Goal: Task Accomplishment & Management: Manage account settings

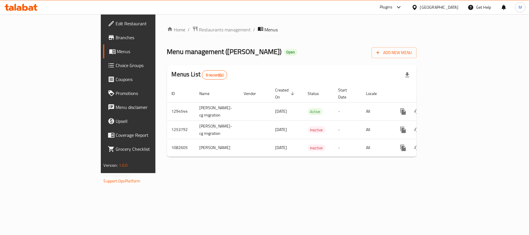
click at [116, 68] on span "Choice Groups" at bounding box center [150, 65] width 69 height 7
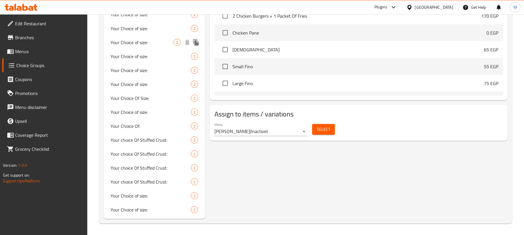
scroll to position [276, 0]
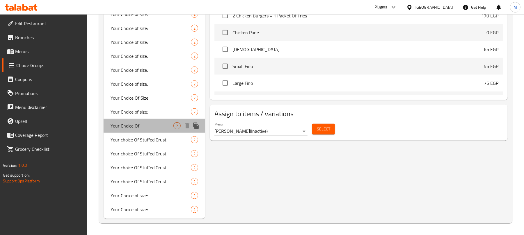
click at [163, 127] on span "Your Choice Of:" at bounding box center [141, 125] width 63 height 7
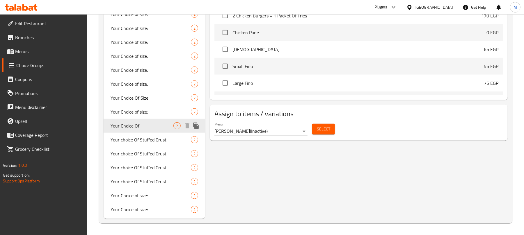
type input "Your Choice Of:"
type input "اختيارك من:"
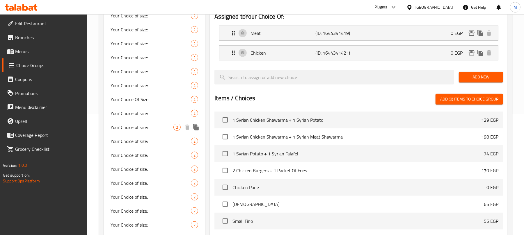
scroll to position [5, 0]
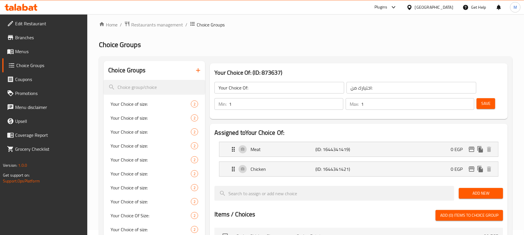
click at [195, 69] on icon "button" at bounding box center [198, 70] width 7 height 7
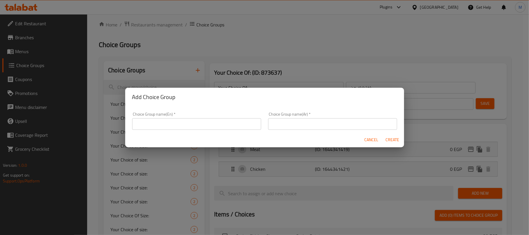
click at [198, 123] on input "text" at bounding box center [196, 124] width 129 height 12
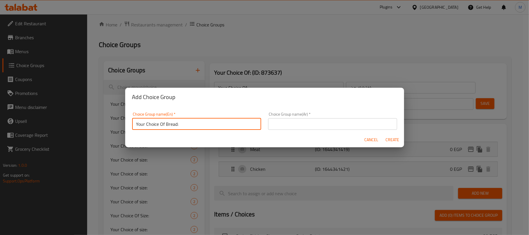
type input "Your Choice Of Bread:"
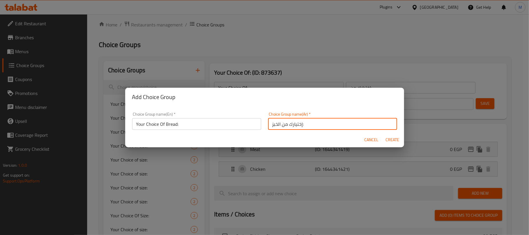
type input "إختيارك من الخبز:"
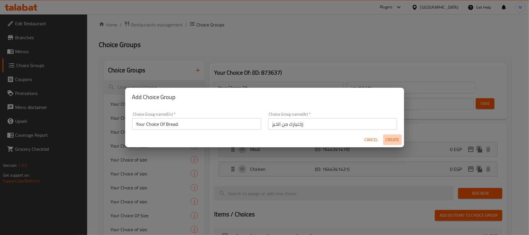
click at [393, 142] on span "Create" at bounding box center [393, 139] width 14 height 7
type input "Your Choice Of Bread:"
type input "إختيارك من الخبز:"
type input "0"
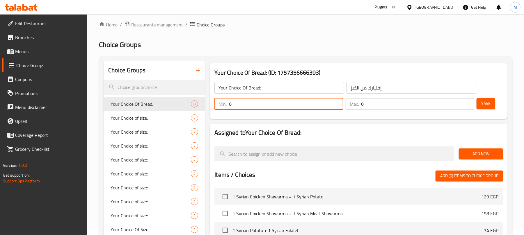
click at [272, 101] on input "0" at bounding box center [286, 104] width 114 height 12
type input "1"
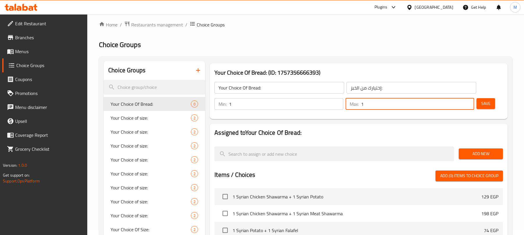
type input "1"
click at [473, 157] on span "Add New" at bounding box center [480, 153] width 35 height 7
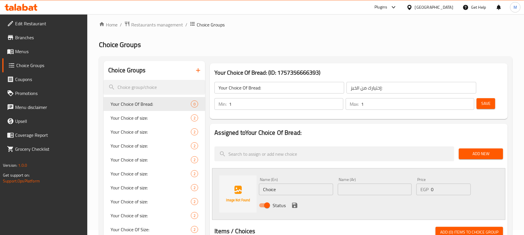
click at [369, 192] on input "text" at bounding box center [375, 190] width 74 height 12
type input "سوري"
click at [312, 192] on input "Choice" at bounding box center [296, 190] width 74 height 12
type input "[DEMOGRAPHIC_DATA]"
type input "98"
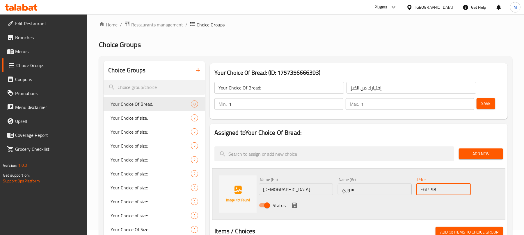
click at [293, 205] on icon "save" at bounding box center [294, 205] width 7 height 7
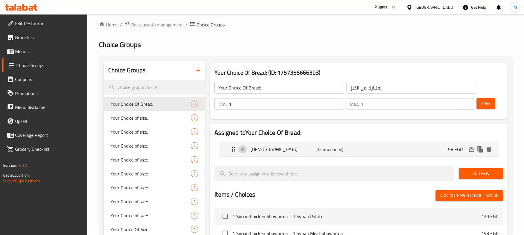
click at [478, 179] on div "Add New" at bounding box center [480, 173] width 49 height 19
click at [477, 174] on span "Add New" at bounding box center [480, 173] width 35 height 7
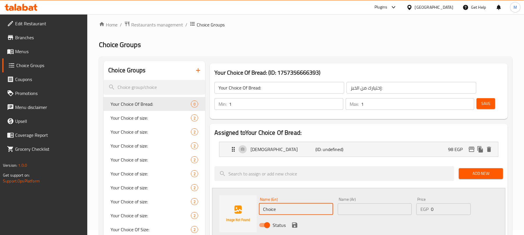
click at [306, 206] on input "Choice" at bounding box center [296, 210] width 74 height 12
type input "French"
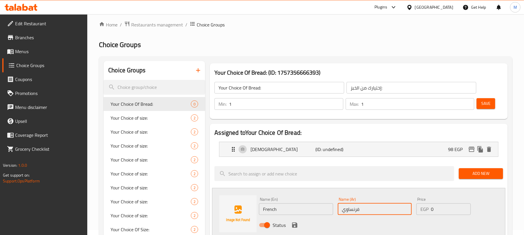
type input "فرنساوي"
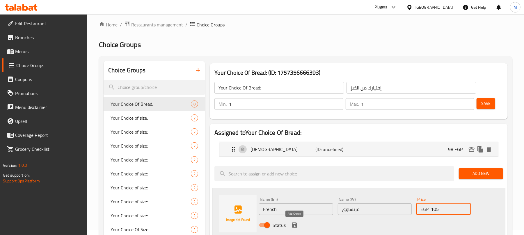
type input "105"
click at [294, 224] on icon "save" at bounding box center [294, 225] width 7 height 7
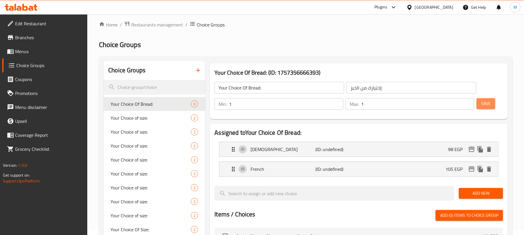
click at [482, 106] on span "Save" at bounding box center [485, 103] width 9 height 7
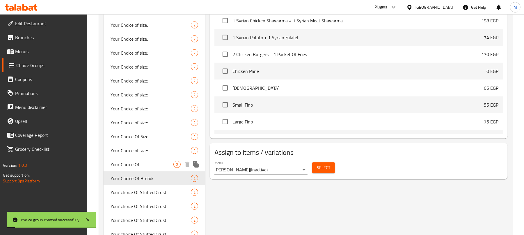
scroll to position [290, 0]
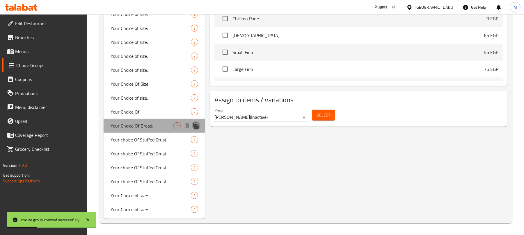
click at [196, 127] on icon "duplicate" at bounding box center [196, 126] width 6 height 6
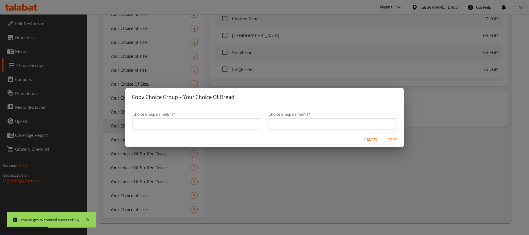
click at [185, 97] on h2 "Copy Choice Group - Your Choice Of Bread:" at bounding box center [264, 96] width 265 height 9
drag, startPoint x: 185, startPoint y: 97, endPoint x: 234, endPoint y: 98, distance: 49.1
click at [234, 98] on h2 "Copy Choice Group - Your Choice Of Bread:" at bounding box center [264, 96] width 265 height 9
copy h2 "Your Choice Of Bread:"
click at [210, 120] on input "text" at bounding box center [196, 124] width 129 height 12
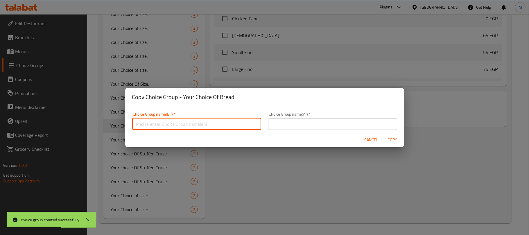
paste input "Your Choice Of Bread:"
type input "Your Choice Of Bread:"
click at [282, 122] on input "text" at bounding box center [332, 124] width 129 height 12
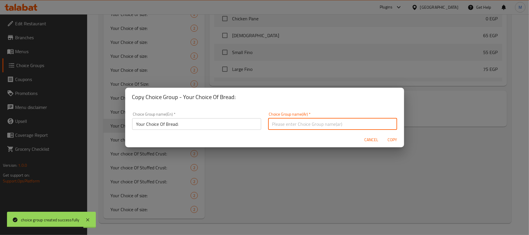
type input "إختيارك من الخبز:"
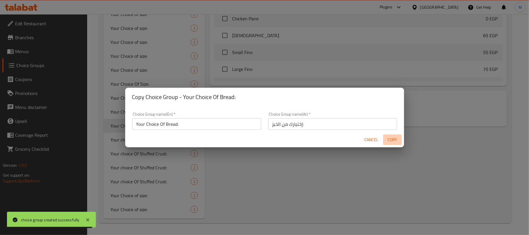
click at [392, 142] on span "Copy" at bounding box center [393, 139] width 14 height 7
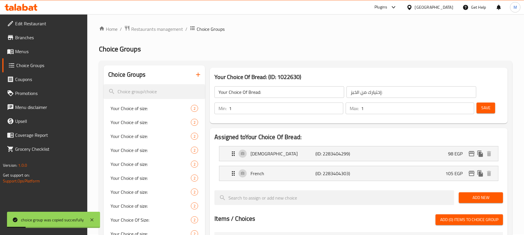
scroll to position [0, 0]
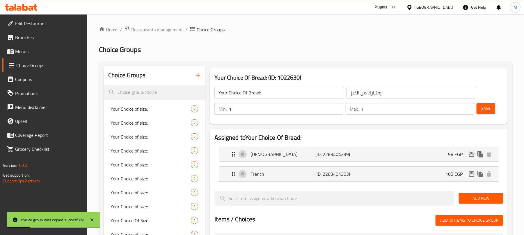
click at [280, 98] on input "Your Choice Of Bread:" at bounding box center [279, 93] width 130 height 12
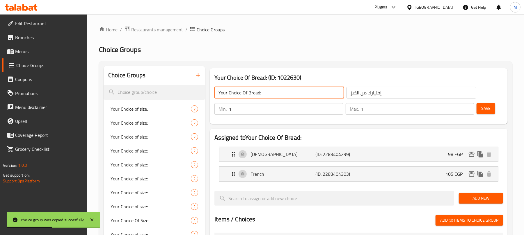
type input "Your Choice Of Bread:"
click at [440, 174] on div "French (ID: 2283404303) 105 EGP" at bounding box center [360, 174] width 261 height 15
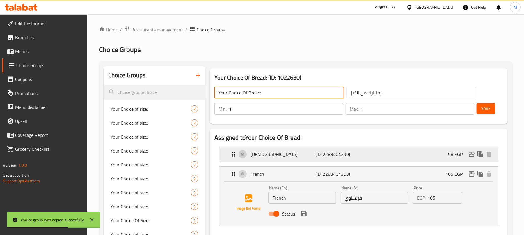
click at [437, 151] on div "Syrian (ID: 2283404299) 98 EGP" at bounding box center [360, 154] width 261 height 15
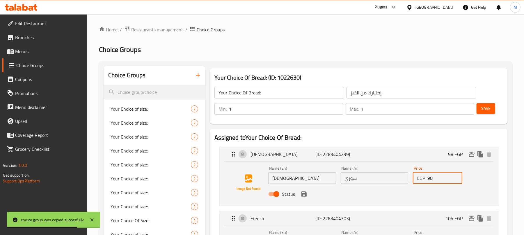
click at [442, 178] on input "98" at bounding box center [444, 178] width 35 height 12
click at [302, 191] on icon "save" at bounding box center [303, 194] width 7 height 7
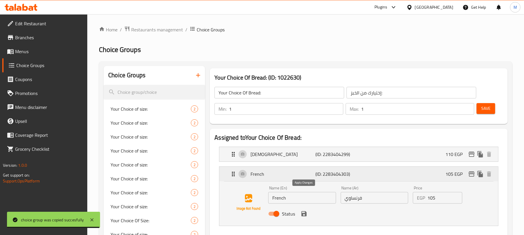
type input "110"
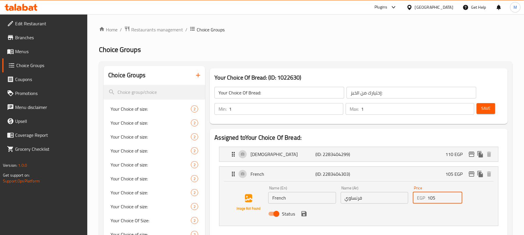
click at [444, 197] on input "105" at bounding box center [444, 198] width 35 height 12
click at [303, 213] on icon "save" at bounding box center [303, 214] width 7 height 7
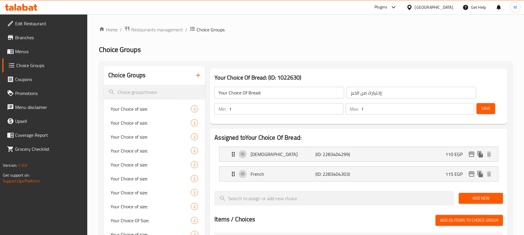
type input "115"
click at [484, 113] on button "Save" at bounding box center [485, 108] width 19 height 11
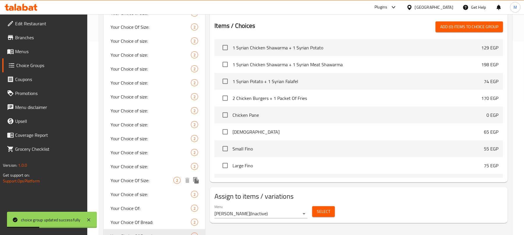
scroll to position [304, 0]
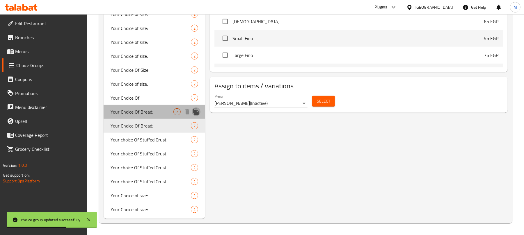
click at [194, 112] on icon "duplicate" at bounding box center [195, 111] width 7 height 7
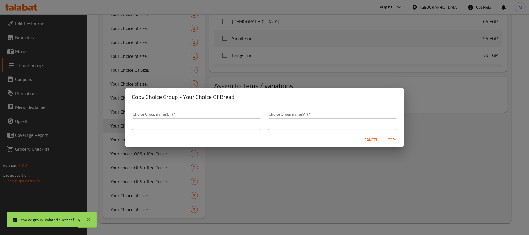
click at [218, 122] on input "text" at bounding box center [196, 124] width 129 height 12
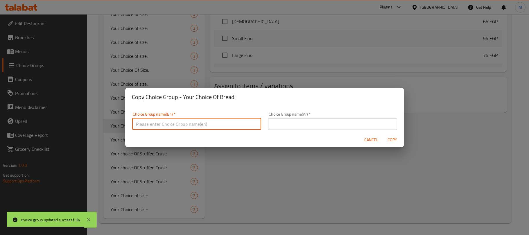
paste input "Your Choice Of Bread:"
type input "Your Choice Of Bread:"
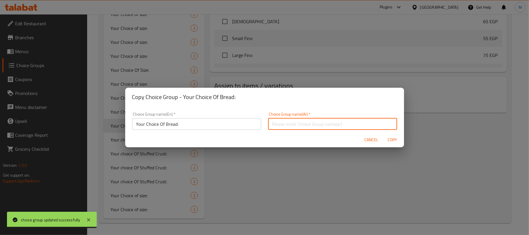
click at [290, 123] on input "text" at bounding box center [332, 124] width 129 height 12
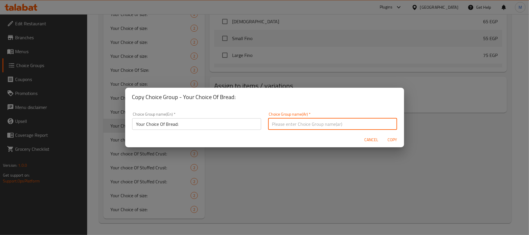
type input "إختيارك من الخبز:"
click at [396, 140] on span "Copy" at bounding box center [393, 139] width 14 height 7
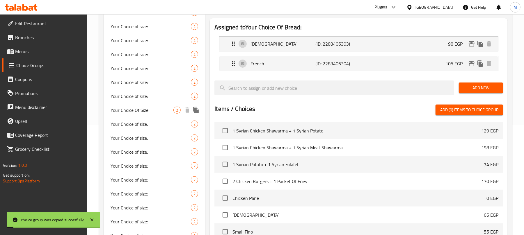
scroll to position [0, 0]
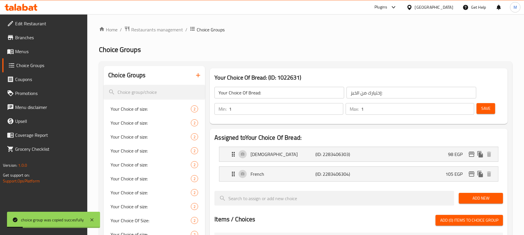
click at [269, 97] on input "Your Choice Of Bread:" at bounding box center [279, 93] width 130 height 12
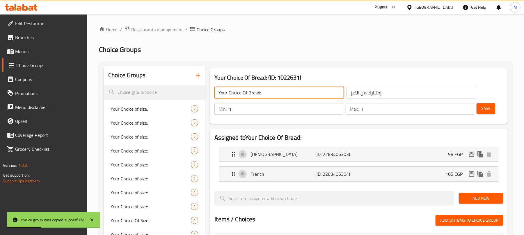
type input "Your Choice Of Bread:"
drag, startPoint x: 396, startPoint y: 169, endPoint x: 397, endPoint y: 154, distance: 15.2
click at [396, 169] on div "French (ID: 2283406304) 105 EGP" at bounding box center [360, 174] width 261 height 15
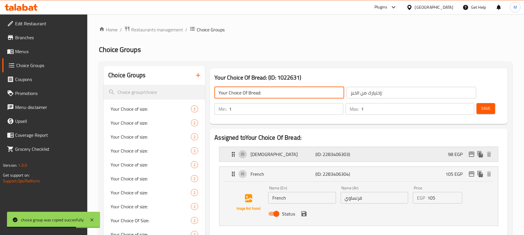
click at [397, 154] on div "Syrian (ID: 2283406303) 98 EGP" at bounding box center [360, 154] width 261 height 15
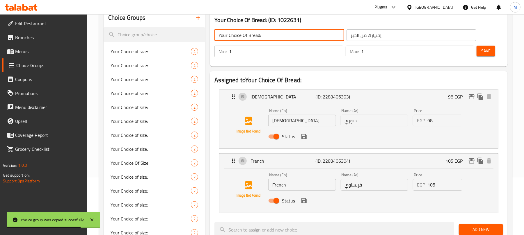
scroll to position [77, 0]
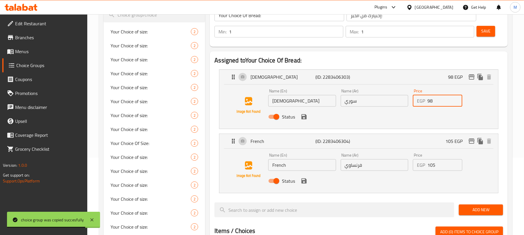
click at [449, 102] on input "98" at bounding box center [444, 101] width 35 height 12
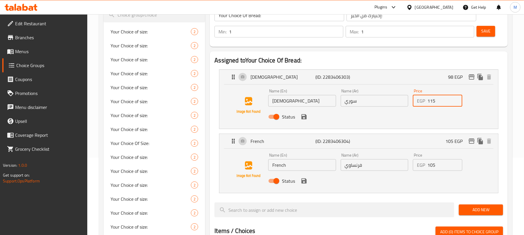
click at [308, 119] on div "Status" at bounding box center [374, 117] width 217 height 16
click at [307, 117] on icon "save" at bounding box center [303, 116] width 7 height 7
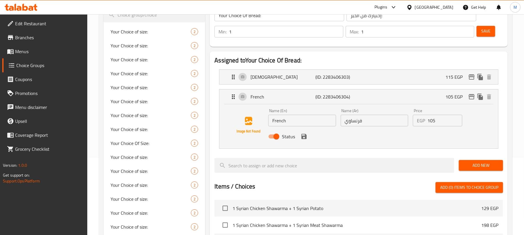
type input "115"
click at [439, 114] on div "Price EGP 105 Price" at bounding box center [437, 118] width 49 height 18
click at [443, 127] on div "Price EGP 105 Price" at bounding box center [437, 117] width 54 height 22
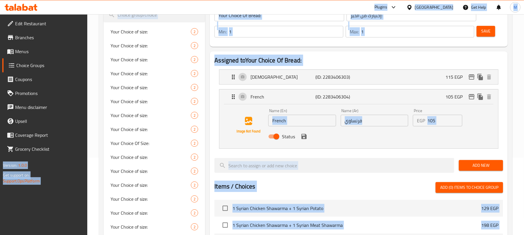
drag, startPoint x: 441, startPoint y: 123, endPoint x: 440, endPoint y: 119, distance: 4.0
click at [440, 120] on input "105" at bounding box center [444, 121] width 35 height 12
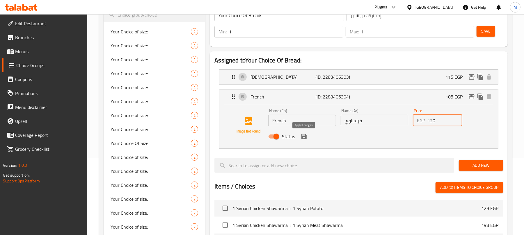
click at [306, 138] on icon "save" at bounding box center [303, 136] width 5 height 5
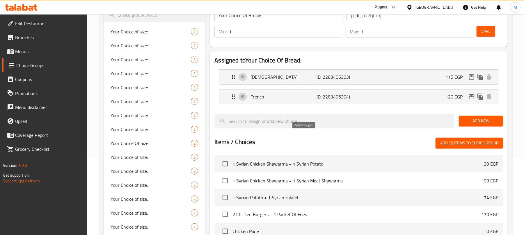
type input "120"
click at [483, 32] on span "Save" at bounding box center [485, 31] width 9 height 7
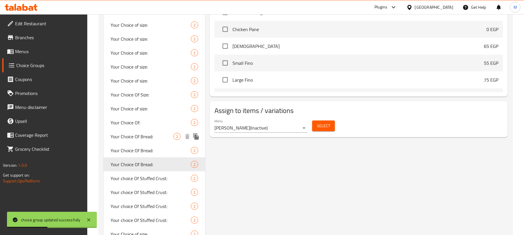
scroll to position [318, 0]
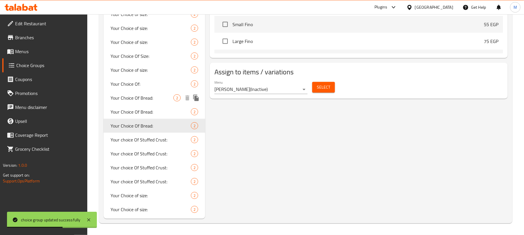
click at [196, 98] on icon "duplicate" at bounding box center [196, 98] width 6 height 6
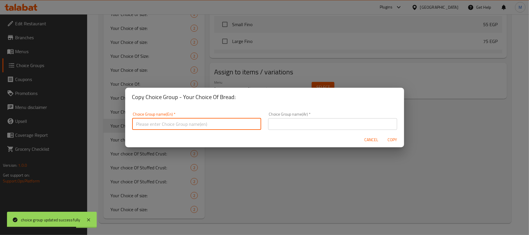
click at [215, 120] on input "text" at bounding box center [196, 124] width 129 height 12
paste input "Your Choice Of Bread:"
type input "Your Choice Of Bread:"
click at [336, 125] on input "text" at bounding box center [332, 124] width 129 height 12
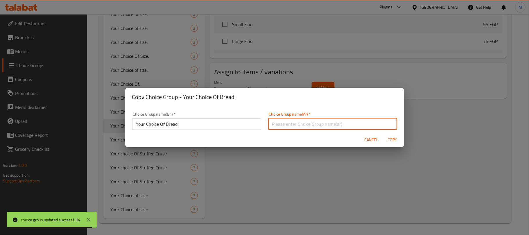
type input "إختيارك من الخبز:"
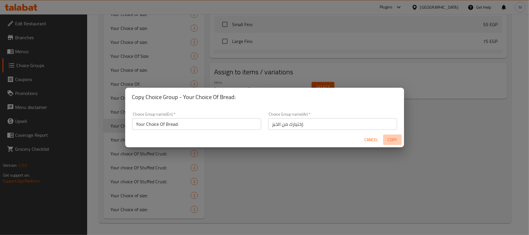
click at [390, 142] on span "Copy" at bounding box center [393, 139] width 14 height 7
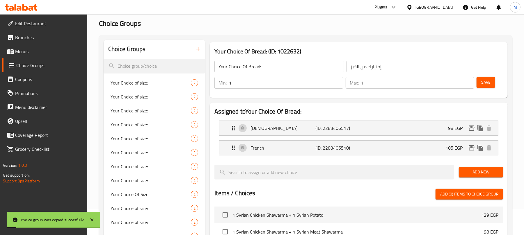
scroll to position [0, 0]
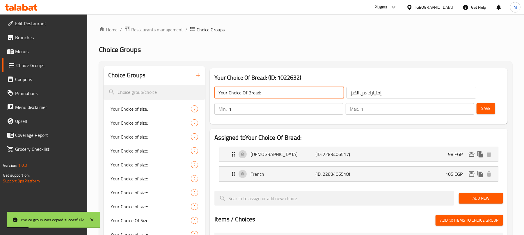
click at [304, 94] on input "Your Choice Of Bread:" at bounding box center [279, 93] width 130 height 12
type input "Your Choice Of Bread:"
click at [418, 155] on div "Syrian (ID: 2283406517) 98 EGP" at bounding box center [360, 154] width 261 height 15
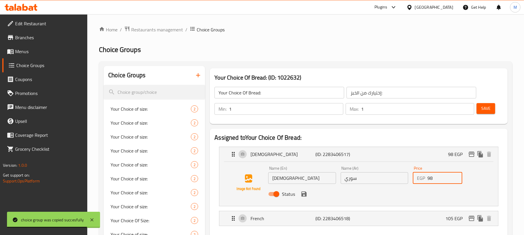
click at [443, 182] on input "98" at bounding box center [444, 178] width 35 height 12
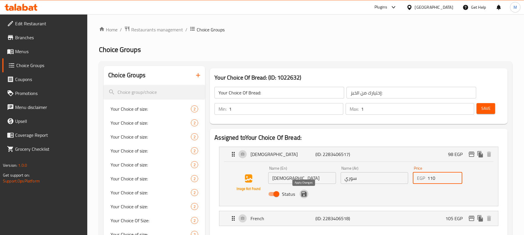
click at [304, 195] on icon "save" at bounding box center [303, 194] width 7 height 7
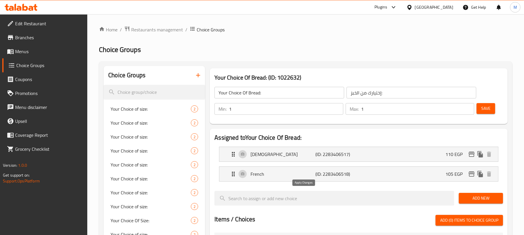
type input "110"
click at [440, 166] on li "French (ID: 2283406518) 105 EGP Name (En) French Name (En) Name (Ar) فرنساوي Na…" at bounding box center [358, 174] width 288 height 20
click at [446, 174] on p "105 EGP" at bounding box center [456, 174] width 22 height 7
click at [435, 177] on div "French (ID: 2283406518) 105 EGP" at bounding box center [360, 174] width 261 height 15
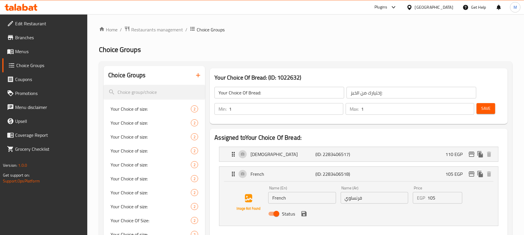
click at [435, 199] on input "105" at bounding box center [444, 198] width 35 height 12
click at [304, 216] on icon "save" at bounding box center [303, 214] width 7 height 7
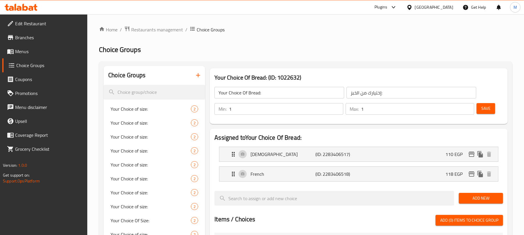
type input "118"
click at [489, 105] on span "Save" at bounding box center [485, 108] width 9 height 7
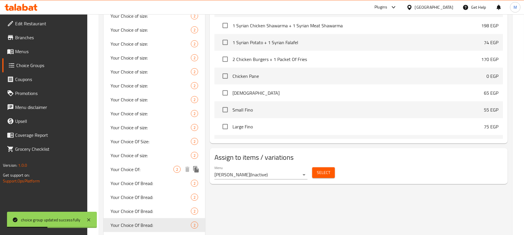
scroll to position [332, 0]
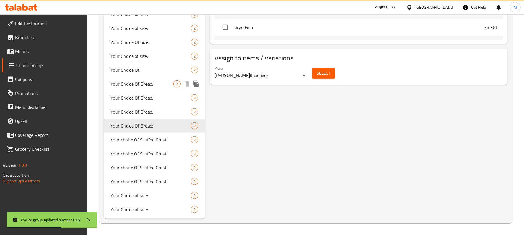
click at [197, 83] on icon "duplicate" at bounding box center [195, 84] width 7 height 7
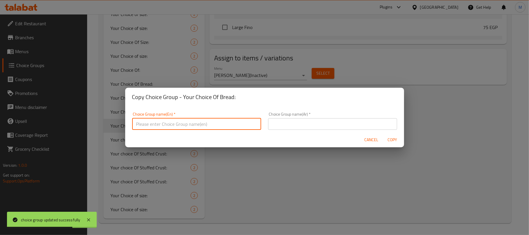
click at [216, 120] on input "text" at bounding box center [196, 124] width 129 height 12
paste input "Your Choice Of Bread:"
type input "Your Choice Of Bread:"
click at [290, 124] on input "text" at bounding box center [332, 124] width 129 height 12
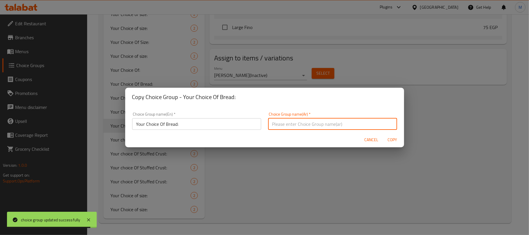
type input "إختيارك من الخبز:"
click at [388, 140] on span "Copy" at bounding box center [393, 139] width 14 height 7
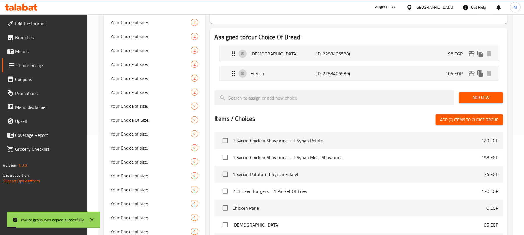
scroll to position [22, 0]
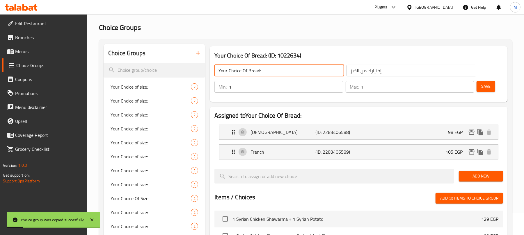
click at [273, 75] on input "Your Choice Of Bread:" at bounding box center [279, 71] width 130 height 12
click at [419, 151] on div "French (ID: 2283406589) 105 EGP" at bounding box center [360, 152] width 261 height 15
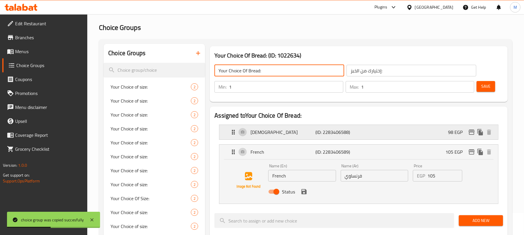
click at [419, 132] on div "Syrian (ID: 2283406588) 98 EGP" at bounding box center [360, 132] width 261 height 15
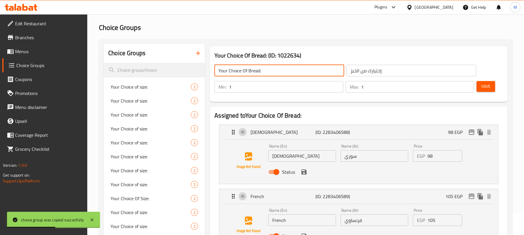
type input "Your Choice Of Bread:"
click at [435, 157] on input "98" at bounding box center [444, 156] width 35 height 12
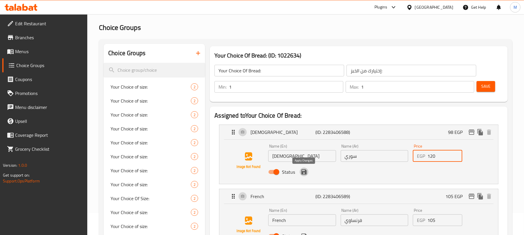
click at [303, 172] on icon "save" at bounding box center [303, 172] width 5 height 5
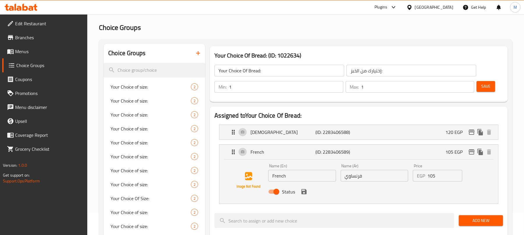
type input "120"
drag, startPoint x: 441, startPoint y: 176, endPoint x: 347, endPoint y: 170, distance: 94.4
click at [347, 170] on div "Name (En) French Name (En) Name (Ar) فرنساوي Name (Ar) Price EGP 105 Price Stat…" at bounding box center [374, 181] width 217 height 38
click at [304, 191] on icon "save" at bounding box center [303, 191] width 7 height 7
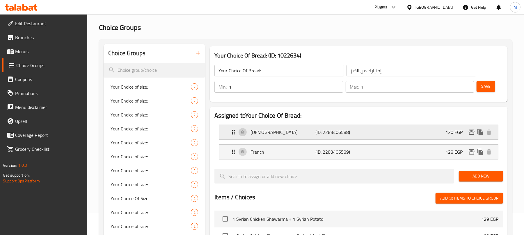
type input "128"
click at [484, 85] on span "Save" at bounding box center [485, 86] width 9 height 7
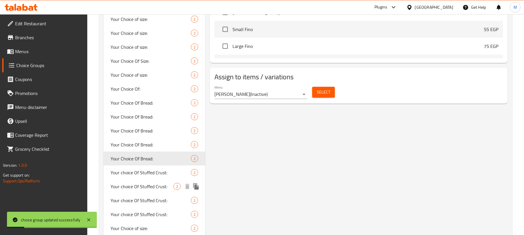
scroll to position [346, 0]
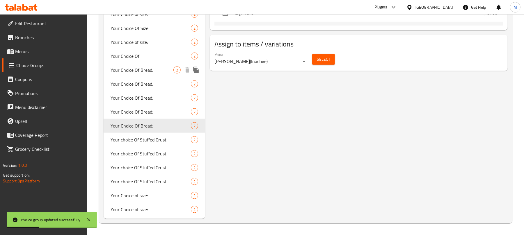
click at [195, 71] on icon "duplicate" at bounding box center [196, 70] width 6 height 6
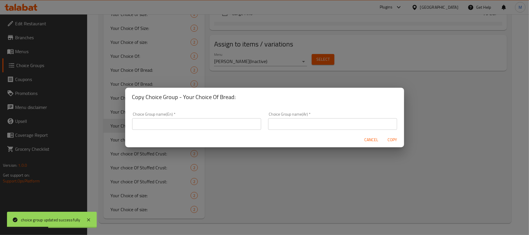
click at [217, 127] on input "text" at bounding box center [196, 124] width 129 height 12
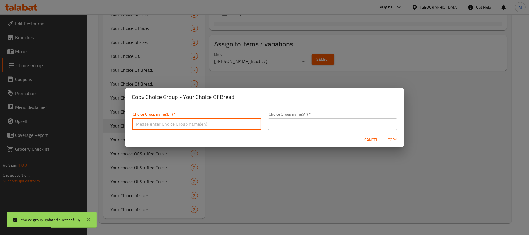
paste input "Your Choice Of Bread:"
type input "Your Choice Of Bread:"
click at [277, 124] on input "text" at bounding box center [332, 124] width 129 height 12
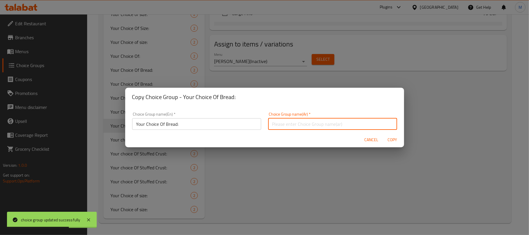
type input "إختيارك من الخبز:"
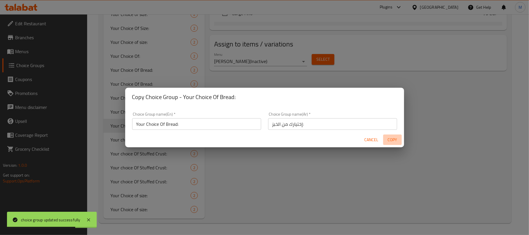
click at [391, 139] on span "Copy" at bounding box center [393, 139] width 14 height 7
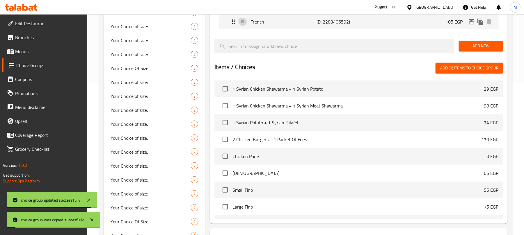
scroll to position [0, 0]
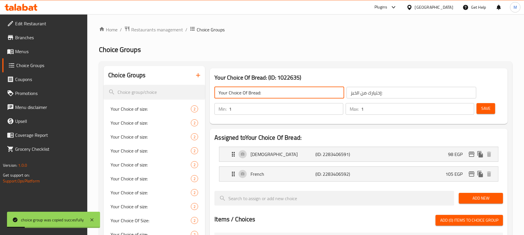
click at [288, 96] on input "Your Choice Of Bread:" at bounding box center [279, 93] width 130 height 12
drag, startPoint x: 377, startPoint y: 172, endPoint x: 381, endPoint y: 156, distance: 16.4
click at [377, 172] on div "French (ID: 2283406592) 105 EGP" at bounding box center [360, 174] width 261 height 15
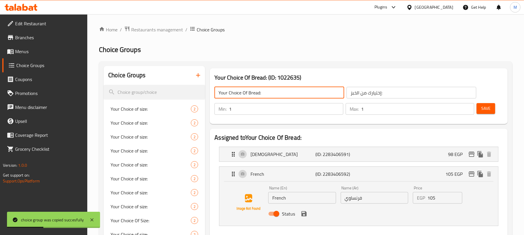
drag, startPoint x: 383, startPoint y: 154, endPoint x: 426, endPoint y: 188, distance: 55.5
click at [383, 154] on div "Syrian (ID: 2283406591) 98 EGP" at bounding box center [360, 154] width 261 height 15
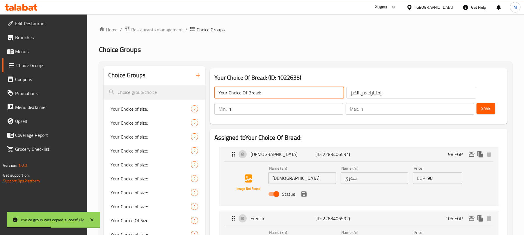
type input "Your Choice Of Bread:"
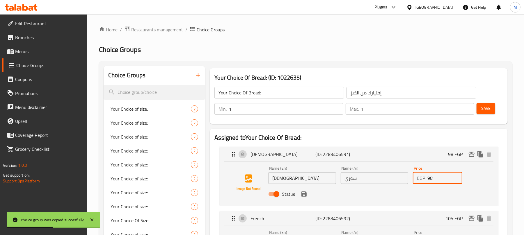
drag, startPoint x: 439, startPoint y: 182, endPoint x: 418, endPoint y: 179, distance: 21.5
click at [418, 179] on div "EGP 98 Price" at bounding box center [437, 178] width 49 height 12
click at [302, 193] on icon "save" at bounding box center [303, 194] width 7 height 7
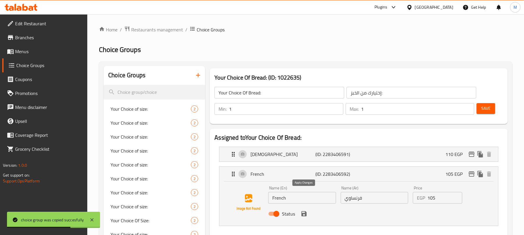
type input "110"
drag, startPoint x: 441, startPoint y: 199, endPoint x: 414, endPoint y: 198, distance: 27.4
click at [414, 198] on div "EGP 105 Price" at bounding box center [437, 198] width 49 height 12
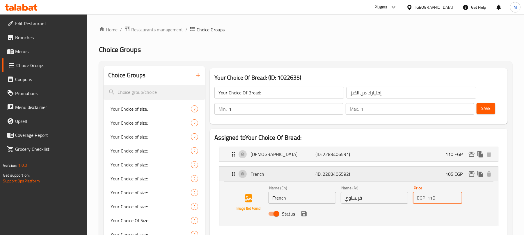
drag, startPoint x: 302, startPoint y: 216, endPoint x: 418, endPoint y: 182, distance: 120.1
click at [303, 215] on icon "save" at bounding box center [303, 213] width 5 height 5
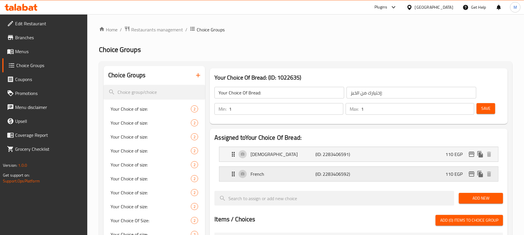
type input "110"
click at [436, 158] on div "Syrian (ID: 2283406591) 110 EGP" at bounding box center [360, 154] width 261 height 15
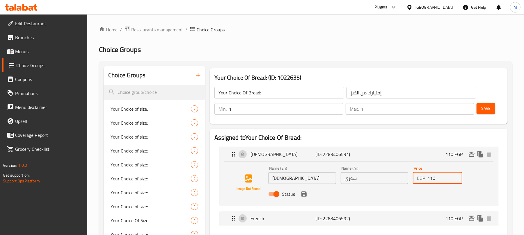
drag, startPoint x: 430, startPoint y: 179, endPoint x: 441, endPoint y: 176, distance: 12.1
click at [441, 176] on input "110" at bounding box center [444, 178] width 35 height 12
click at [305, 198] on icon "save" at bounding box center [303, 194] width 7 height 7
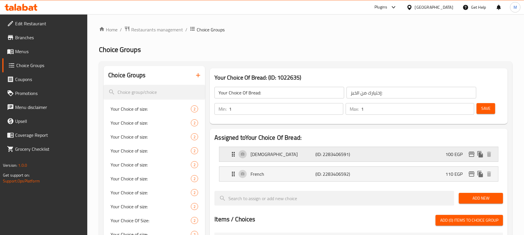
type input "100"
click at [481, 111] on span "Save" at bounding box center [485, 108] width 9 height 7
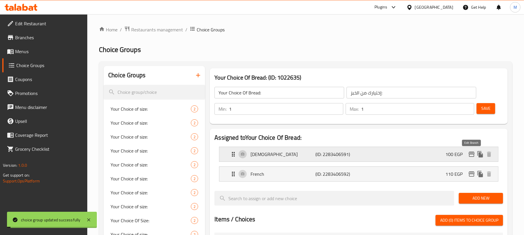
click at [472, 154] on icon "edit" at bounding box center [471, 154] width 7 height 7
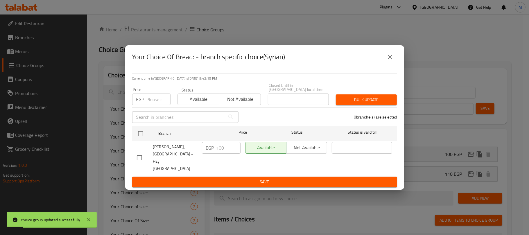
click at [396, 64] on button "close" at bounding box center [391, 57] width 14 height 14
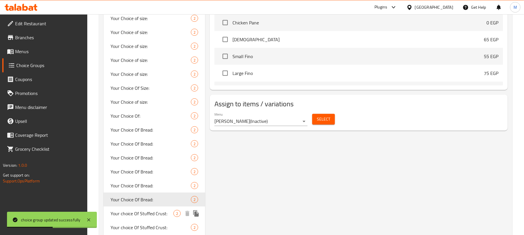
scroll to position [360, 0]
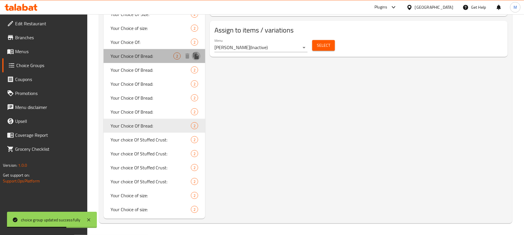
click at [197, 58] on icon "duplicate" at bounding box center [196, 56] width 6 height 6
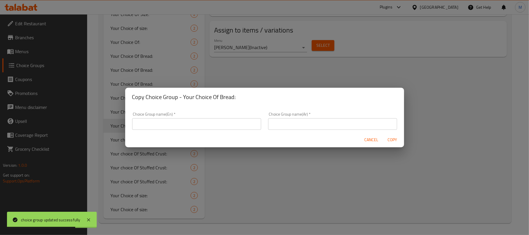
click at [234, 124] on input "text" at bounding box center [196, 124] width 129 height 12
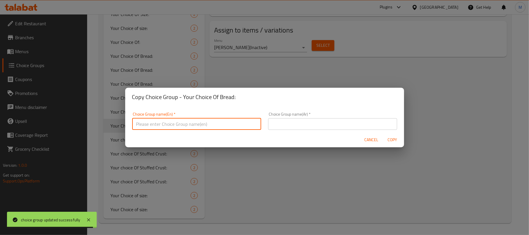
type input "Your Choice Of Bread:"
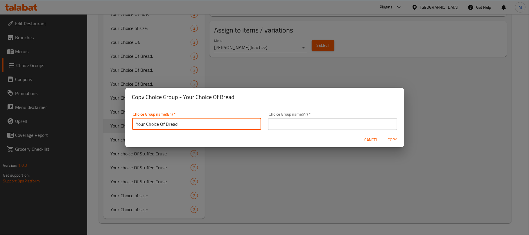
click at [300, 126] on input "text" at bounding box center [332, 124] width 129 height 12
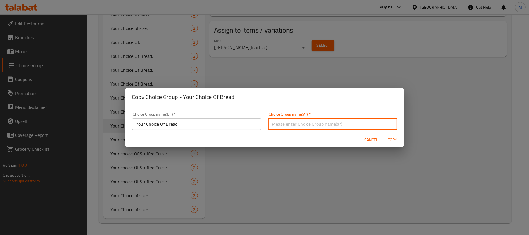
type input "إختيارك من الخبز:"
click at [393, 137] on span "Copy" at bounding box center [393, 139] width 14 height 7
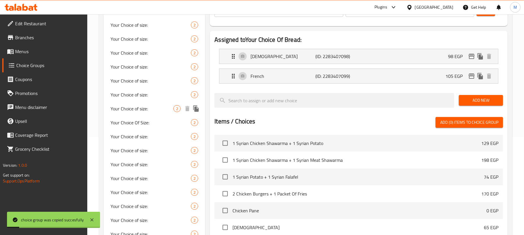
scroll to position [11, 0]
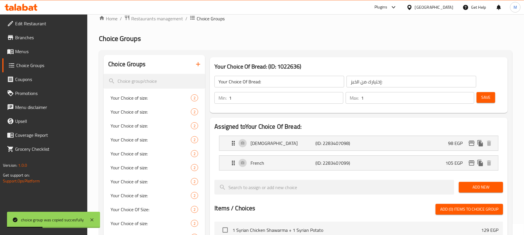
click at [276, 84] on input "Your Choice Of Bread:" at bounding box center [279, 82] width 130 height 12
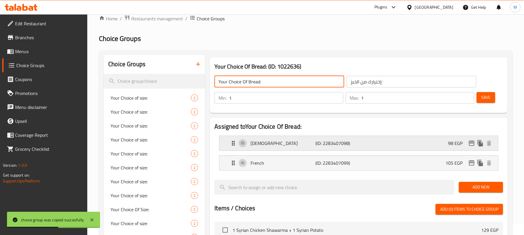
click at [445, 145] on div "Syrian (ID: 2283407098) 98 EGP" at bounding box center [360, 143] width 261 height 15
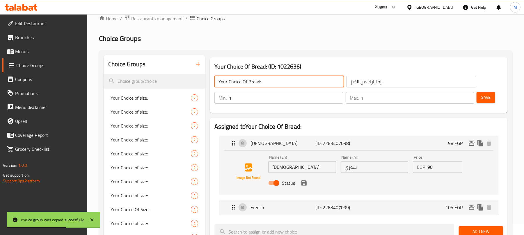
type input "Your Choice Of Bread:"
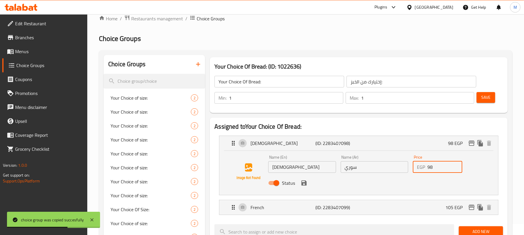
drag, startPoint x: 437, startPoint y: 166, endPoint x: 404, endPoint y: 166, distance: 33.1
click at [404, 166] on div "Name (En) Syrian Name (En) Name (Ar) سوري Name (Ar) Price EGP 98 Price Status" at bounding box center [374, 172] width 217 height 38
click at [305, 180] on icon "save" at bounding box center [303, 183] width 7 height 7
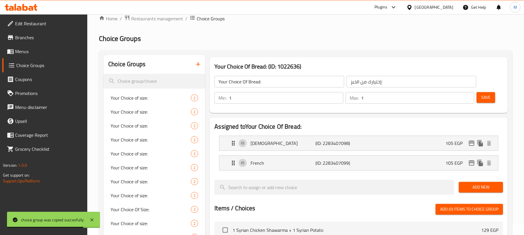
type input "105"
click at [435, 164] on div "French (ID: 2283407099) 105 EGP" at bounding box center [360, 163] width 261 height 15
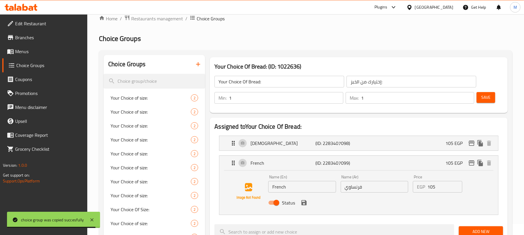
click at [406, 184] on div "Name (En) French Name (En) Name (Ar) فرنساوي Name (Ar) Price EGP 105 Price Stat…" at bounding box center [374, 192] width 217 height 38
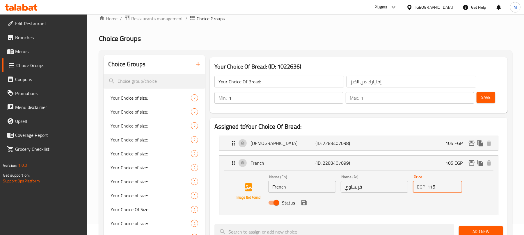
click at [305, 205] on icon "save" at bounding box center [303, 202] width 5 height 5
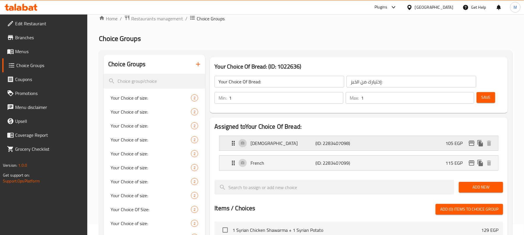
type input "115"
click at [486, 98] on span "Save" at bounding box center [485, 97] width 9 height 7
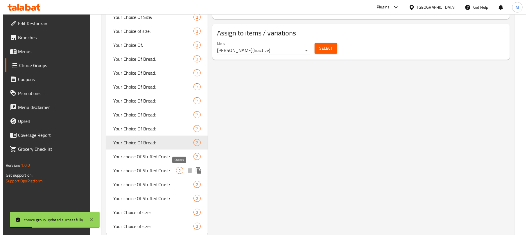
scroll to position [360, 0]
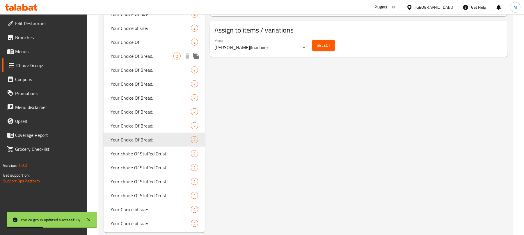
click at [199, 56] on icon "duplicate" at bounding box center [195, 56] width 7 height 7
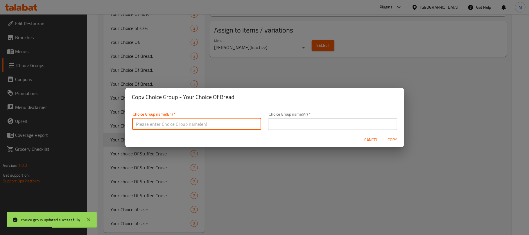
drag, startPoint x: 239, startPoint y: 122, endPoint x: 237, endPoint y: 126, distance: 4.7
click at [239, 122] on input "text" at bounding box center [196, 124] width 129 height 12
type input "Your Choice Of Bread:"
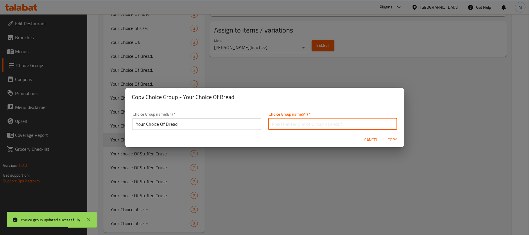
drag, startPoint x: 290, startPoint y: 125, endPoint x: 298, endPoint y: 131, distance: 9.9
click at [290, 125] on input "text" at bounding box center [332, 124] width 129 height 12
type input "إختيارك من الخبز:"
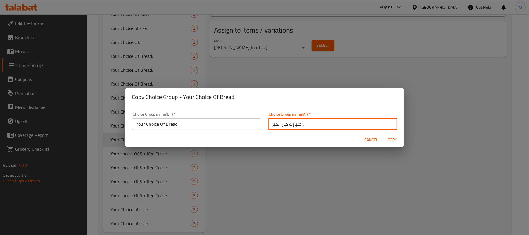
click at [391, 140] on span "Copy" at bounding box center [393, 139] width 14 height 7
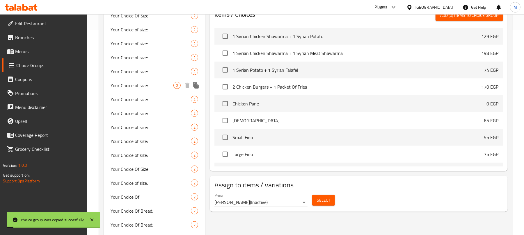
scroll to position [11, 0]
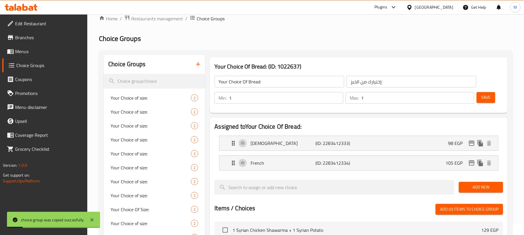
click at [287, 79] on input "Your Choice Of Bread:" at bounding box center [279, 82] width 130 height 12
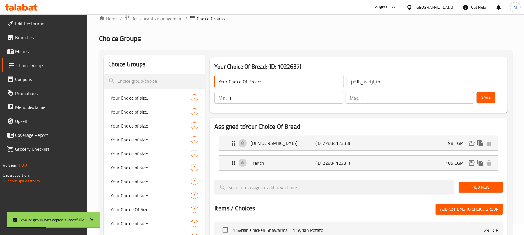
type input "Your Choice Of Bread:"
click at [384, 163] on div "French (ID: 2283412334) 105 EGP" at bounding box center [360, 163] width 261 height 15
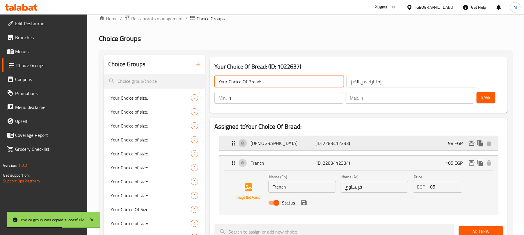
click at [398, 142] on div "Syrian (ID: 2283412333) 98 EGP" at bounding box center [360, 143] width 261 height 15
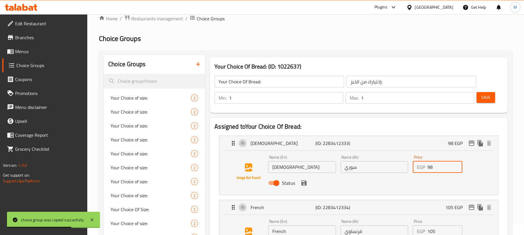
drag, startPoint x: 437, startPoint y: 165, endPoint x: 409, endPoint y: 166, distance: 28.2
click at [409, 166] on div "Name (En) Syrian Name (En) Name (Ar) سوري Name (Ar) Price EGP 98 Price Status" at bounding box center [374, 172] width 217 height 38
drag, startPoint x: 303, startPoint y: 183, endPoint x: 355, endPoint y: 189, distance: 52.4
click at [303, 183] on icon "save" at bounding box center [303, 183] width 5 height 5
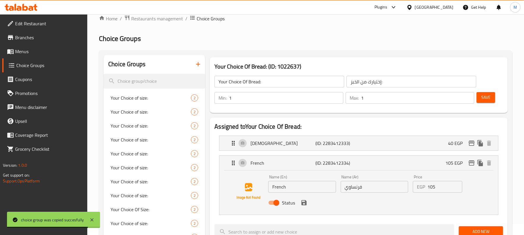
type input "40"
drag, startPoint x: 434, startPoint y: 188, endPoint x: 425, endPoint y: 187, distance: 9.3
click at [425, 187] on div "EGP 105 Price" at bounding box center [437, 187] width 49 height 12
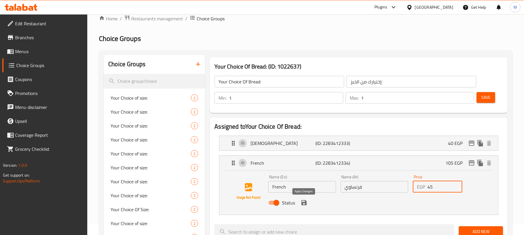
click at [305, 200] on icon "save" at bounding box center [303, 202] width 7 height 7
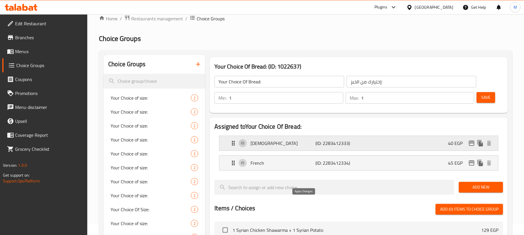
type input "45"
click at [485, 101] on button "Save" at bounding box center [485, 97] width 19 height 11
click at [302, 81] on input "Your Choice Of Bread:" at bounding box center [279, 82] width 130 height 12
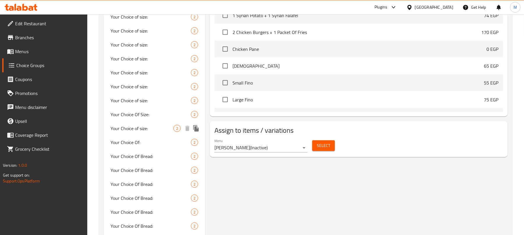
scroll to position [388, 0]
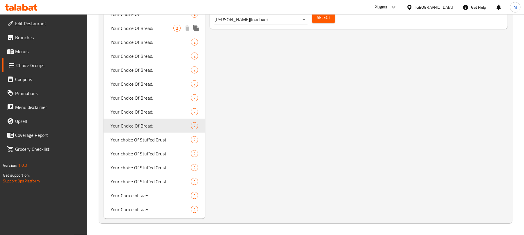
click at [197, 28] on icon "duplicate" at bounding box center [196, 28] width 6 height 6
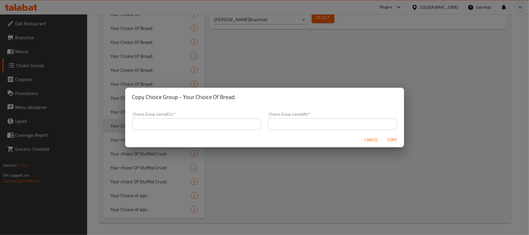
click at [195, 119] on input "text" at bounding box center [196, 124] width 129 height 12
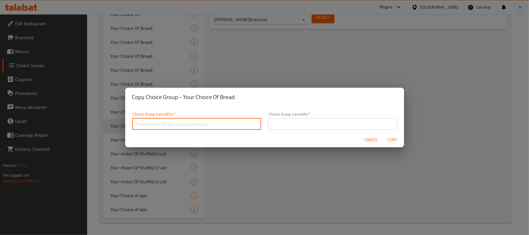
type input "Your Choice Of Bread:"
click at [295, 125] on input "text" at bounding box center [332, 124] width 129 height 12
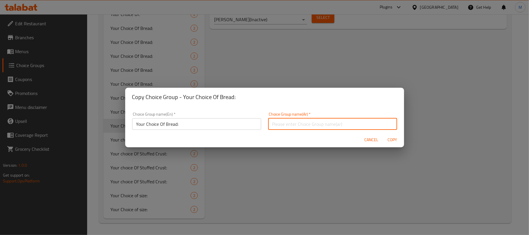
type input "إختيارك من الخبز:"
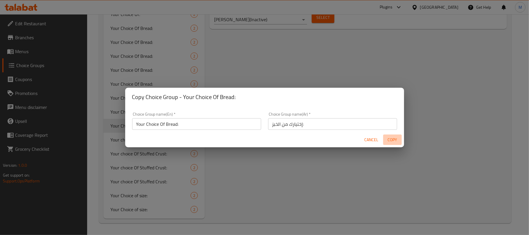
click at [398, 138] on span "Copy" at bounding box center [393, 139] width 14 height 7
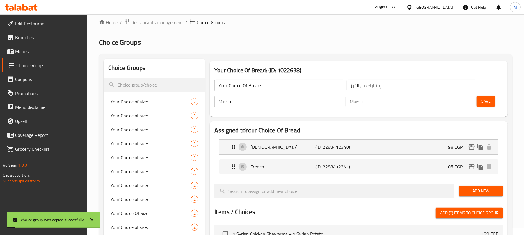
scroll to position [0, 0]
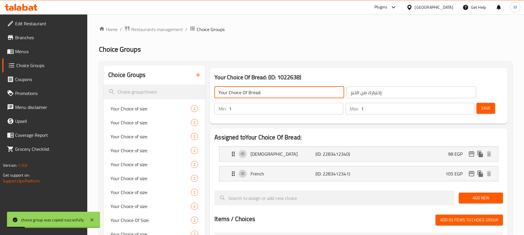
click at [288, 89] on input "Your Choice Of Bread:" at bounding box center [279, 93] width 130 height 12
type input "Your Choice Of Bread:"
click at [443, 156] on div "Syrian (ID: 2283412340) 98 EGP" at bounding box center [360, 154] width 261 height 15
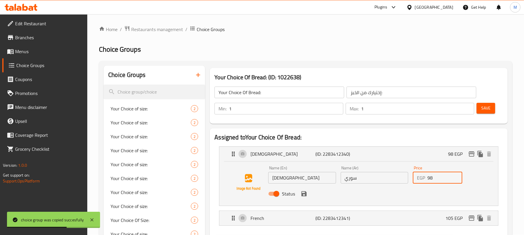
drag, startPoint x: 438, startPoint y: 178, endPoint x: 409, endPoint y: 174, distance: 29.4
click at [409, 174] on div "Name (En) Syrian Name (En) Name (Ar) سوري Name (Ar) Price EGP 98 Price Status" at bounding box center [374, 183] width 217 height 38
click at [303, 193] on icon "save" at bounding box center [303, 193] width 5 height 5
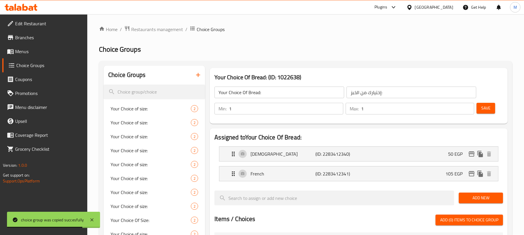
type input "50"
click at [420, 179] on div "French (ID: 2283412341) 105 EGP" at bounding box center [360, 174] width 261 height 15
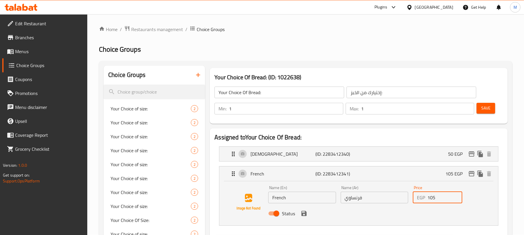
drag, startPoint x: 439, startPoint y: 200, endPoint x: 407, endPoint y: 197, distance: 31.9
click at [407, 197] on div "Name (En) French Name (En) Name (Ar) فرنساوي Name (Ar) Price EGP 105 Price Stat…" at bounding box center [374, 202] width 217 height 38
click at [305, 217] on icon "save" at bounding box center [303, 213] width 7 height 7
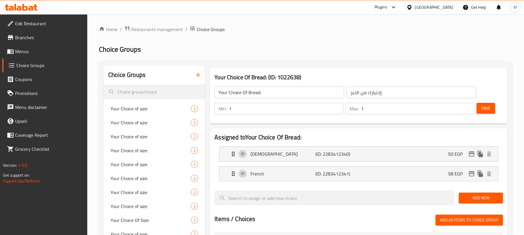
type input "58"
click at [482, 109] on span "Save" at bounding box center [485, 108] width 9 height 7
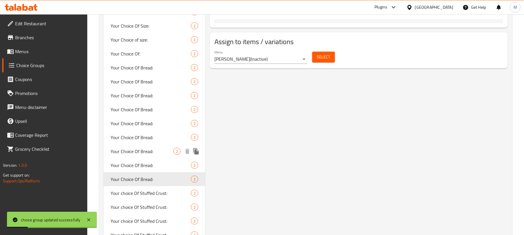
scroll to position [311, 0]
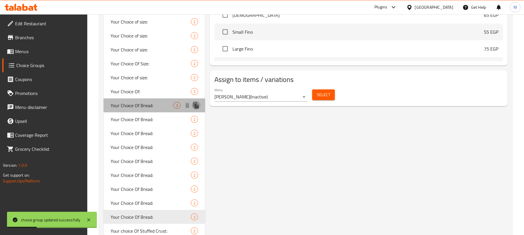
click at [198, 105] on icon "duplicate" at bounding box center [196, 105] width 6 height 6
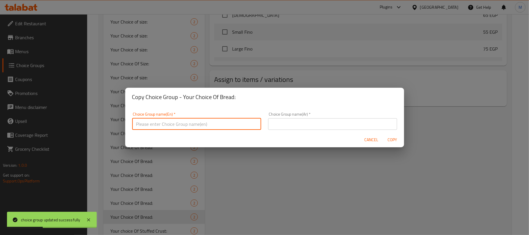
drag, startPoint x: 243, startPoint y: 123, endPoint x: 242, endPoint y: 128, distance: 4.9
click at [243, 123] on input "text" at bounding box center [196, 124] width 129 height 12
type input "Your Choice Of Bread:"
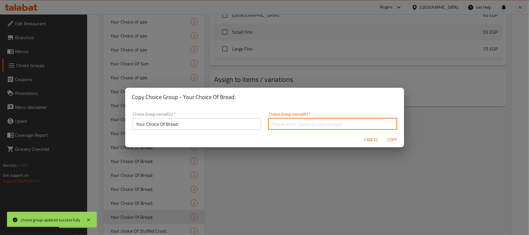
click at [289, 119] on input "text" at bounding box center [332, 124] width 129 height 12
type input "إختيارك من الخبز:"
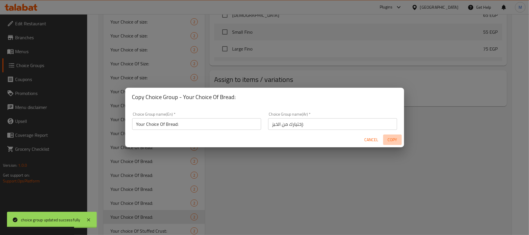
click at [393, 142] on span "Copy" at bounding box center [393, 139] width 14 height 7
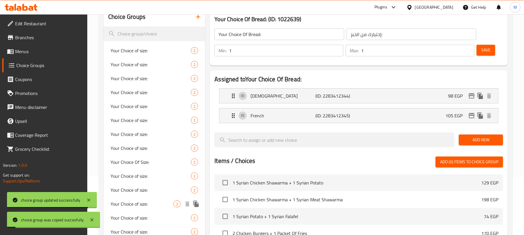
scroll to position [0, 0]
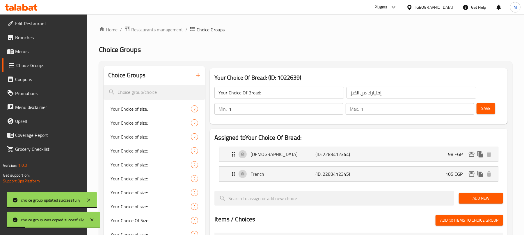
click at [273, 94] on input "Your Choice Of Bread:" at bounding box center [279, 93] width 130 height 12
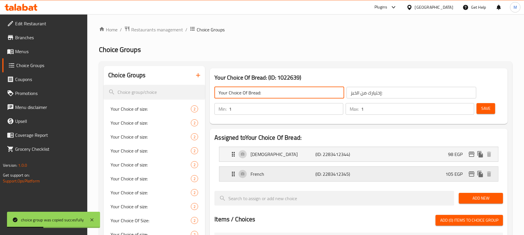
click at [420, 174] on div "French (ID: 2283412345) 105 EGP" at bounding box center [360, 174] width 261 height 15
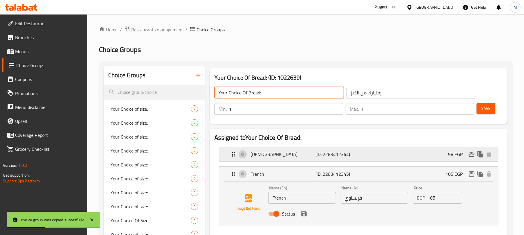
click at [419, 151] on div "Syrian (ID: 2283412344) 98 EGP" at bounding box center [360, 154] width 261 height 15
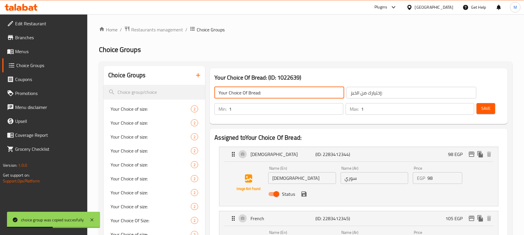
type input "Your Choice Of Bread:"
click at [393, 174] on div "Name (En) Syrian Name (En) Name (Ar) سوري Name (Ar) Price EGP 98 Price Status" at bounding box center [374, 183] width 217 height 38
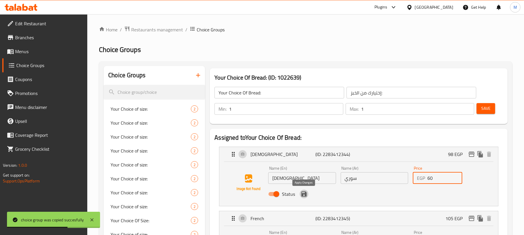
click at [305, 193] on icon "save" at bounding box center [303, 194] width 5 height 5
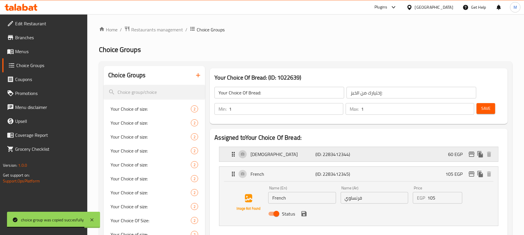
click at [446, 154] on div "Syrian (ID: 2283412344) 60 EGP" at bounding box center [360, 154] width 261 height 15
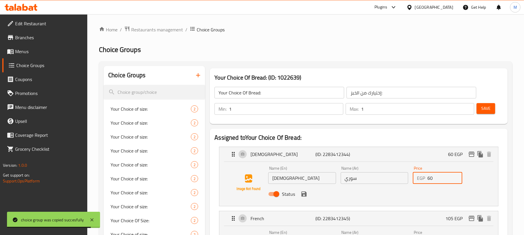
drag, startPoint x: 410, startPoint y: 175, endPoint x: 398, endPoint y: 175, distance: 11.9
click at [398, 175] on div "Name (En) Syrian Name (En) Name (Ar) سوري Name (Ar) Price EGP 60 Price Status" at bounding box center [374, 183] width 217 height 38
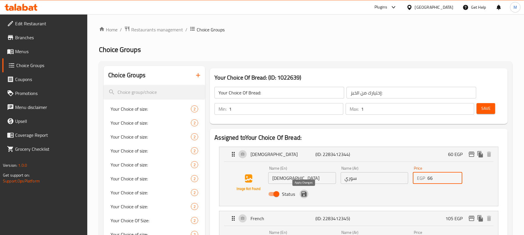
click at [301, 194] on icon "save" at bounding box center [303, 194] width 5 height 5
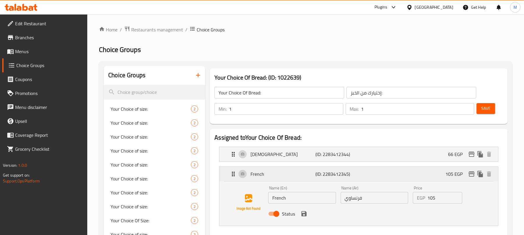
type input "66"
drag, startPoint x: 436, startPoint y: 199, endPoint x: 400, endPoint y: 198, distance: 35.5
click at [400, 198] on div "Name (En) French Name (En) Name (Ar) فرنساوي Name (Ar) Price EGP 105 Price Stat…" at bounding box center [374, 203] width 217 height 38
click at [302, 212] on icon "save" at bounding box center [303, 213] width 5 height 5
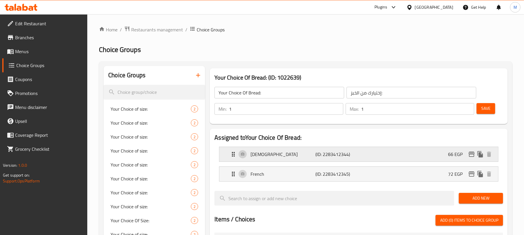
type input "72"
click at [484, 110] on span "Save" at bounding box center [485, 108] width 9 height 7
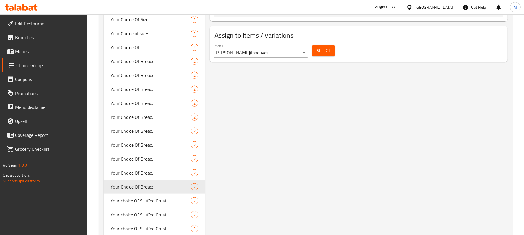
scroll to position [388, 0]
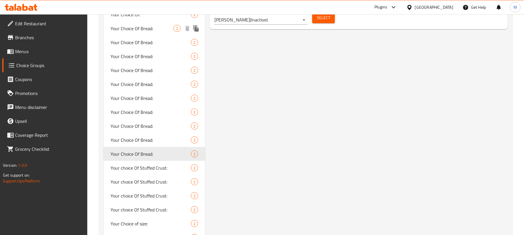
click at [198, 28] on icon "duplicate" at bounding box center [196, 28] width 6 height 6
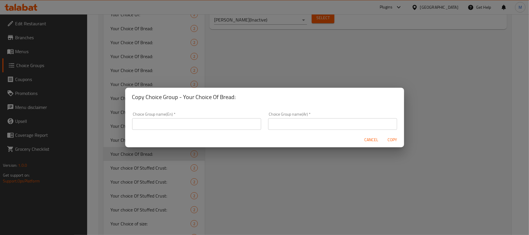
click at [203, 124] on input "text" at bounding box center [196, 124] width 129 height 12
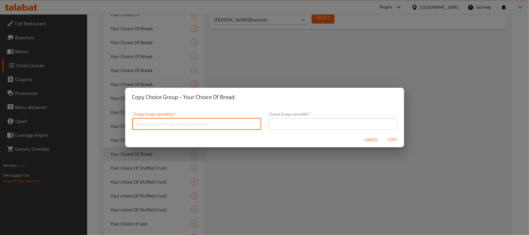
type input "Your Choice Of Bread:"
drag, startPoint x: 284, startPoint y: 124, endPoint x: 298, endPoint y: 142, distance: 22.3
click at [284, 124] on input "text" at bounding box center [332, 124] width 129 height 12
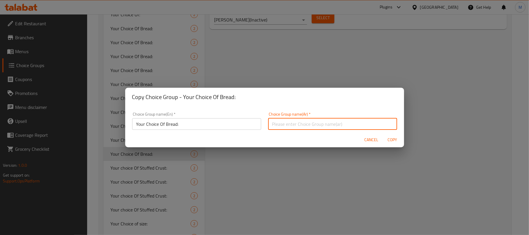
type input "إختيارك من الخبز:"
click at [394, 138] on span "Copy" at bounding box center [393, 139] width 14 height 7
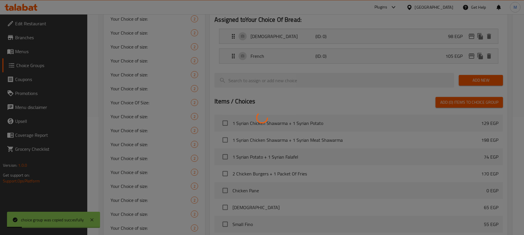
scroll to position [0, 0]
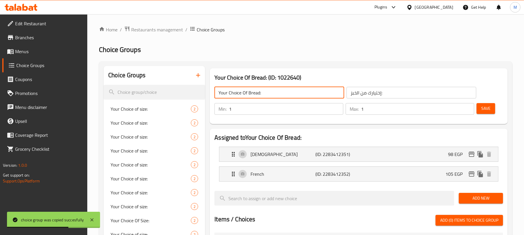
click at [303, 93] on input "Your Choice Of Bread:" at bounding box center [279, 93] width 130 height 12
type input "Your Choice Of Bread:"
click at [431, 172] on div "French (ID: 2283412352) 105 EGP" at bounding box center [360, 174] width 261 height 15
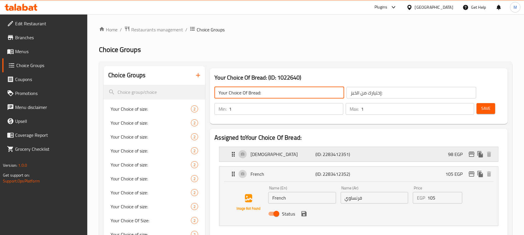
click at [432, 153] on div "Syrian (ID: 2283412351) 98 EGP" at bounding box center [360, 154] width 261 height 15
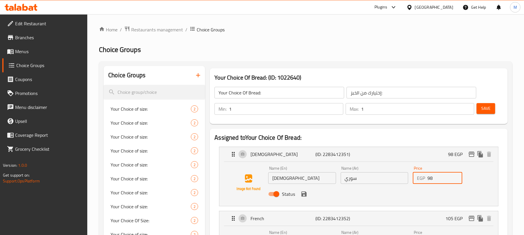
drag, startPoint x: 420, startPoint y: 180, endPoint x: 404, endPoint y: 179, distance: 16.3
click at [404, 179] on div "Name (En) Syrian Name (En) Name (Ar) سوري Name (Ar) Price EGP 98 Price Status" at bounding box center [374, 183] width 217 height 38
click at [302, 192] on icon "save" at bounding box center [303, 194] width 7 height 7
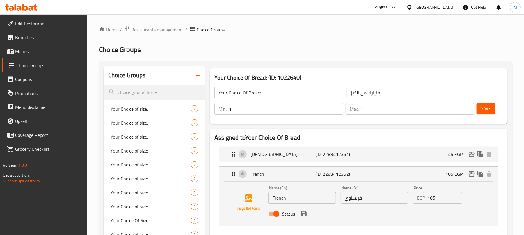
type input "45"
drag, startPoint x: 438, startPoint y: 199, endPoint x: 396, endPoint y: 195, distance: 42.1
click at [396, 195] on div "Name (En) French Name (En) Name (Ar) فرنساوي Name (Ar) Price EGP 105 Price Stat…" at bounding box center [374, 203] width 217 height 38
click at [305, 213] on icon "save" at bounding box center [303, 213] width 5 height 5
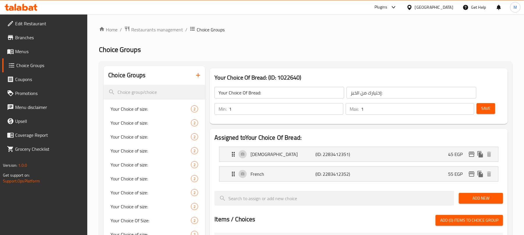
type input "55"
click at [494, 103] on button "Save" at bounding box center [485, 108] width 19 height 11
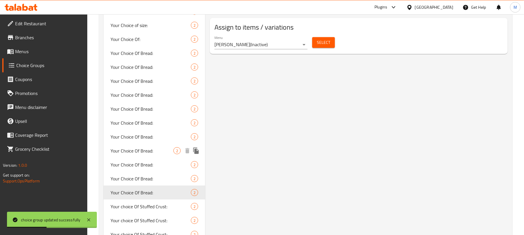
scroll to position [349, 0]
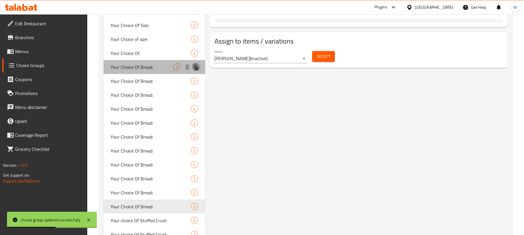
click at [199, 68] on button "duplicate" at bounding box center [196, 67] width 9 height 9
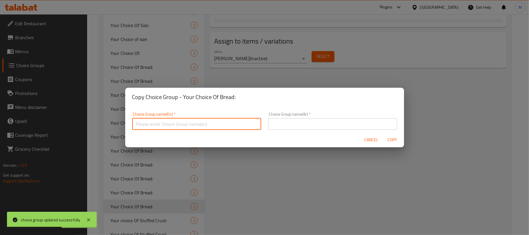
drag, startPoint x: 204, startPoint y: 122, endPoint x: 205, endPoint y: 130, distance: 8.3
click at [204, 122] on input "text" at bounding box center [196, 124] width 129 height 12
type input "Your Choice Of Bread:"
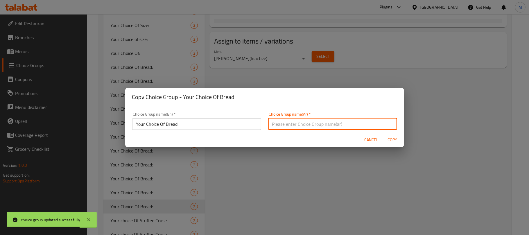
click at [290, 121] on input "text" at bounding box center [332, 124] width 129 height 12
type input "إختيارك من الخبز:"
click at [394, 138] on span "Copy" at bounding box center [393, 139] width 14 height 7
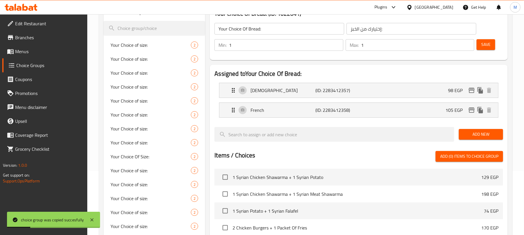
scroll to position [0, 0]
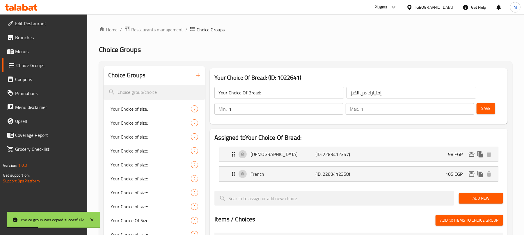
click at [277, 93] on input "Your Choice Of Bread:" at bounding box center [279, 93] width 130 height 12
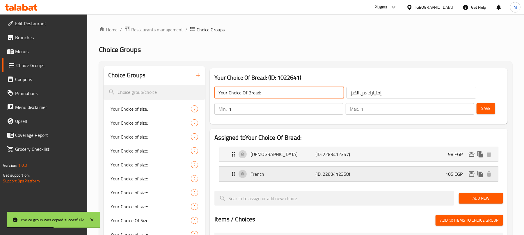
drag, startPoint x: 370, startPoint y: 174, endPoint x: 371, endPoint y: 168, distance: 6.2
click at [370, 174] on div "French (ID: 2283412358) 105 EGP" at bounding box center [360, 174] width 261 height 15
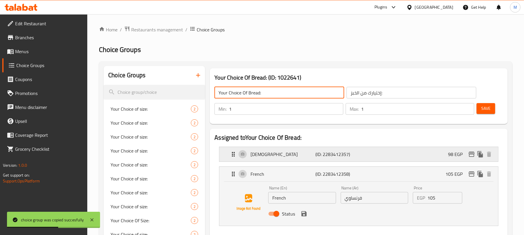
click at [374, 148] on div "Syrian (ID: 2283412357) 98 EGP" at bounding box center [360, 154] width 261 height 15
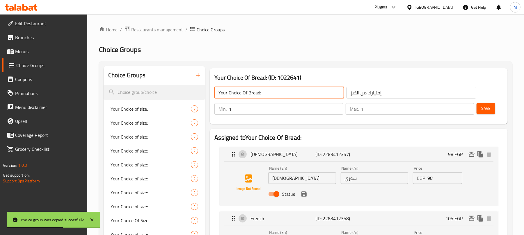
type input "Your Choice Of Bread:"
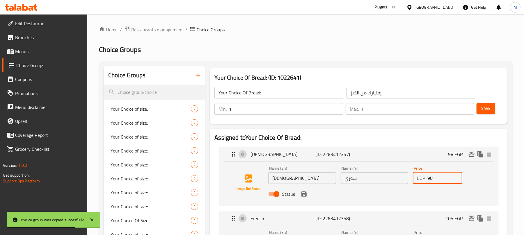
drag, startPoint x: 449, startPoint y: 178, endPoint x: 396, endPoint y: 174, distance: 53.3
click at [396, 174] on div "Name (En) Syrian Name (En) Name (Ar) سوري Name (Ar) Price EGP 98 Price Status" at bounding box center [374, 183] width 217 height 38
click at [306, 195] on icon "save" at bounding box center [303, 194] width 5 height 5
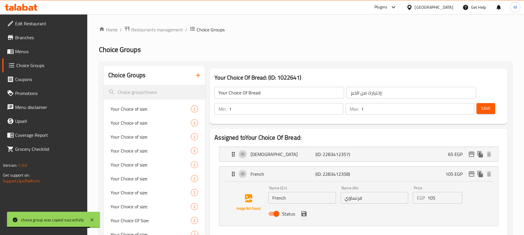
type input "65"
drag, startPoint x: 436, startPoint y: 202, endPoint x: 418, endPoint y: 199, distance: 18.9
click at [418, 199] on div "EGP 105 Price" at bounding box center [437, 198] width 49 height 12
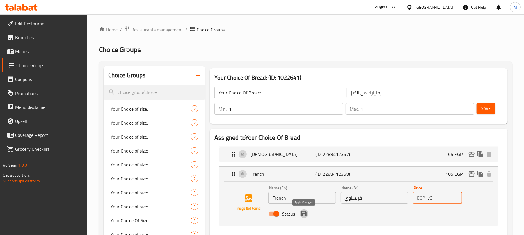
click at [305, 213] on icon "save" at bounding box center [303, 213] width 5 height 5
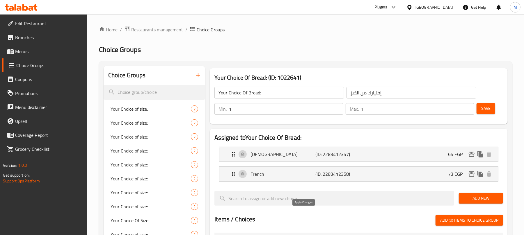
type input "73"
click at [485, 104] on button "Save" at bounding box center [485, 108] width 19 height 11
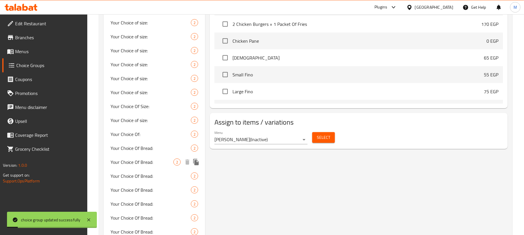
scroll to position [310, 0]
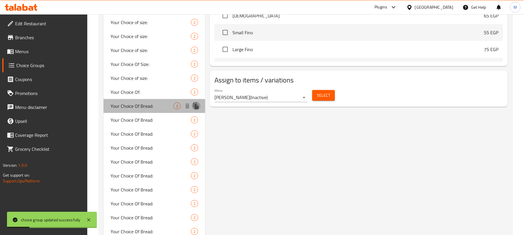
click at [196, 107] on icon "duplicate" at bounding box center [196, 106] width 6 height 6
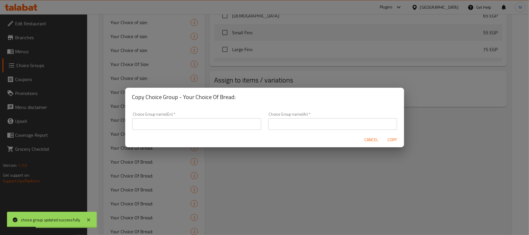
click at [226, 127] on input "text" at bounding box center [196, 124] width 129 height 12
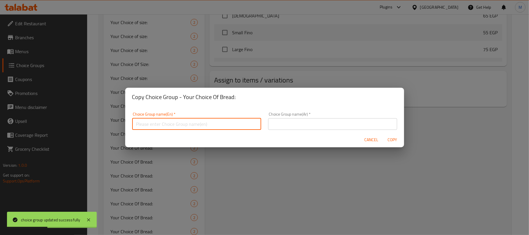
type input "Your Choice Of Bread:"
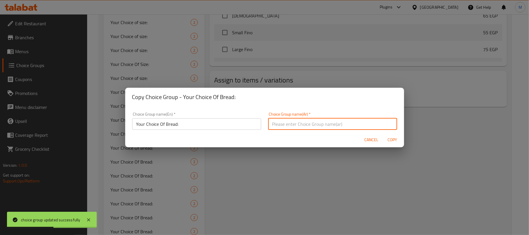
drag, startPoint x: 289, startPoint y: 125, endPoint x: 301, endPoint y: 135, distance: 15.6
click at [289, 125] on input "text" at bounding box center [332, 124] width 129 height 12
type input "إختيارك من الخبز:"
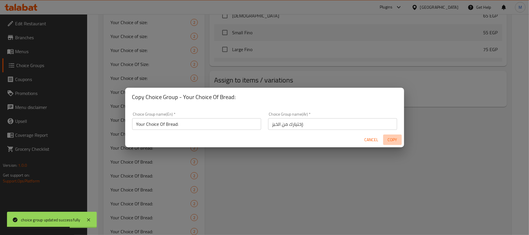
click at [395, 140] on span "Copy" at bounding box center [393, 139] width 14 height 7
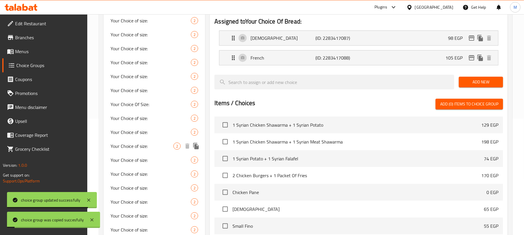
scroll to position [0, 0]
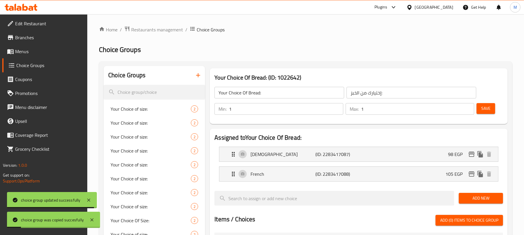
click at [270, 94] on input "Your Choice Of Bread:" at bounding box center [279, 93] width 130 height 12
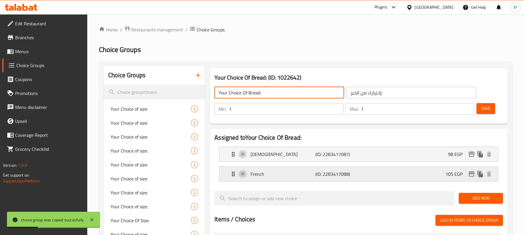
click at [395, 174] on div "French (ID: 2283417088) 105 EGP" at bounding box center [360, 174] width 261 height 15
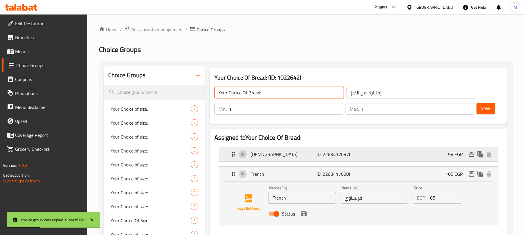
click at [394, 155] on div "Syrian (ID: 2283417087) 98 EGP" at bounding box center [360, 154] width 261 height 15
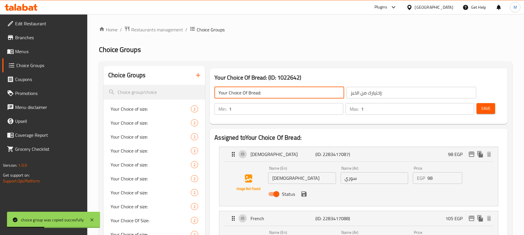
type input "Your Choice Of Bread:"
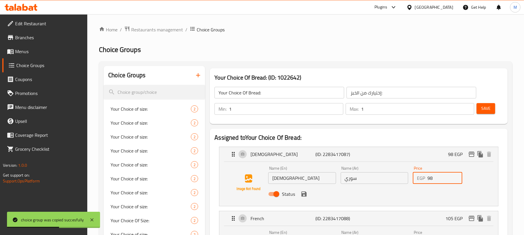
drag, startPoint x: 437, startPoint y: 175, endPoint x: 415, endPoint y: 176, distance: 22.1
click at [415, 176] on div "EGP 98 Price" at bounding box center [437, 178] width 49 height 12
click at [302, 195] on icon "save" at bounding box center [303, 194] width 5 height 5
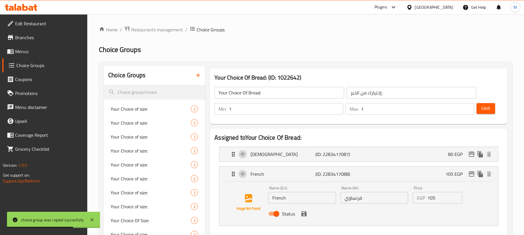
type input "80"
drag, startPoint x: 437, startPoint y: 199, endPoint x: 408, endPoint y: 198, distance: 29.7
click at [408, 198] on div "Name (En) French Name (En) Name (Ar) فرنساوي Name (Ar) Price EGP 105 Price Stat…" at bounding box center [374, 203] width 217 height 38
type input "90"
click at [307, 214] on button "save" at bounding box center [303, 214] width 9 height 9
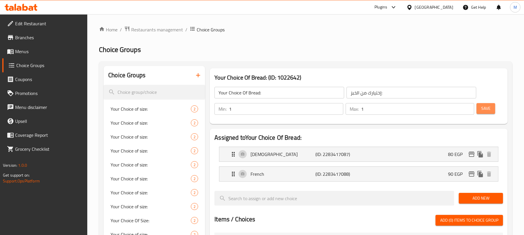
click at [482, 110] on span "Save" at bounding box center [485, 108] width 9 height 7
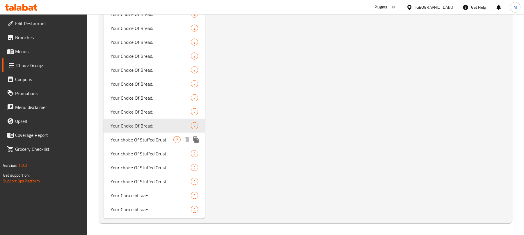
click at [138, 138] on span "Your choice Of Stuffed Crust:" at bounding box center [141, 139] width 63 height 7
type input "Your choice Of Stuffed Crust:"
type input "إختيارك من حشوة الاطراف:"
type input "0"
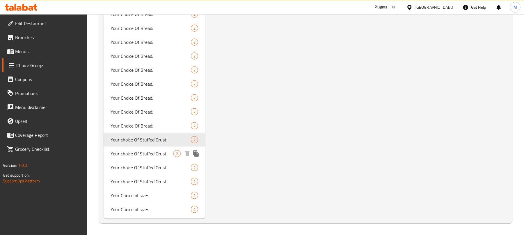
click at [156, 153] on span "Your choice Of Stuffed Crust:" at bounding box center [141, 153] width 63 height 7
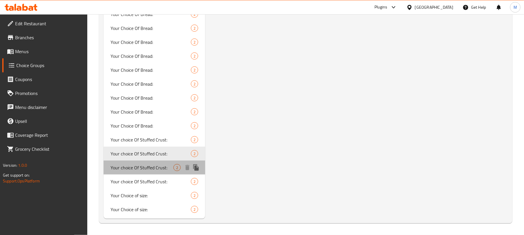
click at [162, 165] on span "Your choice Of Stuffed Crust:" at bounding box center [141, 167] width 63 height 7
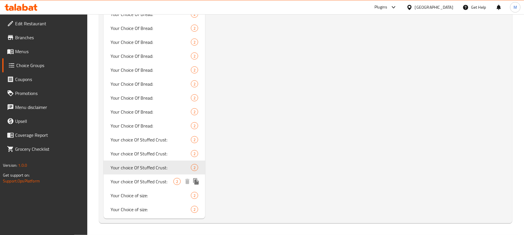
drag, startPoint x: 159, startPoint y: 185, endPoint x: 162, endPoint y: 161, distance: 24.2
click at [159, 184] on span "Your choice Of Stuffed Crust:" at bounding box center [141, 181] width 63 height 7
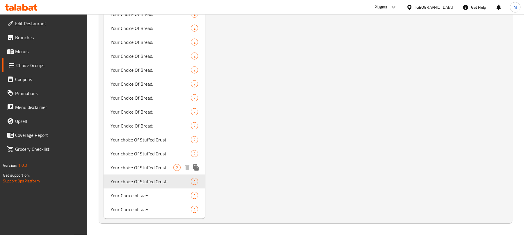
type input "إختيارك من حشوة الاطراف:"
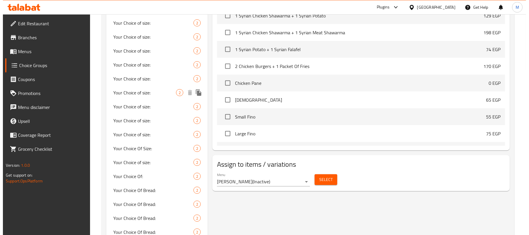
scroll to position [310, 0]
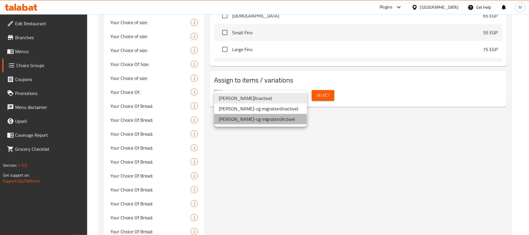
click at [290, 118] on li "Al Waseem AlSyrian-cg migration ( Active )" at bounding box center [260, 119] width 93 height 10
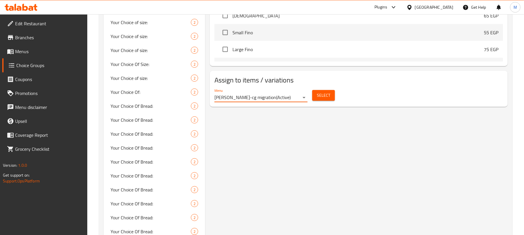
click at [324, 97] on span "Select" at bounding box center [323, 95] width 13 height 7
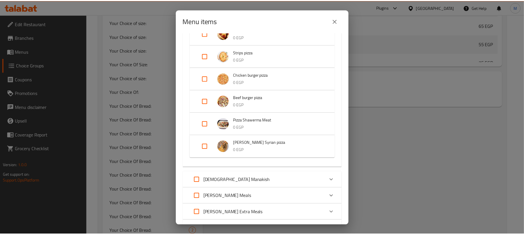
scroll to position [477, 0]
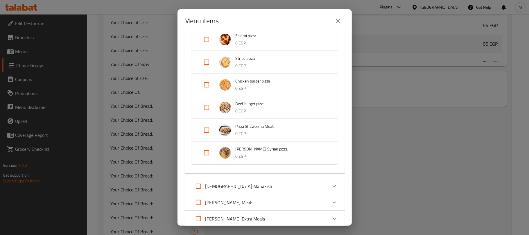
click at [336, 23] on icon "close" at bounding box center [338, 20] width 7 height 7
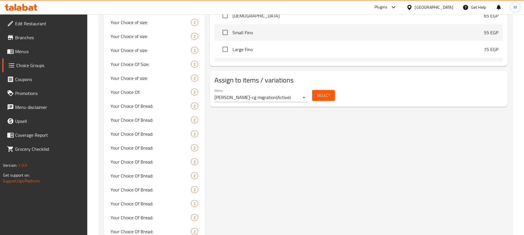
click at [269, 149] on div "Your choice Of Stuffed Crust: (ID: 873624) Your choice Of Stuffed Crust: ​ إختي…" at bounding box center [357, 61] width 305 height 611
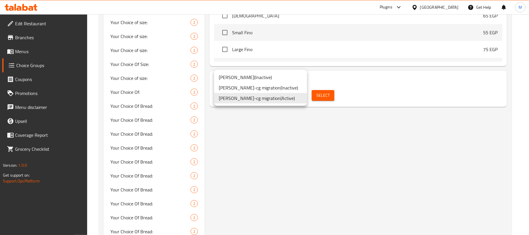
click at [246, 78] on li "Al Waseem AlSyrian ( Inactive )" at bounding box center [260, 77] width 93 height 10
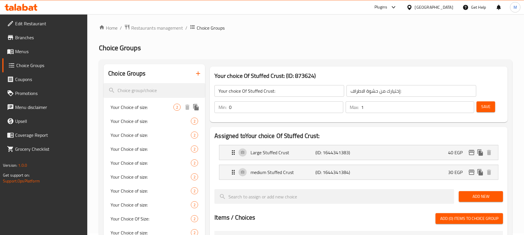
scroll to position [0, 0]
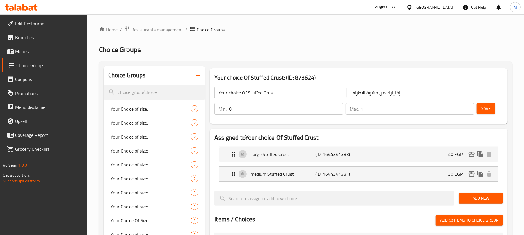
click at [199, 79] on button "button" at bounding box center [198, 75] width 14 height 14
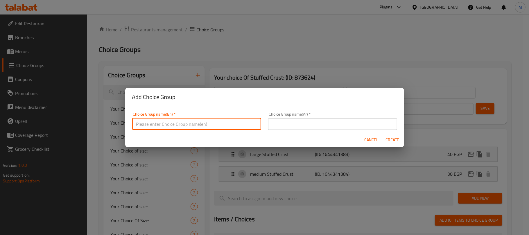
click at [185, 119] on input "text" at bounding box center [196, 124] width 129 height 12
type input "Make It Stuffed Crust:"
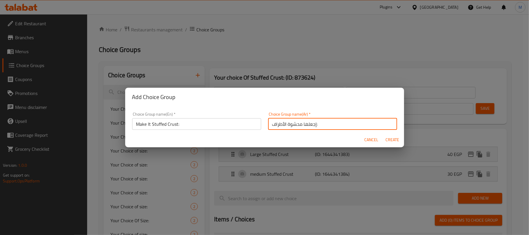
type input "إجعلها محشوة الأطراف:"
click at [384, 135] on button "Create" at bounding box center [393, 140] width 19 height 11
type input "Make It Stuffed Crust:"
type input "إجعلها محشوة الأطراف:"
type input "0"
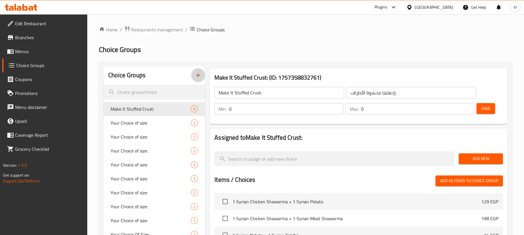
click at [486, 155] on span "Add New" at bounding box center [480, 158] width 35 height 7
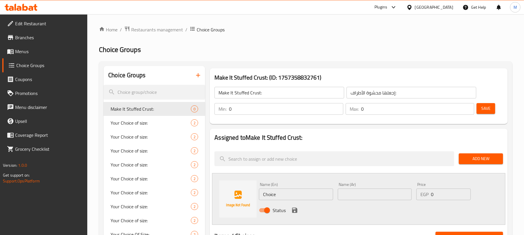
click at [304, 201] on div "Name (En) Choice Name (En)" at bounding box center [295, 191] width 79 height 22
click at [304, 196] on input "Choice" at bounding box center [296, 195] width 74 height 12
type input "Medium"
type input "وسط"
type input "40"
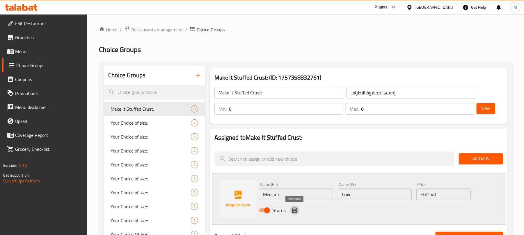
click at [294, 210] on icon "save" at bounding box center [294, 210] width 7 height 7
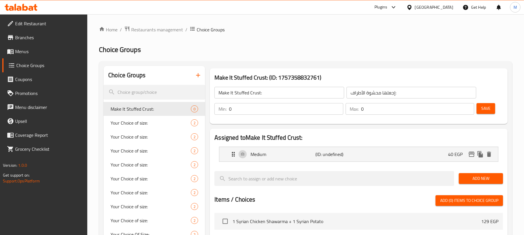
click at [490, 108] on button "Save" at bounding box center [485, 108] width 19 height 11
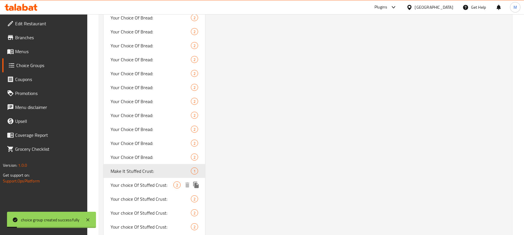
scroll to position [472, 0]
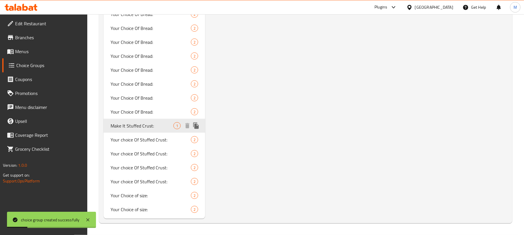
click at [196, 124] on icon "duplicate" at bounding box center [195, 125] width 7 height 7
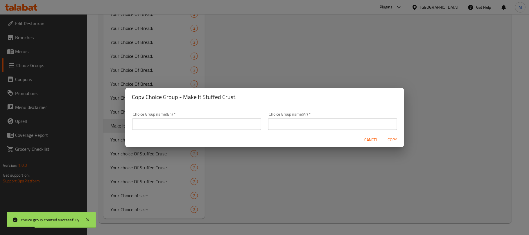
click at [223, 127] on input "text" at bounding box center [196, 124] width 129 height 12
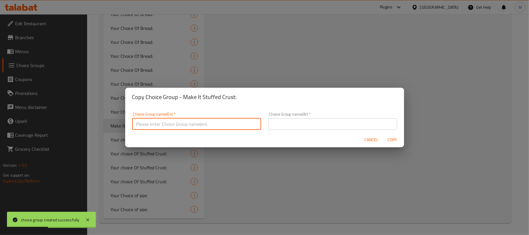
click at [190, 95] on h2 "Copy Choice Group - Make It Stuffed Crust:" at bounding box center [264, 96] width 265 height 9
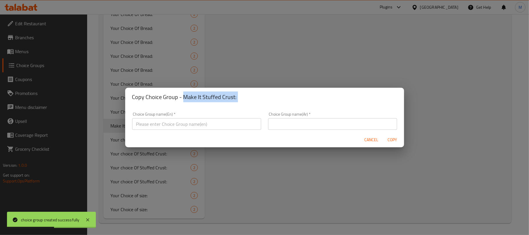
drag, startPoint x: 190, startPoint y: 95, endPoint x: 236, endPoint y: 105, distance: 47.4
click at [236, 105] on div "Copy Choice Group - Make It Stuffed Crust:" at bounding box center [264, 97] width 279 height 19
copy h2 "Make It Stuffed Crust:"
click at [216, 124] on input "text" at bounding box center [196, 124] width 129 height 12
paste input "Make It Stuffed Crust:"
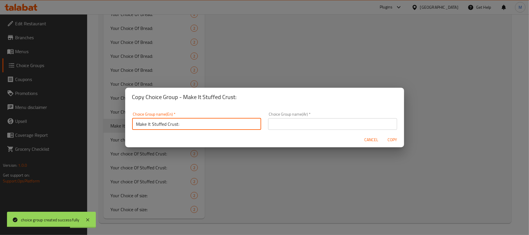
type input "Make It Stuffed Crust:"
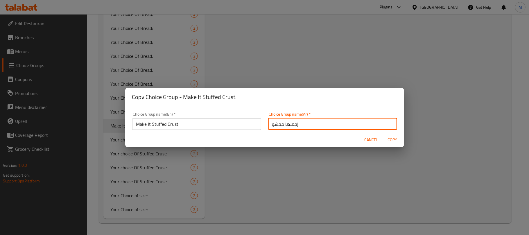
type input "إجعلها محشوة الأطراف:"
click at [384, 135] on button "Copy" at bounding box center [393, 140] width 19 height 11
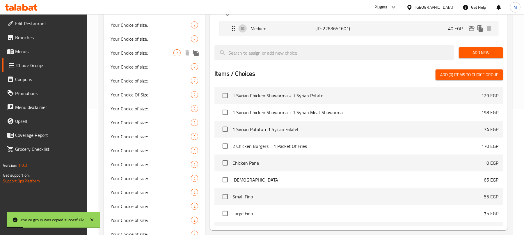
scroll to position [45, 0]
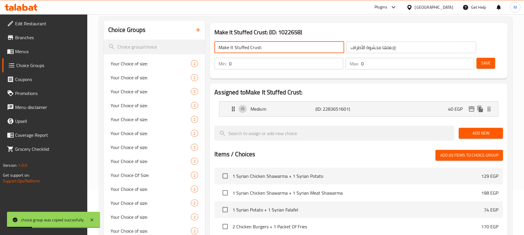
click at [282, 49] on input "Make It Stuffed Crust:" at bounding box center [279, 48] width 130 height 12
click at [407, 107] on div "Medium (ID: 2283651601) 40 EGP" at bounding box center [360, 109] width 261 height 15
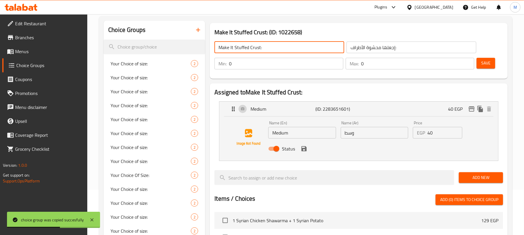
type input "Make It Stuffed Crust:"
drag, startPoint x: 438, startPoint y: 134, endPoint x: 393, endPoint y: 127, distance: 45.3
click at [393, 128] on div "Name (En) Medium Name (En) Name (Ar) وسط Name (Ar) Price EGP 40 Price Status" at bounding box center [374, 138] width 217 height 38
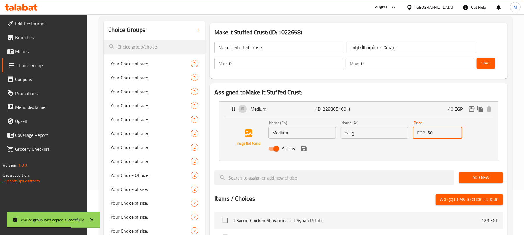
type input "50"
drag, startPoint x: 297, startPoint y: 132, endPoint x: 297, endPoint y: 127, distance: 4.7
click at [297, 132] on input "Medium" at bounding box center [301, 133] width 67 height 12
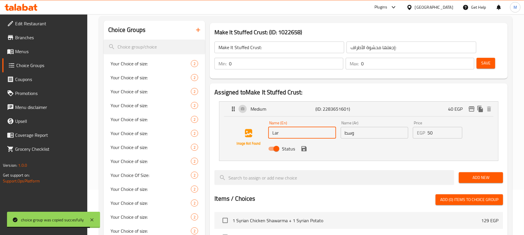
type input "Large"
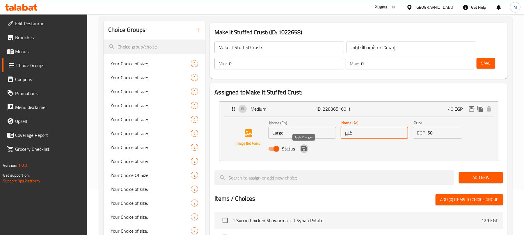
click at [305, 150] on icon "save" at bounding box center [303, 148] width 5 height 5
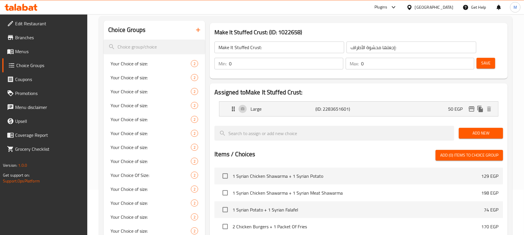
type input "كبير"
click at [491, 61] on button "Save" at bounding box center [485, 63] width 19 height 11
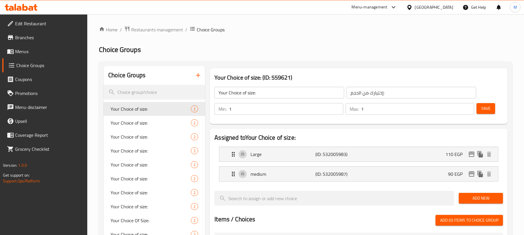
click at [34, 51] on span "Menus" at bounding box center [49, 51] width 68 height 7
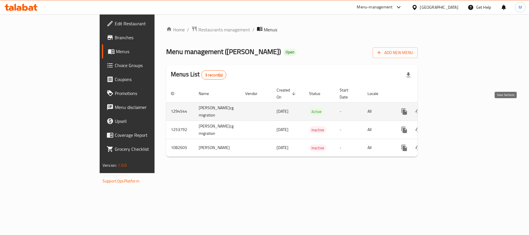
click at [450, 108] on icon "enhanced table" at bounding box center [446, 111] width 7 height 7
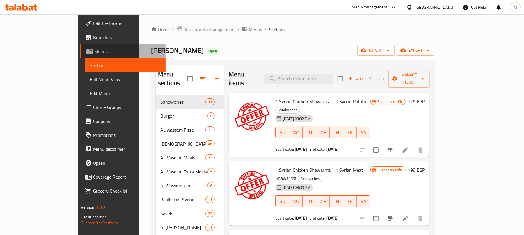
click at [94, 51] on span "Menus" at bounding box center [127, 51] width 67 height 7
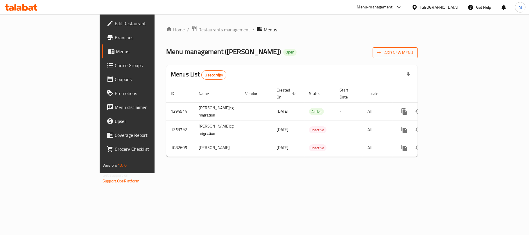
click at [413, 56] on span "Add New Menu" at bounding box center [396, 52] width 36 height 7
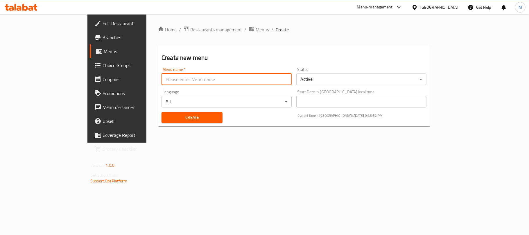
drag, startPoint x: 244, startPoint y: 81, endPoint x: 239, endPoint y: 85, distance: 7.2
click at [244, 81] on input "text" at bounding box center [227, 80] width 130 height 12
type input "New Menu 2025"
click at [338, 82] on body "​ Menu-management [GEOGRAPHIC_DATA] Get Help M Edit Restaurant Branches Menus C…" at bounding box center [264, 124] width 529 height 221
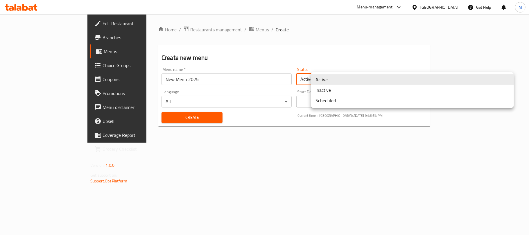
click at [326, 89] on li "Inactive" at bounding box center [412, 90] width 203 height 10
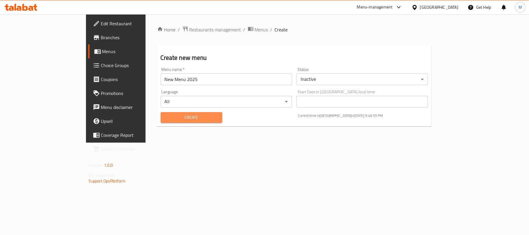
click at [184, 123] on button "Create" at bounding box center [192, 117] width 62 height 11
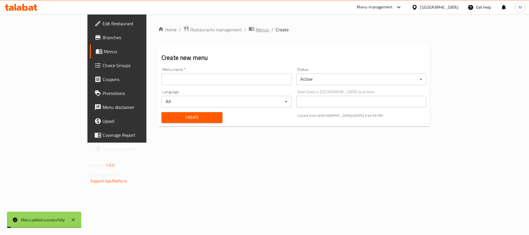
click at [256, 30] on span "Menus" at bounding box center [262, 29] width 13 height 7
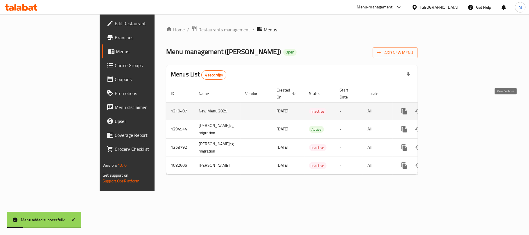
click at [450, 108] on icon "enhanced table" at bounding box center [446, 111] width 7 height 7
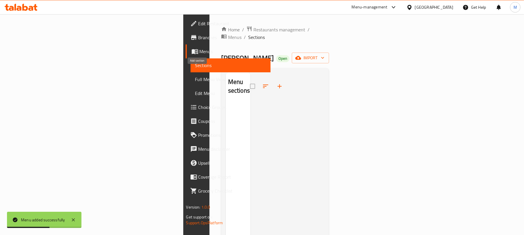
click at [276, 83] on icon "button" at bounding box center [279, 86] width 7 height 7
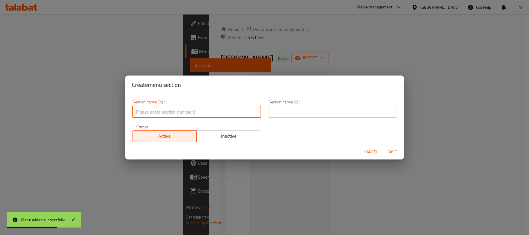
click at [155, 113] on input "text" at bounding box center [196, 112] width 129 height 12
type input "Sandwiches"
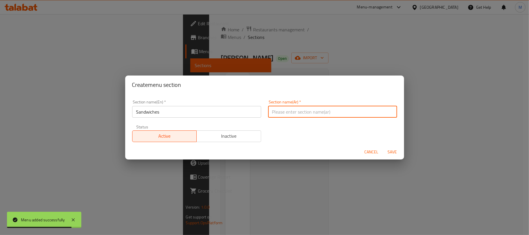
click at [279, 112] on input "text" at bounding box center [332, 112] width 129 height 12
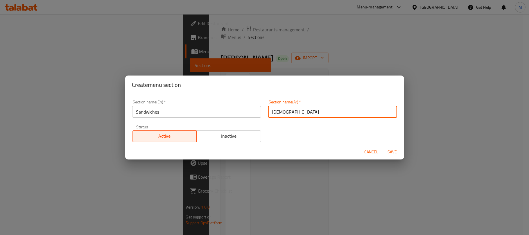
type input "الساندويتشات"
click at [391, 154] on span "Save" at bounding box center [393, 152] width 14 height 7
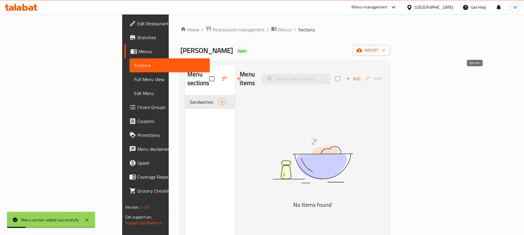
click at [362, 74] on button "Add" at bounding box center [353, 78] width 19 height 9
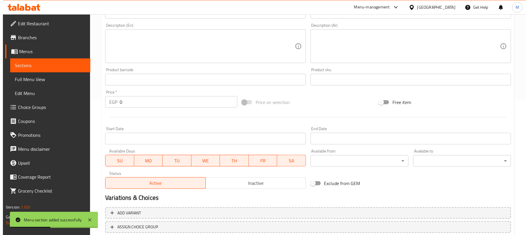
scroll to position [175, 0]
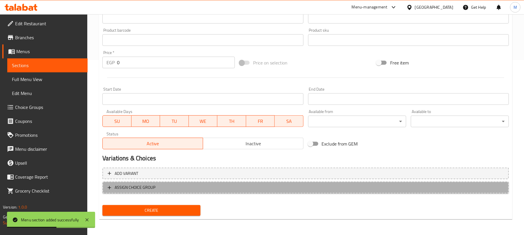
click at [221, 190] on span "ASSIGN CHOICE GROUP" at bounding box center [306, 187] width 396 height 7
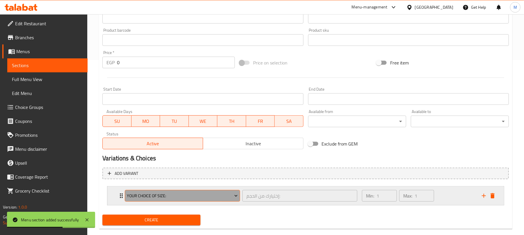
click at [143, 199] on span "Your Choice of size:" at bounding box center [182, 195] width 111 height 7
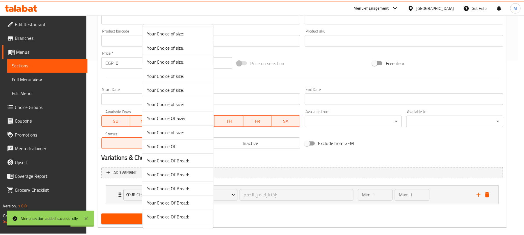
scroll to position [194, 0]
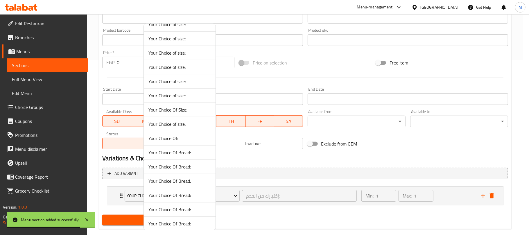
click at [192, 151] on span "Your Choice Of Bread:" at bounding box center [180, 152] width 63 height 7
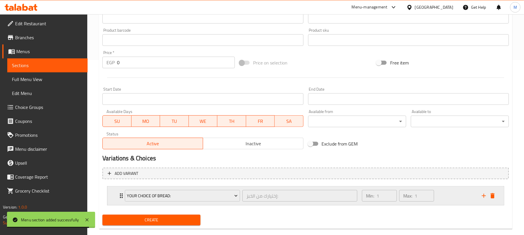
click at [465, 196] on div "Min: 1 ​ Max: 1 ​" at bounding box center [418, 196] width 120 height 19
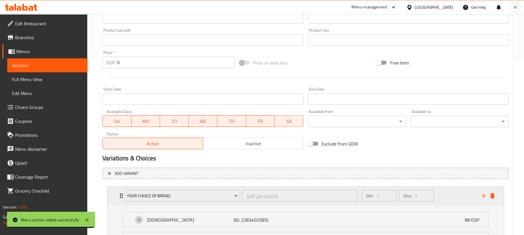
scroll to position [237, 0]
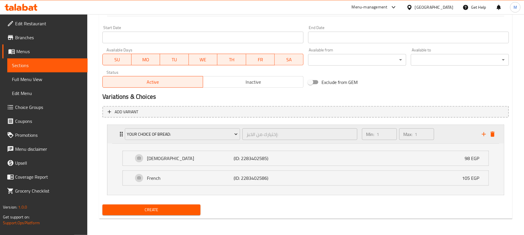
click at [455, 136] on div "Min: 1 ​ Max: 1 ​" at bounding box center [418, 134] width 120 height 19
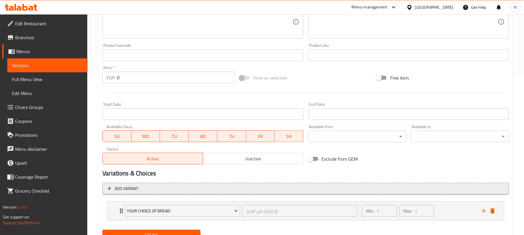
scroll to position [30, 0]
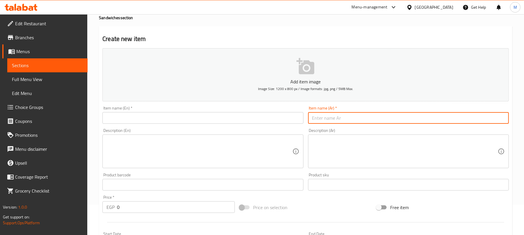
click at [359, 120] on input "text" at bounding box center [408, 118] width 201 height 12
paste input "شاورما دجاج"
type input "شاورما دجاج"
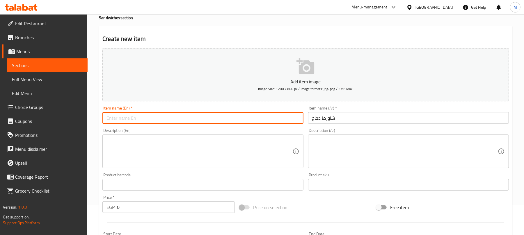
click at [177, 121] on input "text" at bounding box center [202, 118] width 201 height 12
paste input "Chicken Shawarma"
type input "Chicken Shawarma"
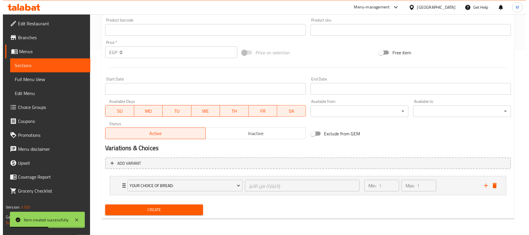
scroll to position [186, 0]
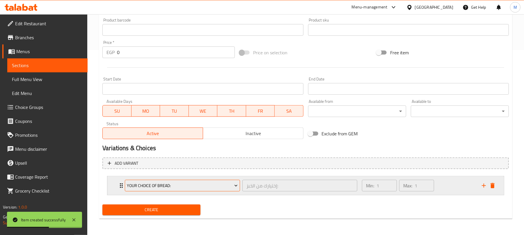
click at [217, 191] on button "Your Choice Of Bread:" at bounding box center [182, 186] width 115 height 12
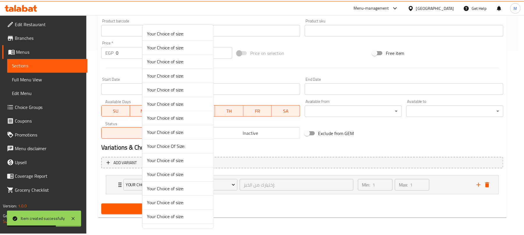
scroll to position [194, 0]
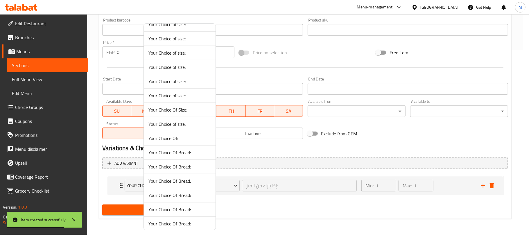
click at [189, 169] on span "Your Choice Of Bread:" at bounding box center [180, 166] width 63 height 7
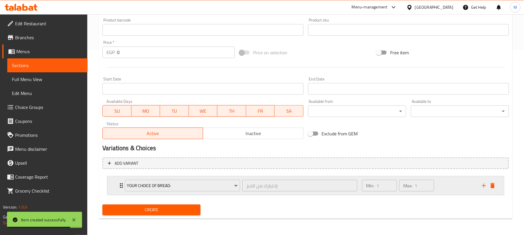
click at [447, 186] on div "Min: 1 ​ Max: 1 ​" at bounding box center [418, 185] width 120 height 19
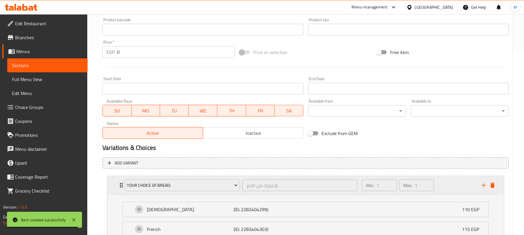
click at [447, 186] on div "Min: 1 ​ Max: 1 ​" at bounding box center [418, 185] width 120 height 19
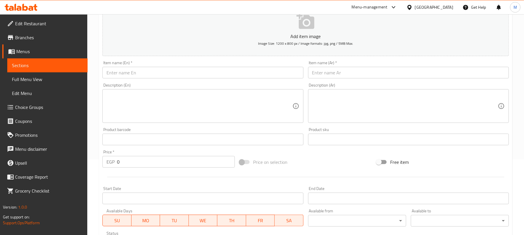
scroll to position [69, 0]
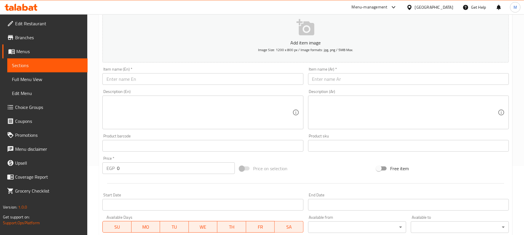
click at [342, 77] on input "text" at bounding box center [408, 79] width 201 height 12
paste input "شاورما دجاج اكسترا"
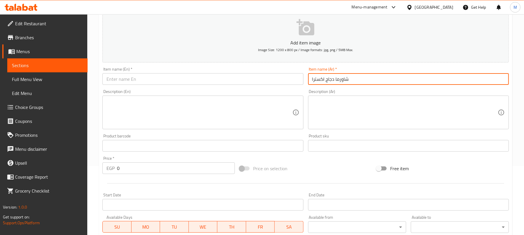
type input "شاورما دجاج اكسترا"
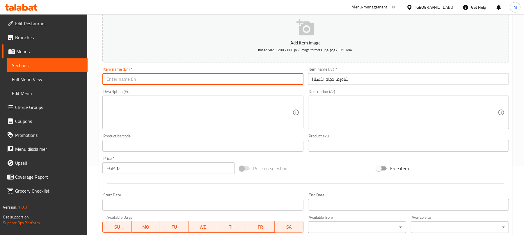
click at [199, 77] on input "text" at bounding box center [202, 79] width 201 height 12
paste input "Extra Chicken Shawarma"
type input "Extra Chicken Shawarma"
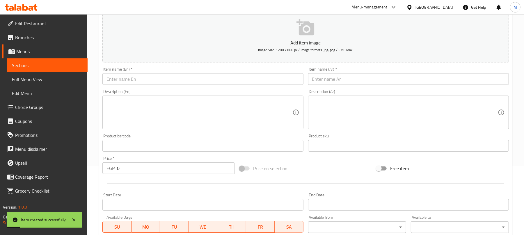
click at [329, 73] on div "Item name (Ar)   * Item name (Ar) *" at bounding box center [408, 76] width 201 height 18
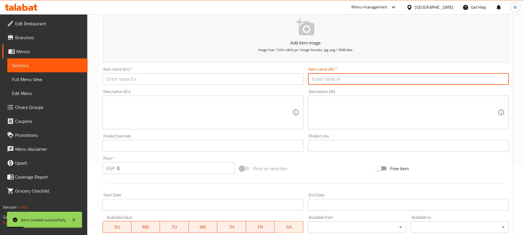
click at [332, 80] on input "text" at bounding box center [408, 79] width 201 height 12
paste input "شاورما دجاج بالبطاطس"
type input "شاورما دجاج بالبطاطس"
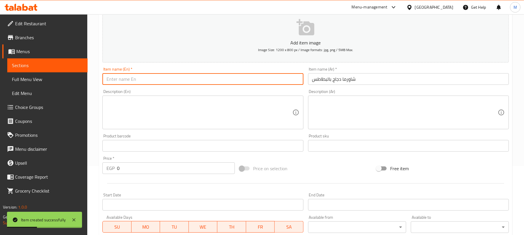
click at [130, 77] on input "text" at bounding box center [202, 79] width 201 height 12
paste input "Chicken Shawarma with Potatoes"
type input "Chicken Shawarma with Fries"
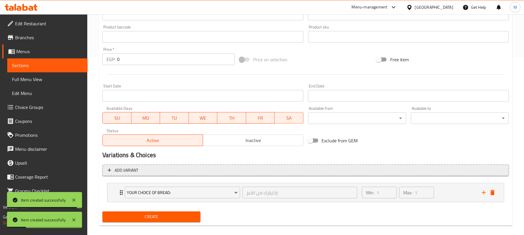
scroll to position [186, 0]
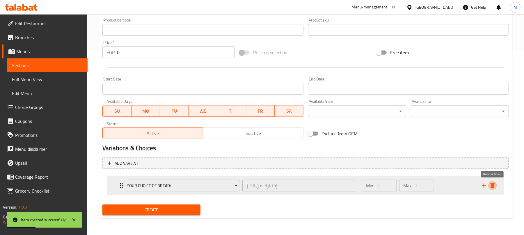
click at [493, 186] on icon "delete" at bounding box center [492, 185] width 4 height 5
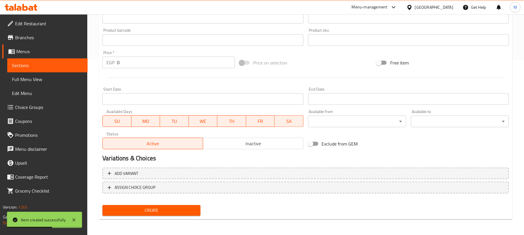
scroll to position [98, 0]
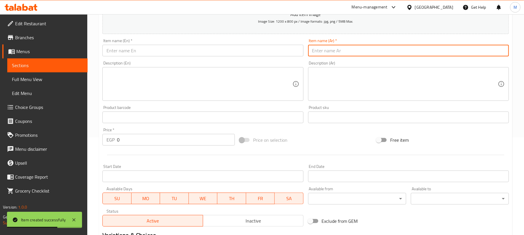
drag, startPoint x: 331, startPoint y: 50, endPoint x: 340, endPoint y: 26, distance: 25.8
click at [331, 50] on input "text" at bounding box center [408, 51] width 201 height 12
paste input "سوبر شاورما دجاج"
type input "سوبر شاورما دجاج"
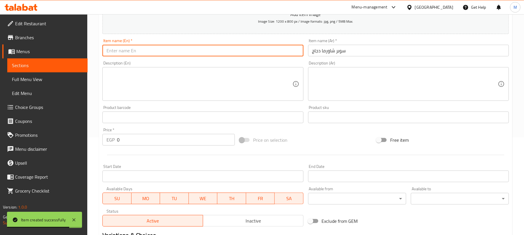
drag, startPoint x: 188, startPoint y: 49, endPoint x: 170, endPoint y: 46, distance: 18.1
click at [188, 49] on input "text" at bounding box center [202, 51] width 201 height 12
paste input "Super Chicken Shawarma"
type input "Super Chicken Shawarma"
click at [192, 138] on input "0" at bounding box center [176, 140] width 118 height 12
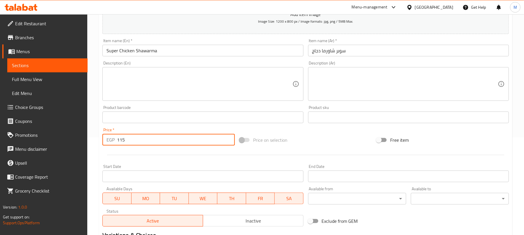
type input "115"
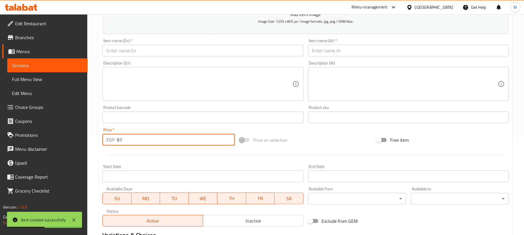
type input "67"
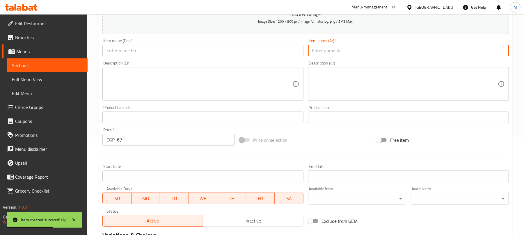
drag, startPoint x: 320, startPoint y: 52, endPoint x: 347, endPoint y: 28, distance: 35.7
click at [320, 52] on input "text" at bounding box center [408, 51] width 201 height 12
paste input "كايزر فراخ"
type input "كايزر فراخ"
click at [170, 49] on input "text" at bounding box center [202, 51] width 201 height 12
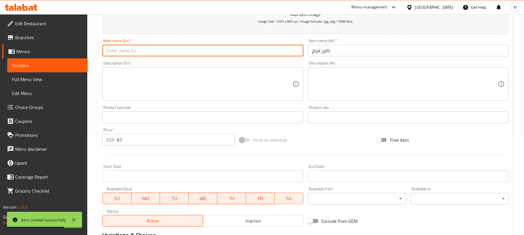
paste input "Chicken"
type input "Chicken Bun"
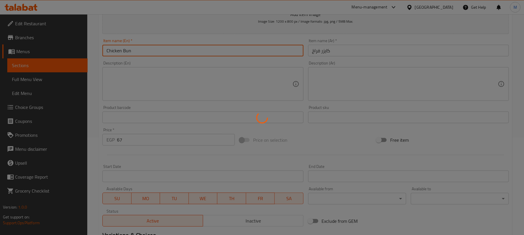
type input "0"
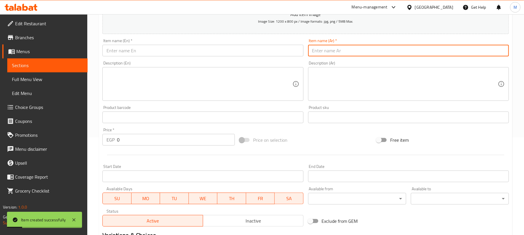
click at [320, 51] on input "text" at bounding box center [408, 51] width 201 height 12
paste input "كايز لحمة"
click at [323, 53] on input "كايز لحمة" at bounding box center [408, 51] width 201 height 12
type input "كايزر لحمة"
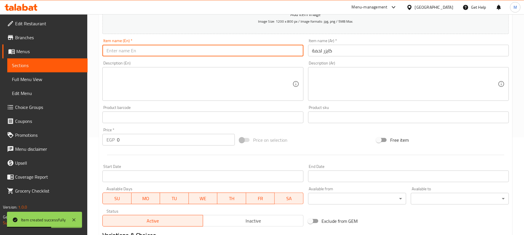
click at [170, 51] on input "text" at bounding box center [202, 51] width 201 height 12
paste input "Meat"
type input "Meat Bun"
click at [132, 142] on input "0" at bounding box center [176, 140] width 118 height 12
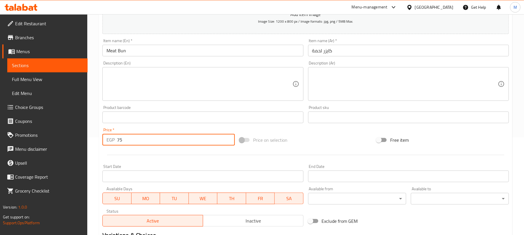
type input "75"
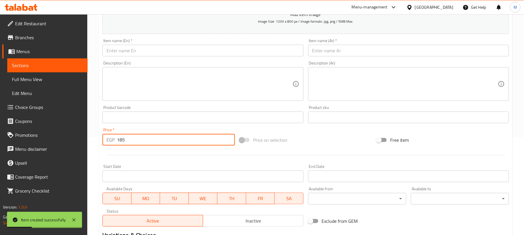
type input "185"
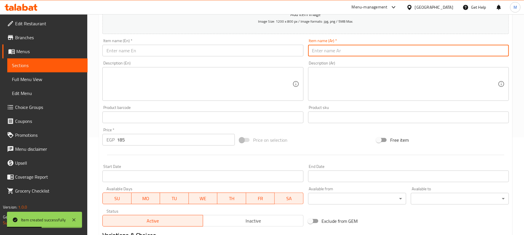
drag, startPoint x: 343, startPoint y: 47, endPoint x: 345, endPoint y: 41, distance: 5.4
click at [343, 47] on input "text" at bounding box center [408, 51] width 201 height 12
paste input "عربي مقطع دجاج"
type input "عربي مقطع دجاج"
drag, startPoint x: 181, startPoint y: 51, endPoint x: 186, endPoint y: 54, distance: 5.6
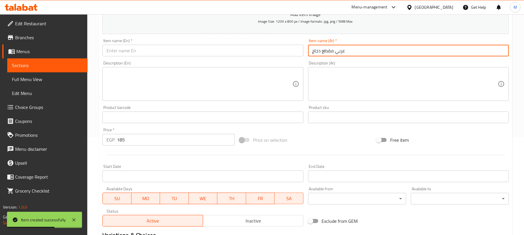
click at [181, 51] on input "text" at bounding box center [202, 51] width 201 height 12
paste input "Arabic Sliced ​​Chicken"
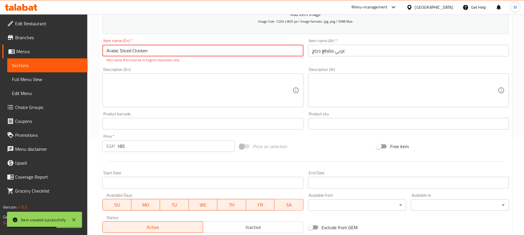
type input "Arabic Sliced ​​Chicken"
paste input "Arabic Sliced ​​Chicken"
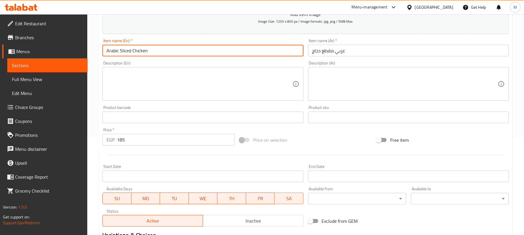
type input "Arabic Sliced Chicken"
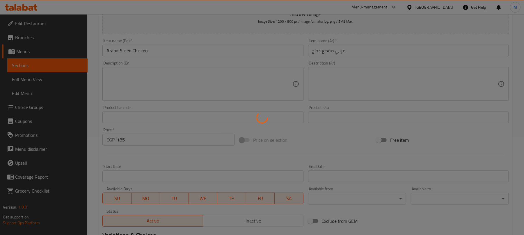
type input "0"
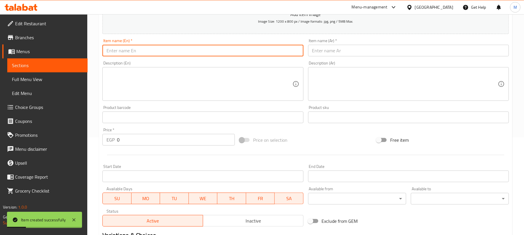
drag, startPoint x: 327, startPoint y: 53, endPoint x: 340, endPoint y: 2, distance: 52.8
click at [327, 53] on input "text" at bounding box center [408, 51] width 201 height 12
paste input "عربي مقطع دجاج اكسترا"
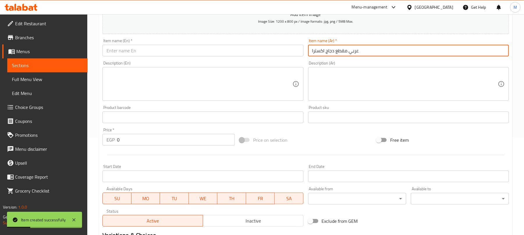
type input "عربي مقطع دجاج اكسترا"
click at [202, 55] on input "text" at bounding box center [202, 51] width 201 height 12
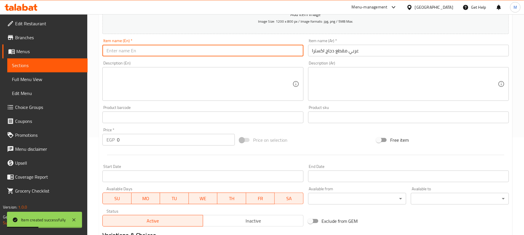
paste input "Arabic Sliced ​​Chicken Extra"
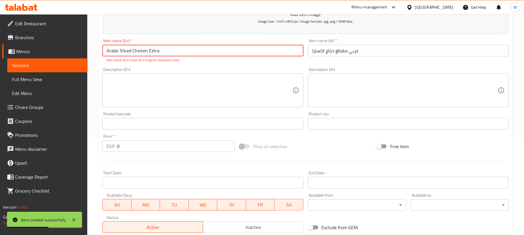
click at [138, 52] on input "Arabic Sliced ​​Chicken Extra" at bounding box center [202, 51] width 201 height 12
type input "Arabic Sliced ​​Chicken Extra"
click at [143, 145] on input "0" at bounding box center [176, 146] width 118 height 12
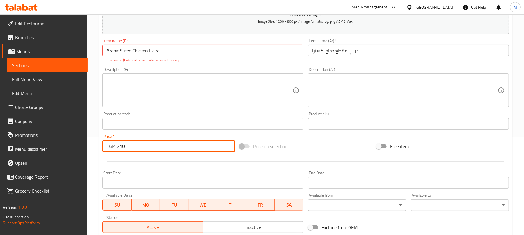
type input "210"
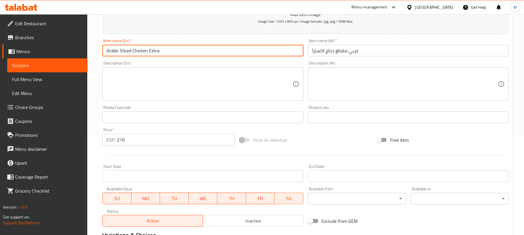
type input "Arabic Sliced Chicken Extra"
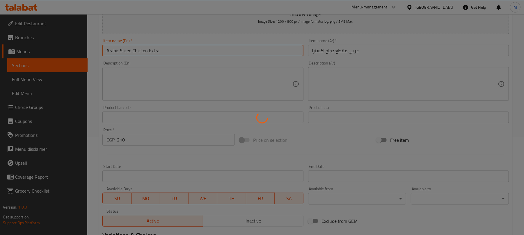
type input "0"
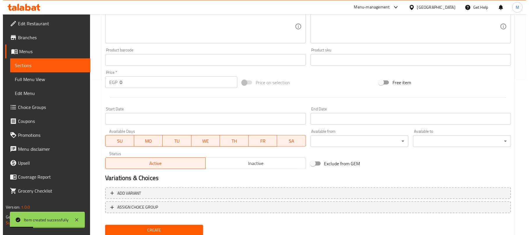
scroll to position [175, 0]
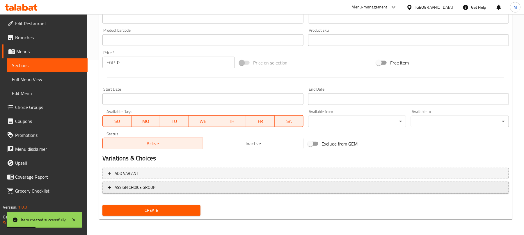
click at [247, 190] on span "ASSIGN CHOICE GROUP" at bounding box center [306, 187] width 396 height 7
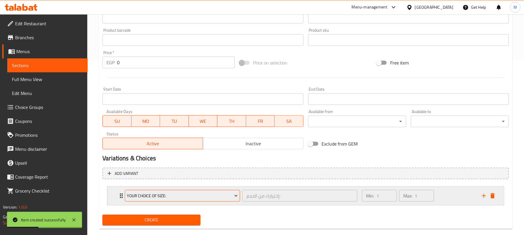
click at [216, 191] on button "Your Choice of size:" at bounding box center [182, 196] width 115 height 12
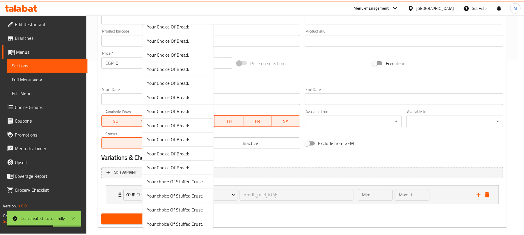
scroll to position [308, 0]
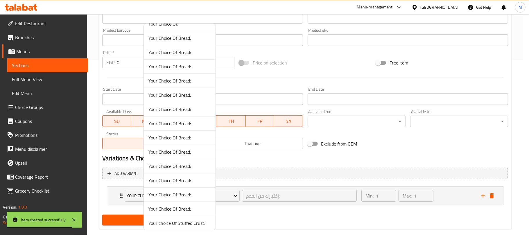
click at [190, 70] on span "Your Choice Of Bread:" at bounding box center [180, 66] width 63 height 7
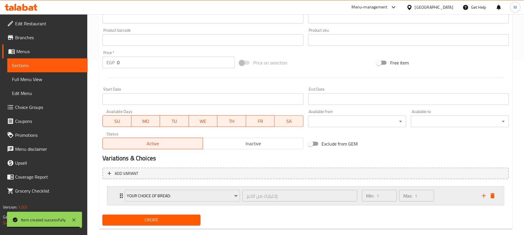
click at [438, 196] on div "Min: 1 ​ Max: 1 ​" at bounding box center [418, 196] width 120 height 19
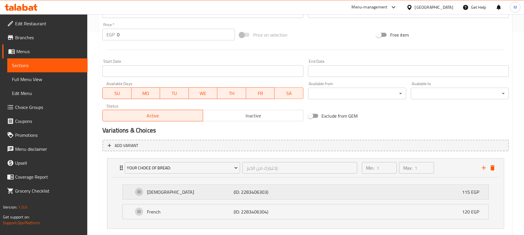
scroll to position [238, 0]
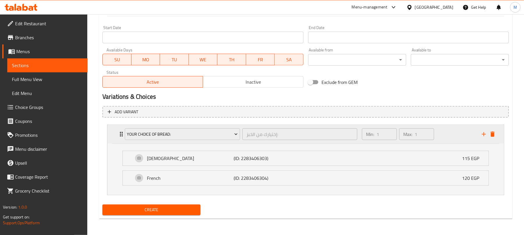
drag, startPoint x: 452, startPoint y: 135, endPoint x: 416, endPoint y: 94, distance: 55.1
click at [451, 135] on div "Min: 1 ​ Max: 1 ​" at bounding box center [418, 134] width 120 height 19
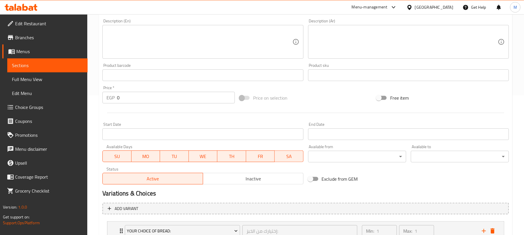
scroll to position [69, 0]
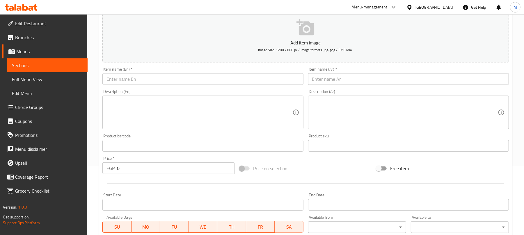
click at [334, 76] on input "text" at bounding box center [408, 79] width 201 height 12
paste input "شاورما لحم بالبطاطس"
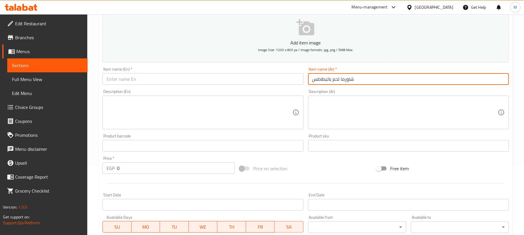
type input "شاورما لحم بالبطاطس"
click at [124, 79] on input "text" at bounding box center [202, 79] width 201 height 12
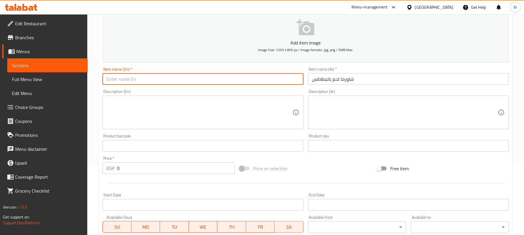
paste input "Meat Shawarma with Potatoes"
type input "Meat Shawarma with Fries"
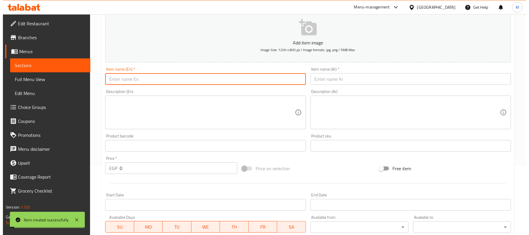
scroll to position [186, 0]
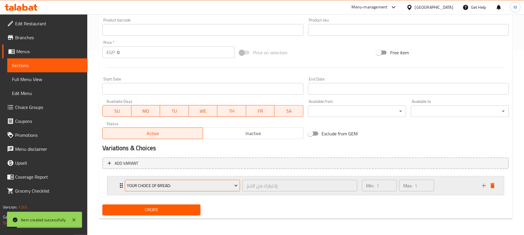
click at [174, 186] on span "Your Choice Of Bread:" at bounding box center [182, 185] width 111 height 7
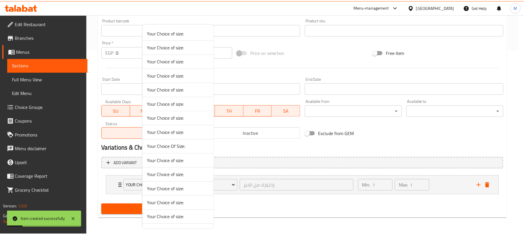
scroll to position [233, 0]
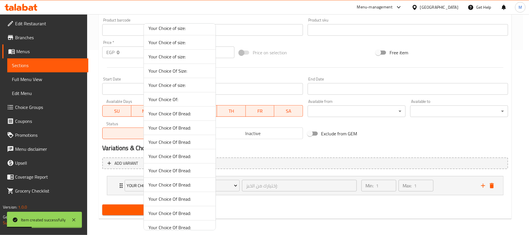
click at [193, 156] on span "Your Choice Of Bread:" at bounding box center [180, 156] width 63 height 7
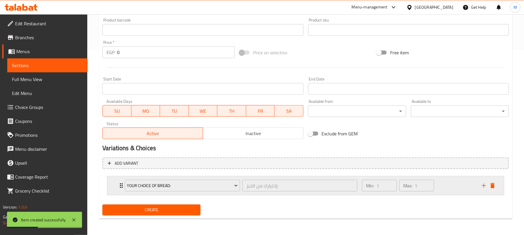
click at [447, 194] on div "Min: 1 ​ Max: 1 ​" at bounding box center [418, 185] width 120 height 19
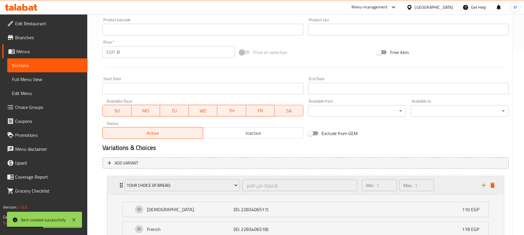
click at [447, 190] on div "Min: 1 ​ Max: 1 ​" at bounding box center [418, 185] width 120 height 19
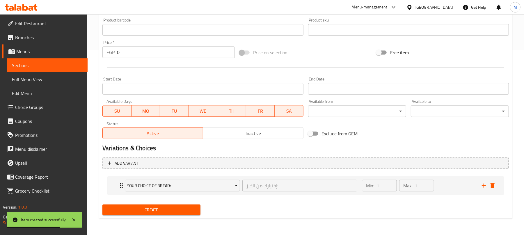
scroll to position [69, 0]
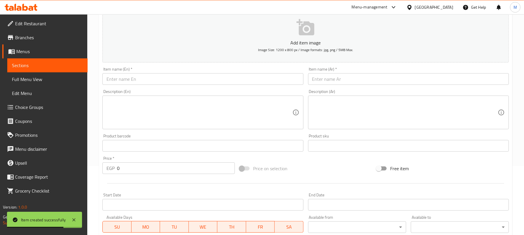
click at [314, 76] on input "text" at bounding box center [408, 79] width 201 height 12
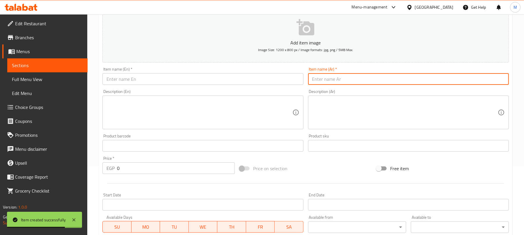
paste input "شاورما لحم"
type input "شاورما لحم"
click at [162, 77] on input "text" at bounding box center [202, 79] width 201 height 12
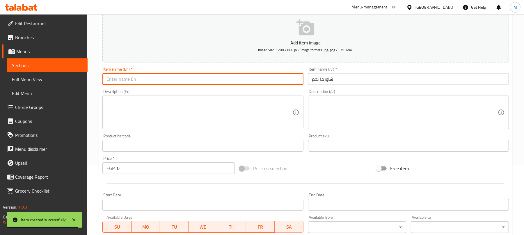
paste input "Meat Shawarma"
type input "Meat Shawarma"
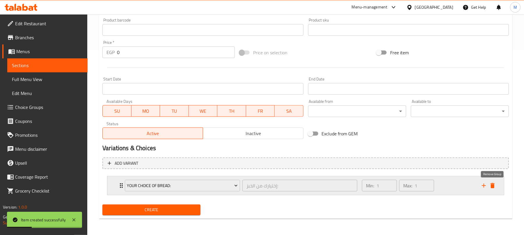
click at [493, 186] on icon "delete" at bounding box center [492, 185] width 4 height 5
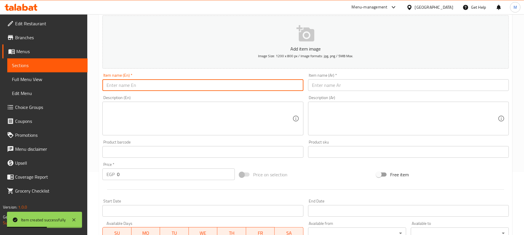
scroll to position [59, 0]
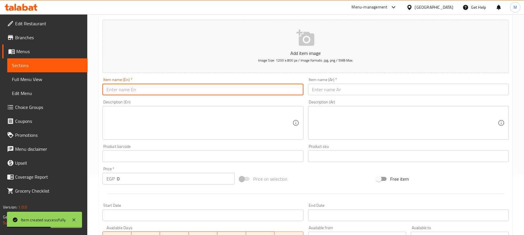
click at [344, 90] on input "text" at bounding box center [408, 90] width 201 height 12
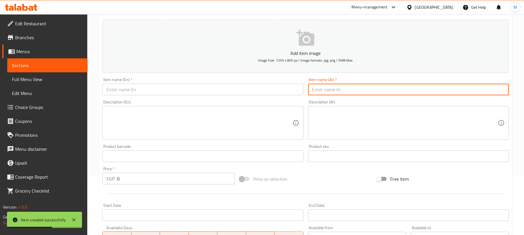
paste input "شاورما لحم سوبر"
type input "شاورما لحم سوبر"
click at [193, 90] on input "text" at bounding box center [202, 90] width 201 height 12
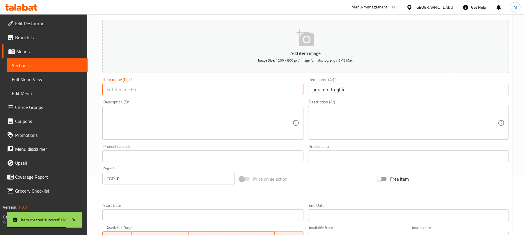
paste input "Super Meat Shawarma"
type input "Super Meat Shawarma"
click at [131, 175] on input "0" at bounding box center [176, 179] width 118 height 12
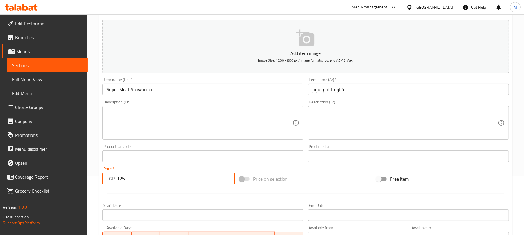
type input "125"
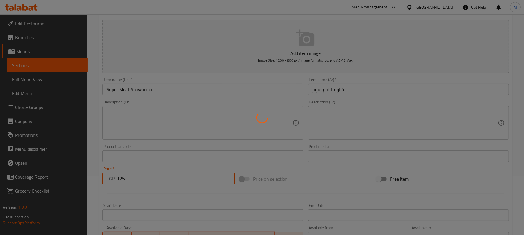
type input "0"
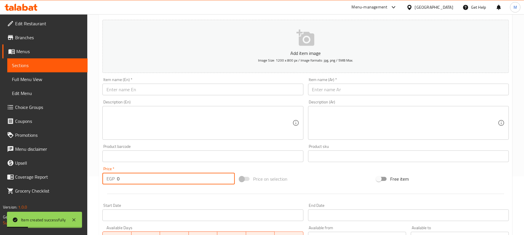
click at [361, 91] on input "text" at bounding box center [408, 90] width 201 height 12
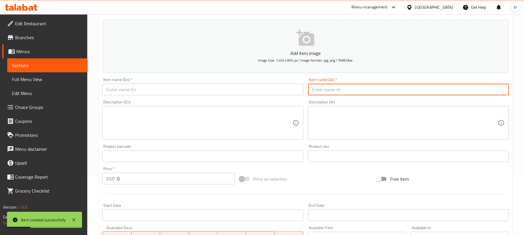
paste input "شاورما لحم اكسترا"
type input "شاورما لحم اكسترا"
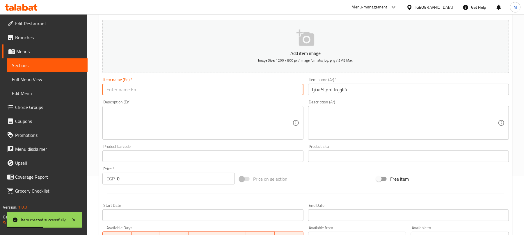
drag, startPoint x: 173, startPoint y: 95, endPoint x: 172, endPoint y: 87, distance: 8.3
click at [174, 95] on input "text" at bounding box center [202, 90] width 201 height 12
paste input "Extra Meat Shawarma"
type input "Extra Meat Shawarma"
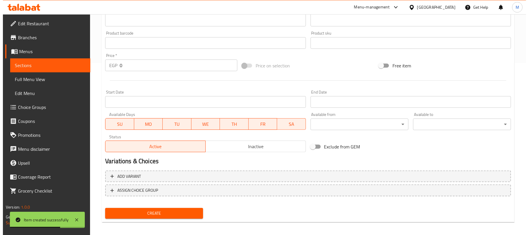
scroll to position [175, 0]
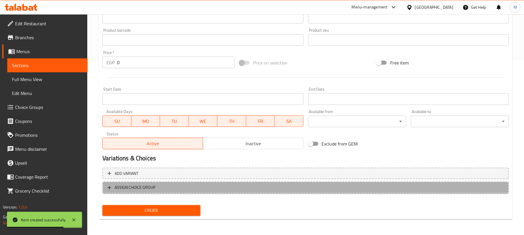
click at [245, 185] on span "ASSIGN CHOICE GROUP" at bounding box center [306, 187] width 396 height 7
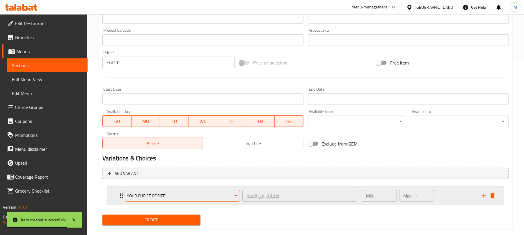
click at [199, 194] on span "Your Choice of size:" at bounding box center [182, 195] width 111 height 7
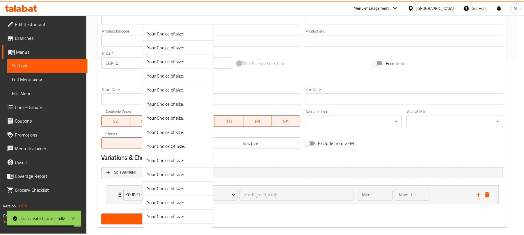
scroll to position [194, 0]
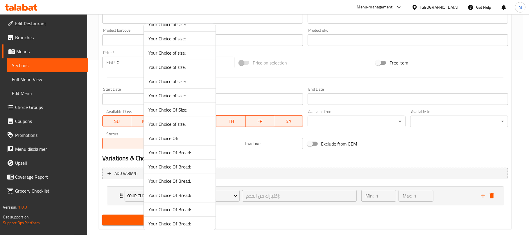
click at [181, 211] on span "Your Choice Of Bread:" at bounding box center [180, 209] width 63 height 7
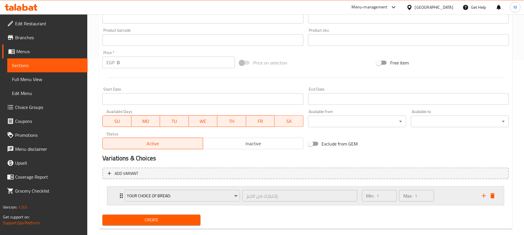
click at [444, 199] on div "Min: 1 ​ Max: 1 ​" at bounding box center [418, 196] width 120 height 19
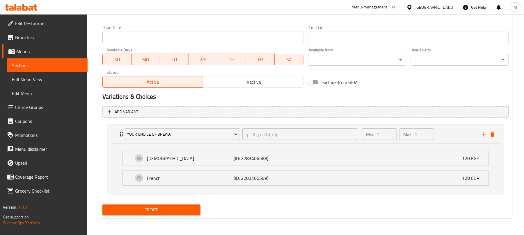
scroll to position [237, 0]
click at [177, 207] on span "Create" at bounding box center [151, 209] width 89 height 7
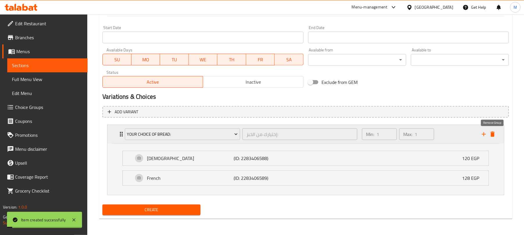
click at [494, 135] on icon "delete" at bounding box center [492, 134] width 4 height 5
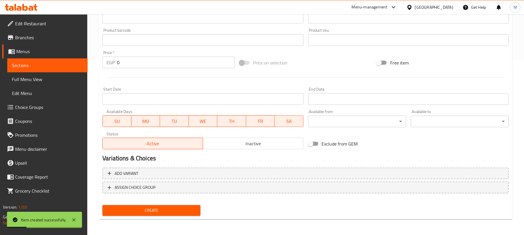
scroll to position [59, 0]
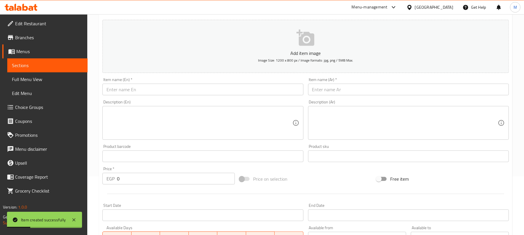
click at [335, 88] on input "text" at bounding box center [408, 90] width 201 height 12
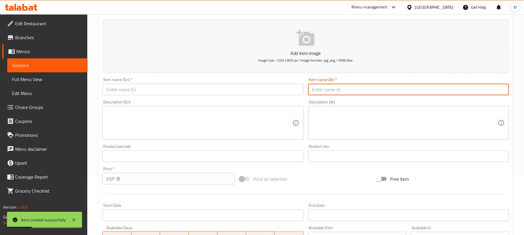
paste input "شاورما عربي لحم"
type input "شاورما عربي لحم"
click at [199, 89] on input "text" at bounding box center [202, 90] width 201 height 12
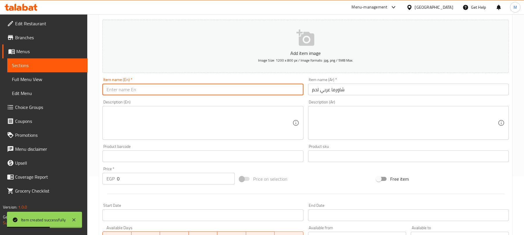
paste input "Arabic Meat Shawarma"
type input "Arabic Meat Shawarma"
click at [162, 179] on input "0" at bounding box center [176, 179] width 118 height 12
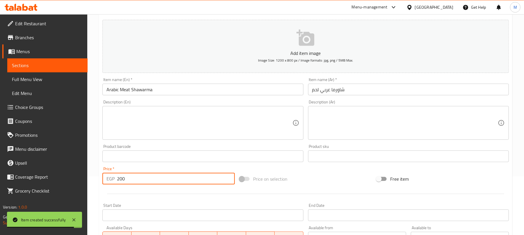
type input "200"
type input "220"
click at [329, 92] on input "text" at bounding box center [408, 90] width 201 height 12
paste input "شاورما عربي لحم اكسترا"
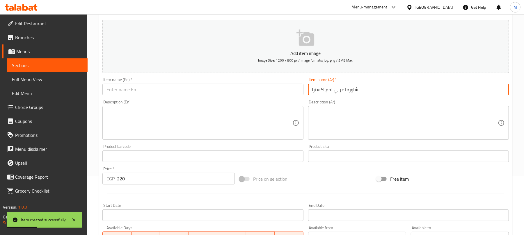
type input "شاورما عربي لحم اكسترا"
click at [155, 89] on input "text" at bounding box center [202, 90] width 201 height 12
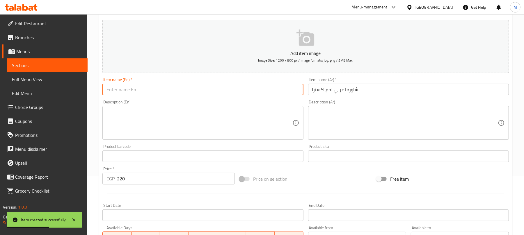
paste input "Arabic Meat Shawarma"
type input "Arabic Meat Shawarma Extra"
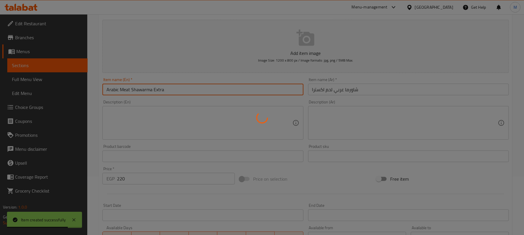
type input "0"
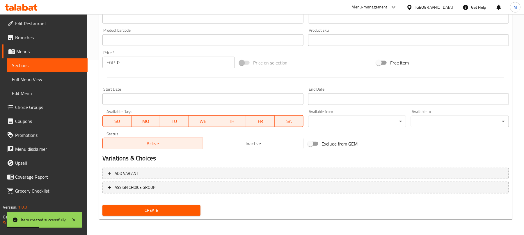
scroll to position [20, 0]
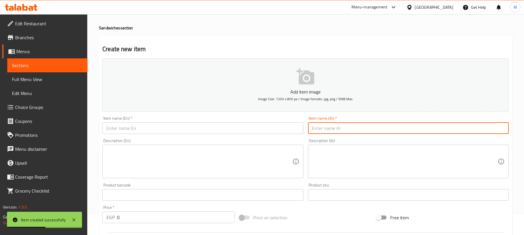
click at [326, 123] on input "text" at bounding box center [408, 128] width 201 height 12
paste input "شيش طاووق"
type input "شيش طاووق"
click at [261, 129] on input "text" at bounding box center [202, 128] width 201 height 12
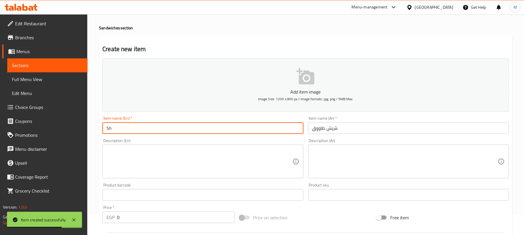
type input "[PERSON_NAME]"
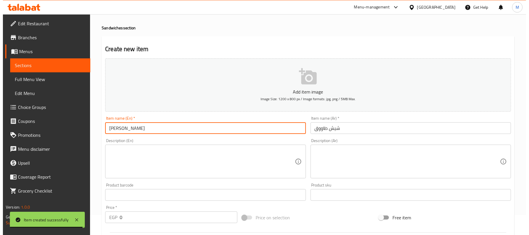
scroll to position [175, 0]
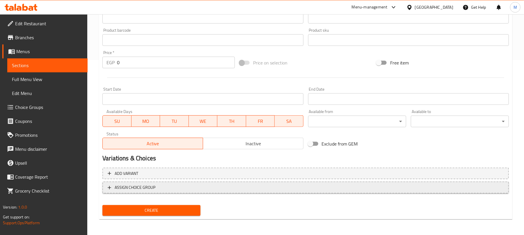
click at [318, 189] on span "ASSIGN CHOICE GROUP" at bounding box center [306, 187] width 396 height 7
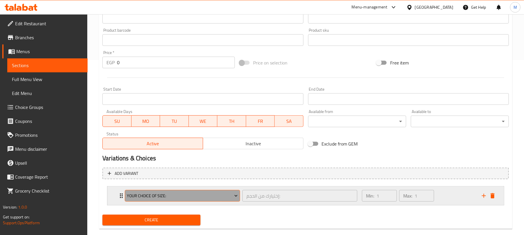
click at [210, 198] on span "Your Choice of size:" at bounding box center [182, 195] width 111 height 7
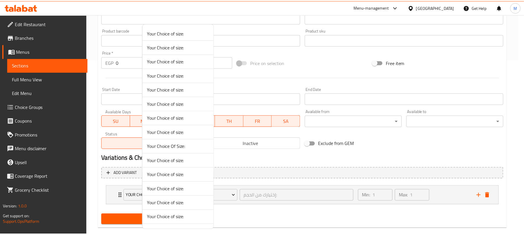
scroll to position [233, 0]
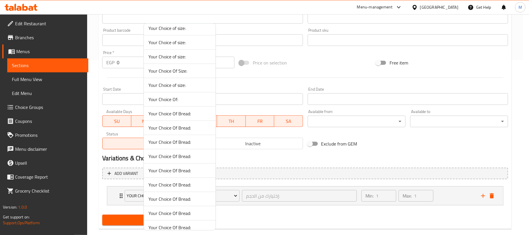
click at [190, 171] on span "Your Choice Of Bread:" at bounding box center [180, 170] width 63 height 7
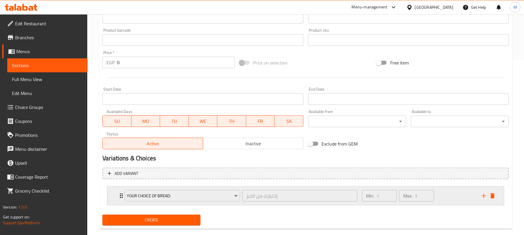
click at [450, 189] on div "Min: 1 ​ Max: 1 ​" at bounding box center [418, 196] width 120 height 19
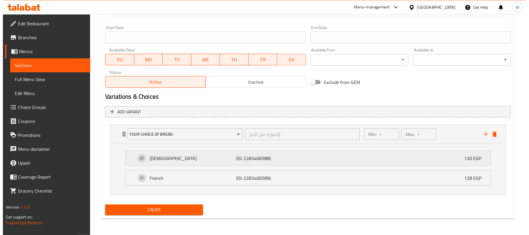
scroll to position [238, 0]
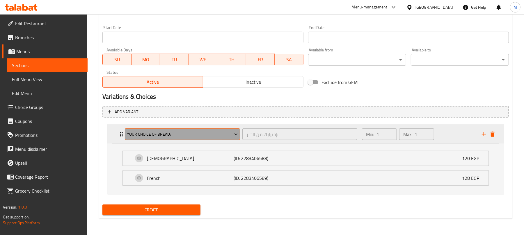
click at [212, 129] on button "Your Choice Of Bread:" at bounding box center [182, 135] width 115 height 12
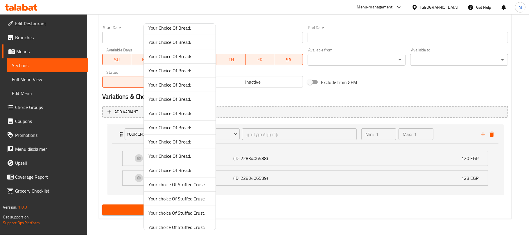
scroll to position [308, 0]
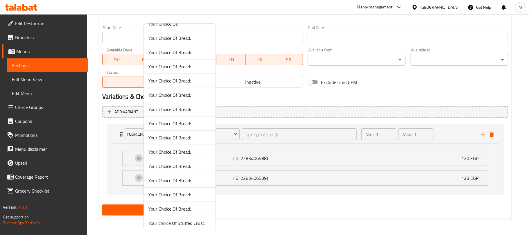
click at [191, 112] on span "Your Choice Of Bread:" at bounding box center [180, 109] width 63 height 7
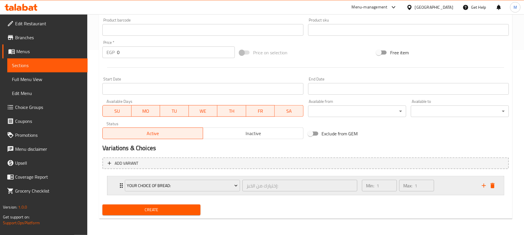
click at [457, 184] on div "Min: 1 ​ Max: 1 ​" at bounding box center [418, 185] width 120 height 19
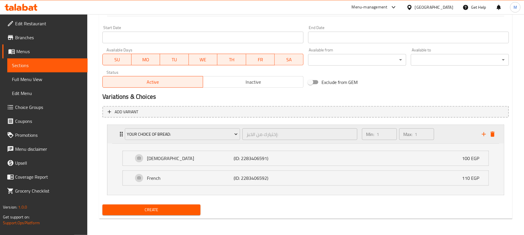
click at [451, 137] on div "Min: 1 ​ Max: 1 ​" at bounding box center [418, 134] width 120 height 19
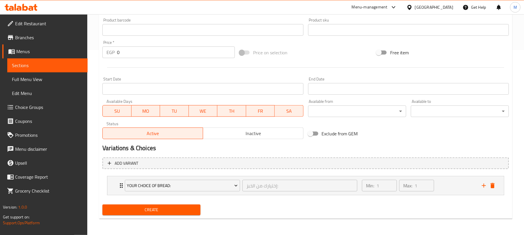
scroll to position [186, 0]
click at [147, 210] on span "Create" at bounding box center [151, 209] width 89 height 7
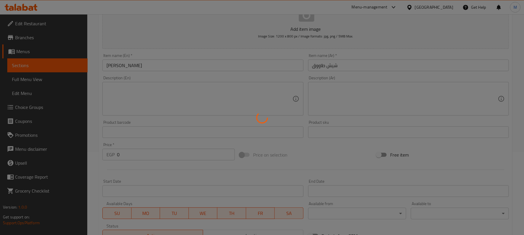
scroll to position [31, 0]
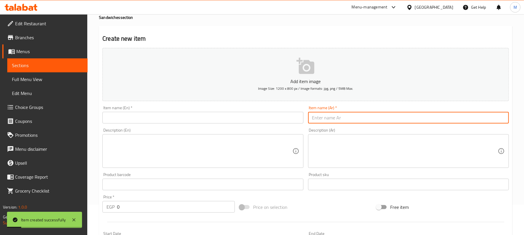
click at [349, 118] on input "text" at bounding box center [408, 118] width 201 height 12
paste input "زنجر مقرمش"
type input "زنجر مقرمش"
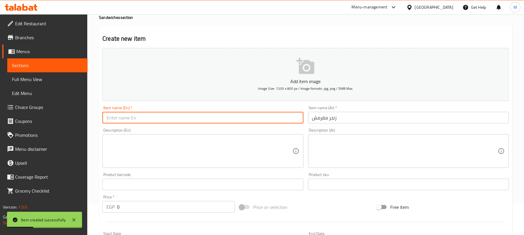
click at [200, 120] on input "text" at bounding box center [202, 118] width 201 height 12
paste input "Crispy Zinger"
type input "Crispy Zinger"
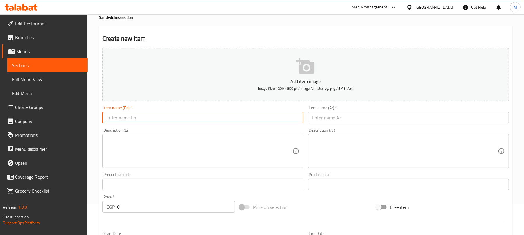
click at [344, 121] on input "text" at bounding box center [408, 118] width 201 height 12
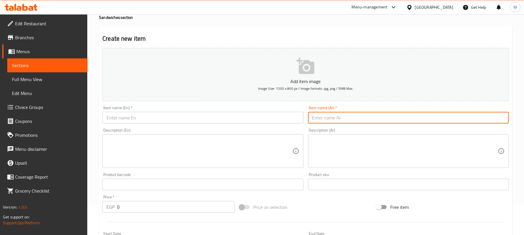
paste input "زنجر مقرمش بالتركي والجبنة"
type input "زنجر مقرمش بالتركي والجبنة"
click at [184, 115] on input "text" at bounding box center [202, 118] width 201 height 12
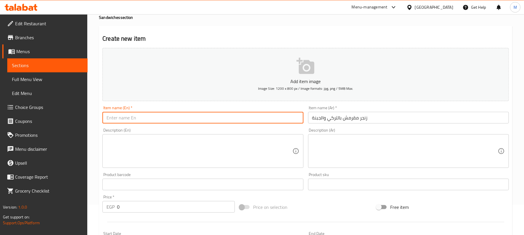
paste input "Crispy Zinger with Turkey and Cheese"
type input "Crispy Zinger with Turkey and Cheese"
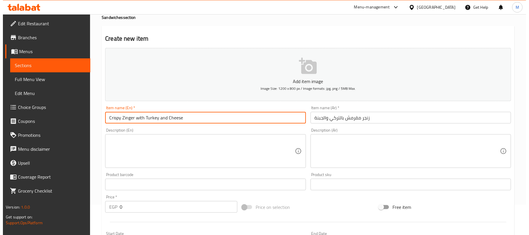
scroll to position [186, 0]
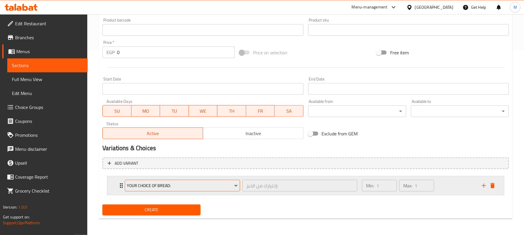
click at [221, 188] on span "Your Choice Of Bread:" at bounding box center [182, 185] width 111 height 7
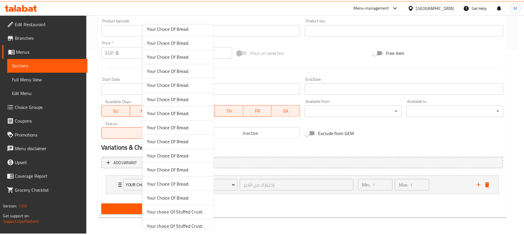
scroll to position [308, 0]
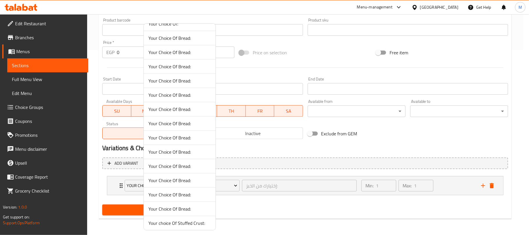
click at [188, 125] on span "Your Choice Of Bread:" at bounding box center [180, 123] width 63 height 7
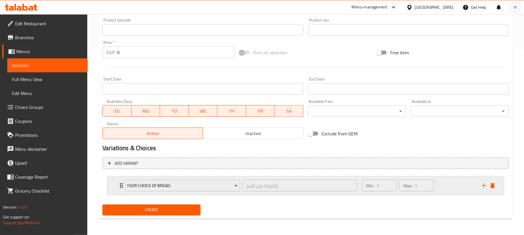
click at [436, 185] on div "Min: 1 ​ Max: 1 ​" at bounding box center [418, 185] width 120 height 19
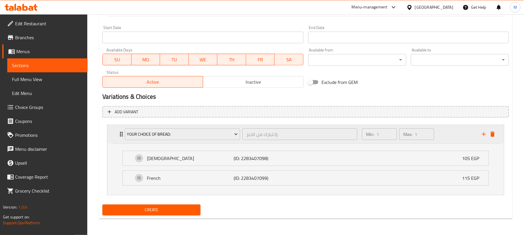
click at [437, 137] on div "Min: 1 ​ Max: 1 ​" at bounding box center [418, 134] width 120 height 19
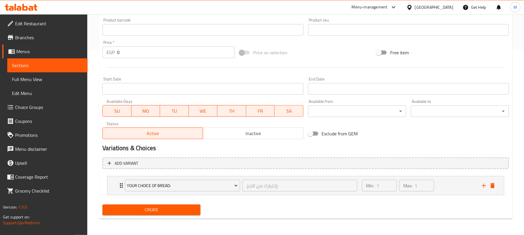
scroll to position [186, 0]
click at [174, 207] on span "Create" at bounding box center [151, 209] width 89 height 7
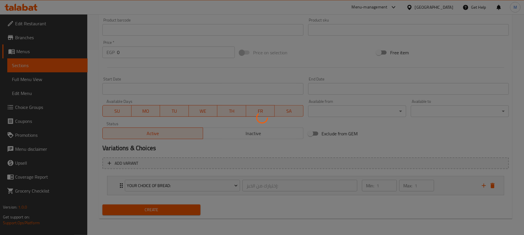
scroll to position [0, 0]
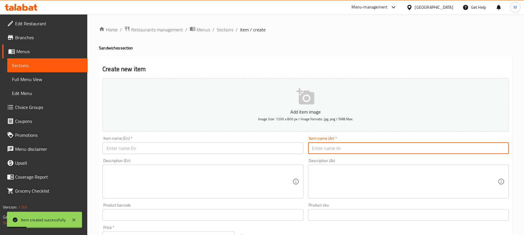
click at [352, 148] on input "text" at bounding box center [408, 148] width 201 height 12
paste input "بطاطس بالتومية"
type input "بطاطس بالتومية"
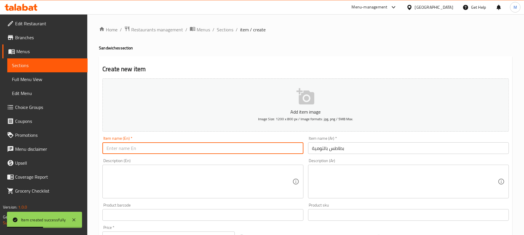
click at [170, 149] on input "text" at bounding box center [202, 148] width 201 height 12
paste input "Potatoes with Garlic"
click at [116, 151] on input "Potatoes with Garlic" at bounding box center [202, 148] width 201 height 12
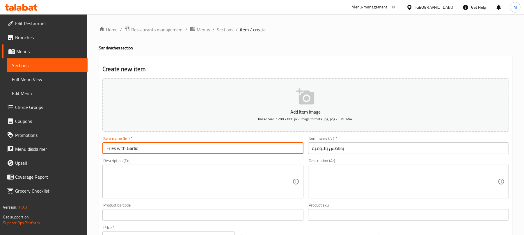
click at [173, 151] on input "Fries with Garlic" at bounding box center [202, 148] width 201 height 12
type input "Fries with Garlic Dip"
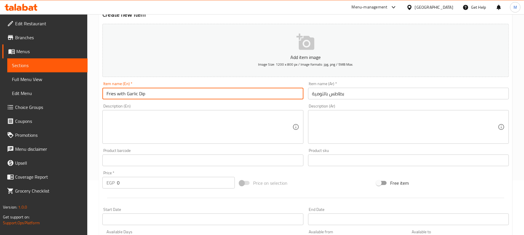
scroll to position [186, 0]
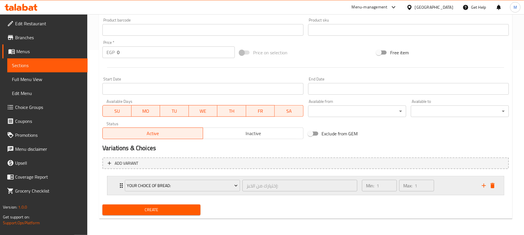
click at [442, 192] on div "Min: 1 ​ Max: 1 ​" at bounding box center [418, 185] width 120 height 19
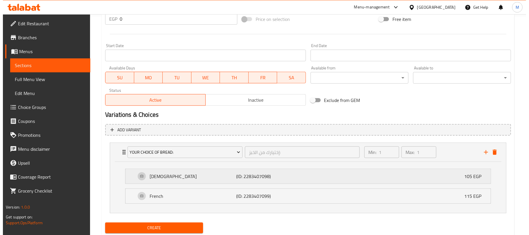
scroll to position [238, 0]
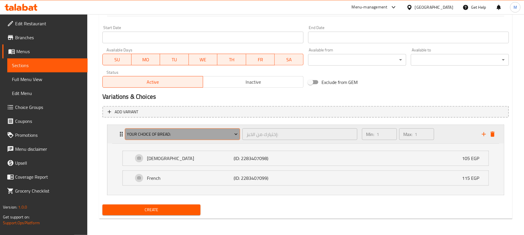
click at [187, 133] on span "Your Choice Of Bread:" at bounding box center [182, 134] width 111 height 7
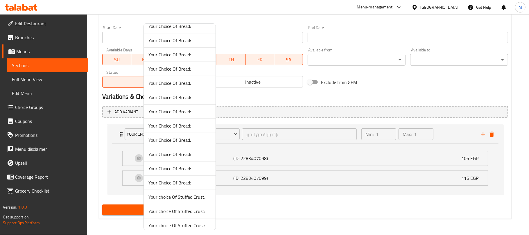
scroll to position [386, 0]
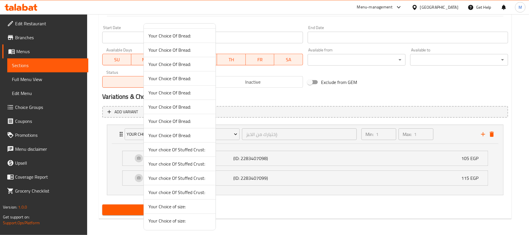
click at [181, 66] on span "Your Choice Of Bread:" at bounding box center [180, 64] width 63 height 7
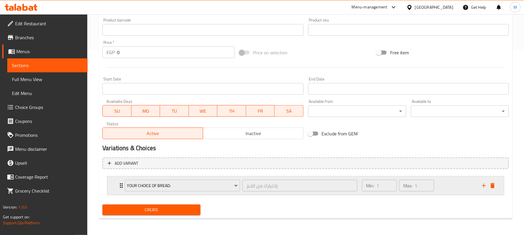
click at [457, 186] on div "Min: 1 ​ Max: 1 ​" at bounding box center [418, 185] width 120 height 19
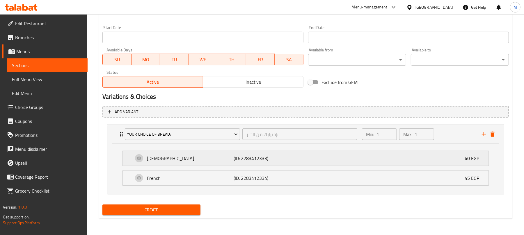
scroll to position [238, 0]
click at [193, 211] on span "Create" at bounding box center [151, 209] width 89 height 7
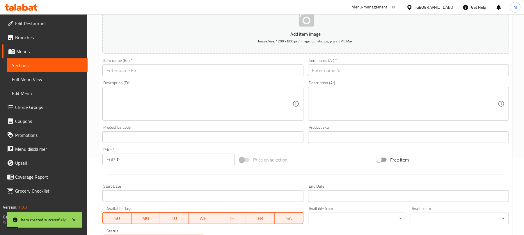
scroll to position [44, 0]
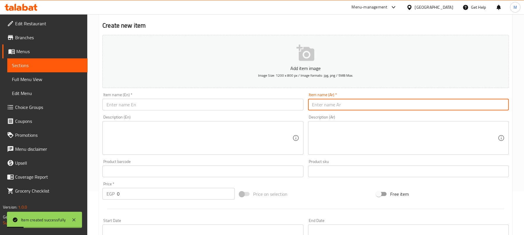
click at [323, 101] on input "text" at bounding box center [408, 105] width 201 height 12
paste input "بطاطس بالجبنة"
type input "بطاطس بالجبنة"
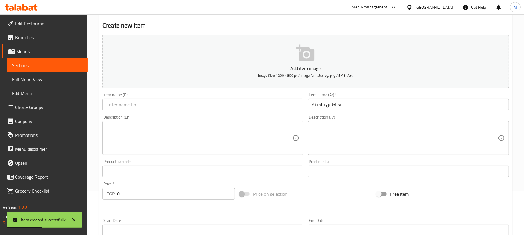
click at [126, 112] on div "Item name (En)   * Item name (En) *" at bounding box center [202, 101] width 205 height 22
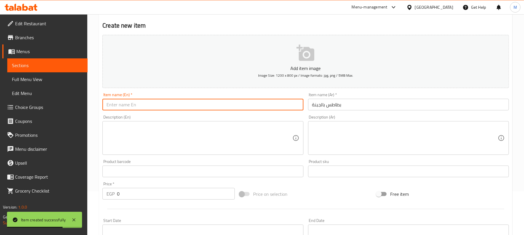
click at [148, 104] on input "text" at bounding box center [202, 105] width 201 height 12
paste input "with Cheese"
type input "Fries with Cheese"
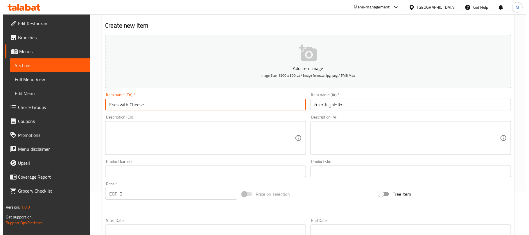
scroll to position [238, 0]
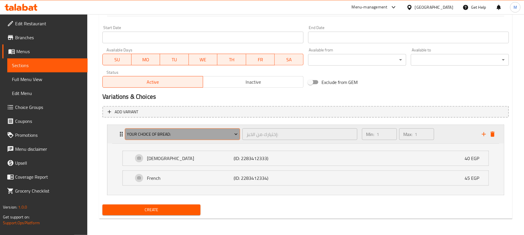
click at [176, 140] on button "Your Choice Of Bread:" at bounding box center [182, 135] width 115 height 12
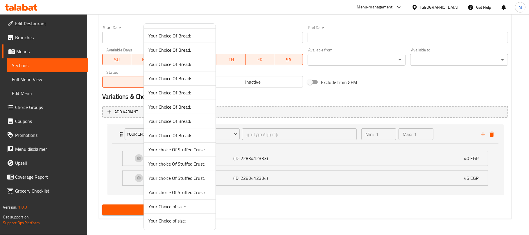
scroll to position [347, 0]
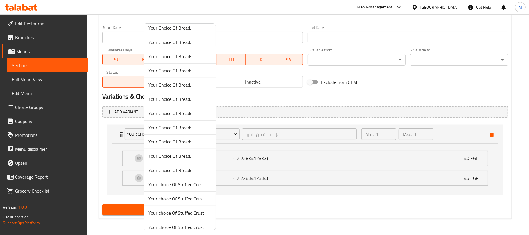
click at [185, 145] on span "Your Choice Of Bread:" at bounding box center [180, 141] width 63 height 7
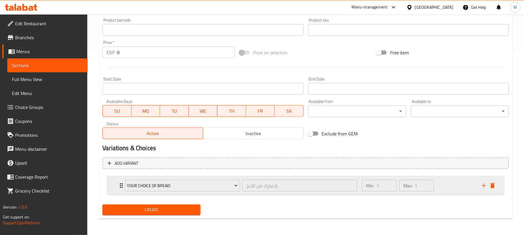
click at [463, 184] on div "Min: 1 ​ Max: 1 ​" at bounding box center [418, 185] width 120 height 19
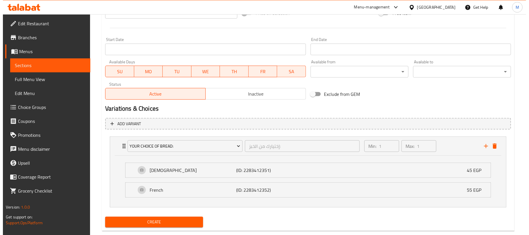
scroll to position [238, 0]
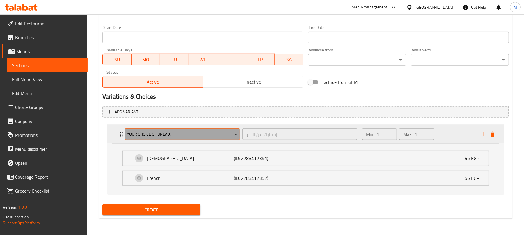
click at [214, 137] on span "Your Choice Of Bread:" at bounding box center [182, 134] width 111 height 7
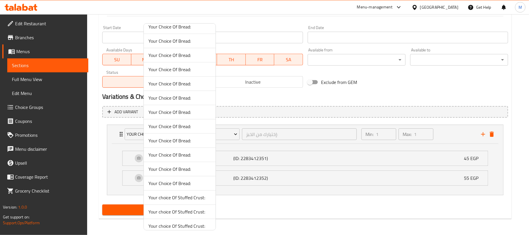
scroll to position [386, 0]
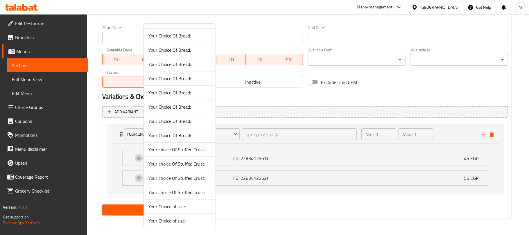
click at [191, 89] on span "Your Choice Of Bread:" at bounding box center [180, 92] width 63 height 7
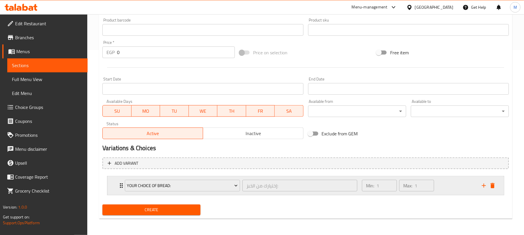
click at [447, 190] on div "Min: 1 ​ Max: 1 ​" at bounding box center [418, 185] width 120 height 19
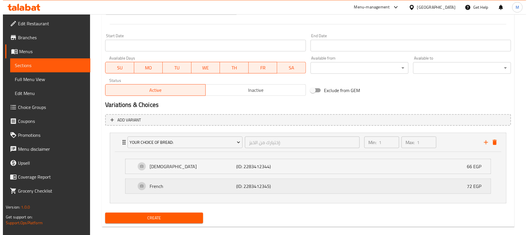
scroll to position [238, 0]
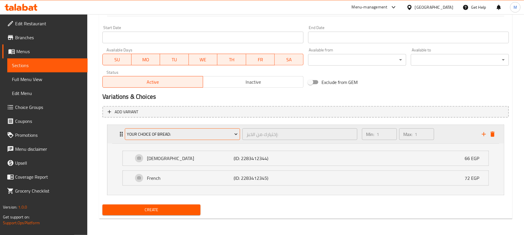
click at [138, 134] on span "Your Choice Of Bread:" at bounding box center [182, 134] width 111 height 7
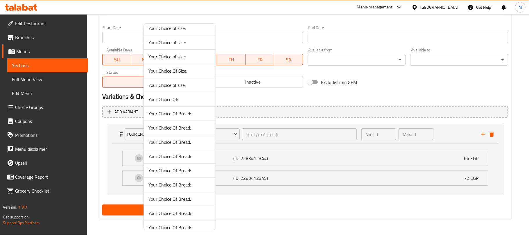
scroll to position [386, 0]
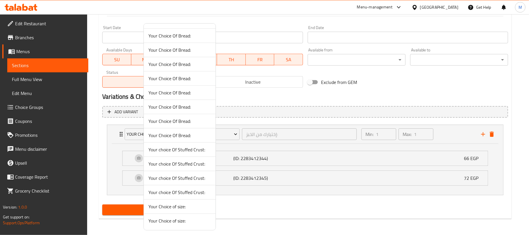
click at [176, 75] on span "Your Choice Of Bread:" at bounding box center [180, 78] width 63 height 7
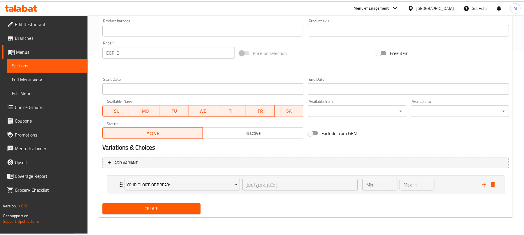
scroll to position [186, 0]
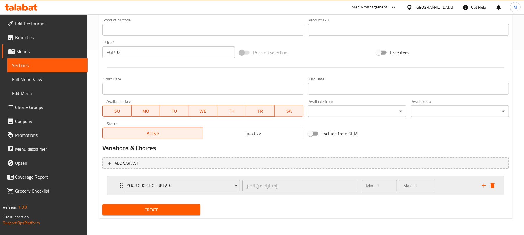
click at [450, 189] on div "Min: 1 ​ Max: 1 ​" at bounding box center [418, 185] width 120 height 19
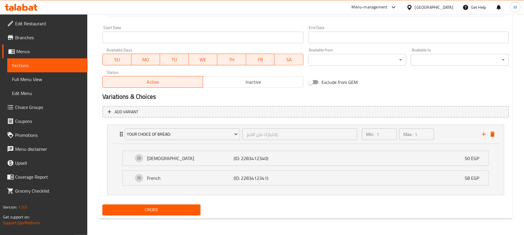
scroll to position [238, 0]
click at [139, 210] on span "Create" at bounding box center [151, 209] width 89 height 7
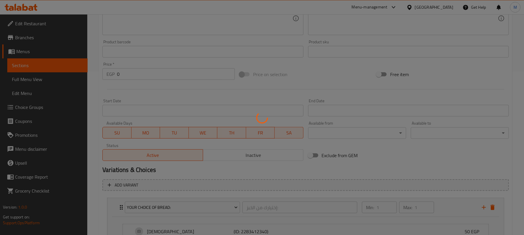
scroll to position [83, 0]
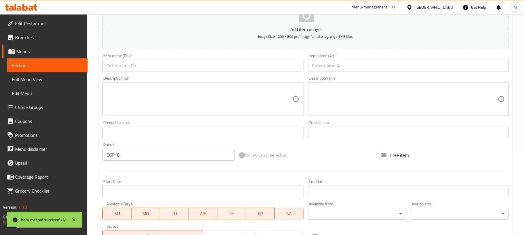
click at [320, 62] on input "text" at bounding box center [408, 66] width 201 height 12
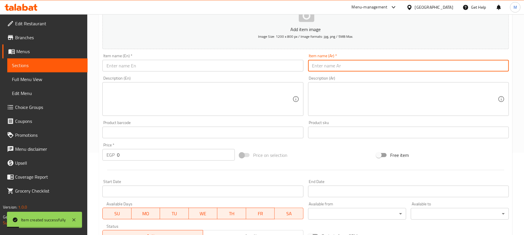
paste input "بطاطس بالتركي والجبنة"
type input "بطاطس بالتركي والجبنة"
click at [230, 63] on input "text" at bounding box center [202, 66] width 201 height 12
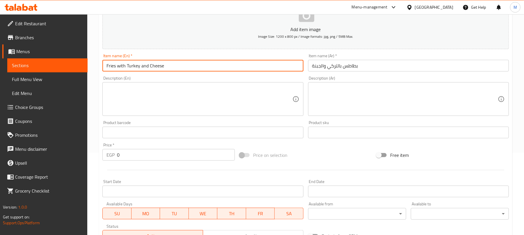
type input "Fries with Turkey and Cheese"
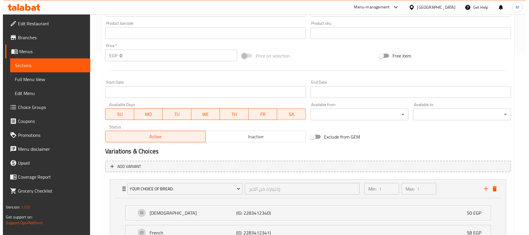
scroll to position [238, 0]
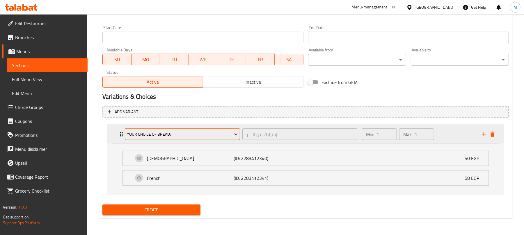
click at [214, 133] on span "Your Choice Of Bread:" at bounding box center [182, 134] width 111 height 7
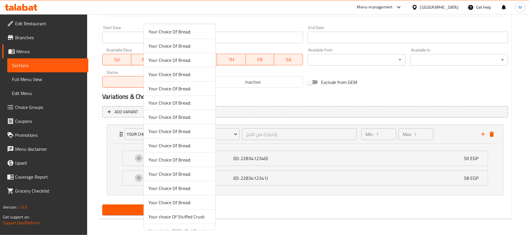
scroll to position [386, 0]
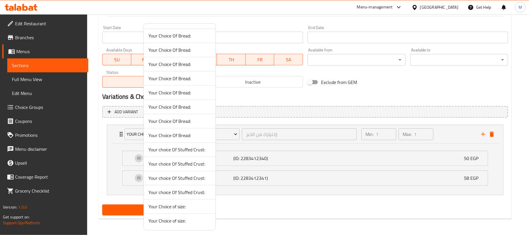
click at [180, 94] on span "Your Choice Of Bread:" at bounding box center [180, 92] width 63 height 7
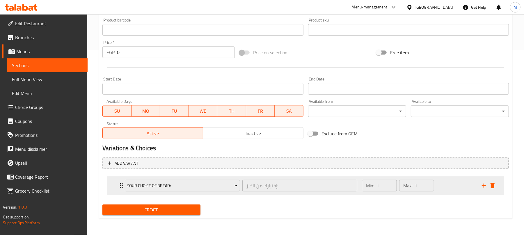
click at [447, 189] on div "Min: 1 ​ Max: 1 ​" at bounding box center [418, 185] width 120 height 19
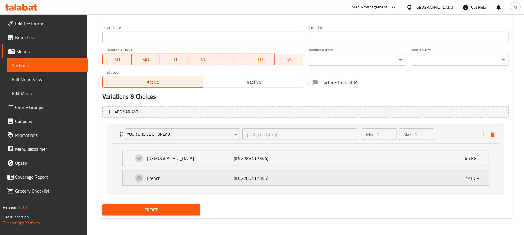
scroll to position [238, 0]
click at [172, 212] on span "Create" at bounding box center [151, 209] width 89 height 7
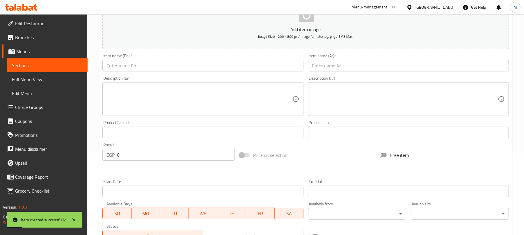
drag, startPoint x: 335, startPoint y: 63, endPoint x: 330, endPoint y: 65, distance: 5.8
click at [335, 63] on input "text" at bounding box center [408, 66] width 201 height 12
paste input "بطاطس سلامي بالجبنة"
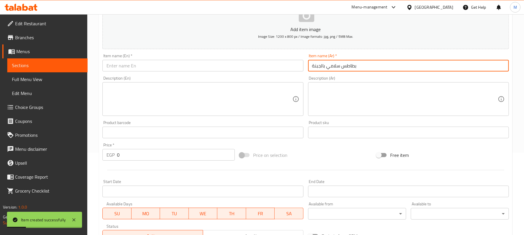
type input "بطاطس سلامي بالجبنة"
click at [224, 68] on input "text" at bounding box center [202, 66] width 201 height 12
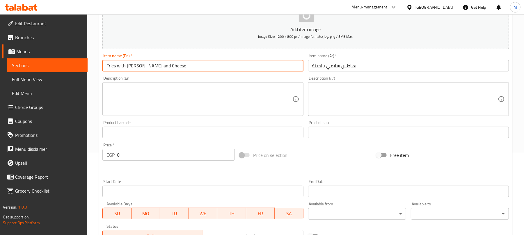
type input "Fries with [PERSON_NAME] and Cheese"
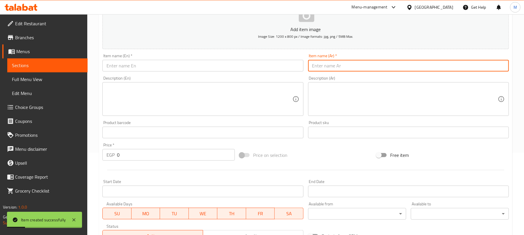
click at [333, 61] on input "text" at bounding box center [408, 66] width 201 height 12
paste input "بطاطس شيدر"
type input "بطاطس شيدر"
click at [224, 65] on input "text" at bounding box center [202, 66] width 201 height 12
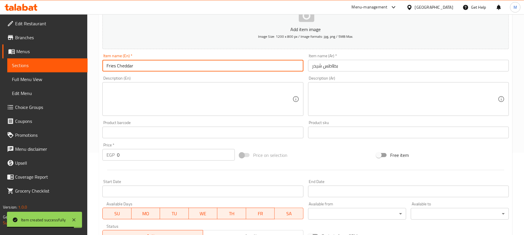
type input "Fries Cheddar"
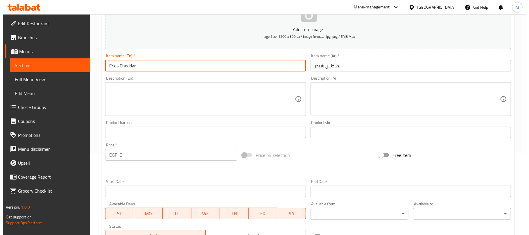
scroll to position [238, 0]
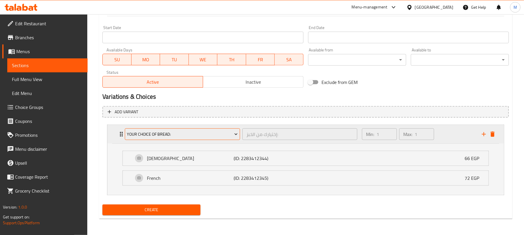
click at [192, 137] on span "Your Choice Of Bread:" at bounding box center [182, 134] width 111 height 7
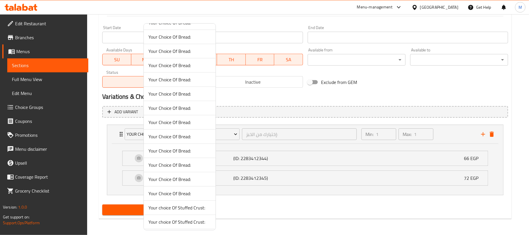
scroll to position [386, 0]
click at [194, 91] on span "Your Choice Of Bread:" at bounding box center [180, 92] width 63 height 7
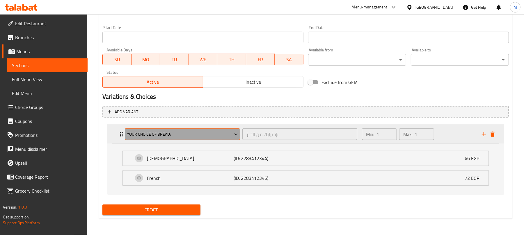
click at [202, 133] on span "Your Choice Of Bread:" at bounding box center [182, 134] width 111 height 7
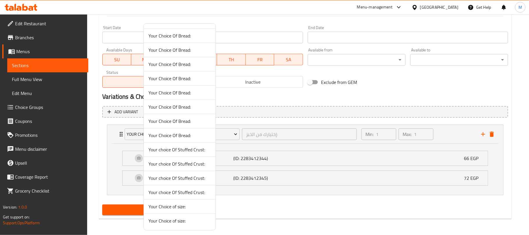
click at [182, 75] on span "Your Choice Of Bread:" at bounding box center [180, 78] width 63 height 7
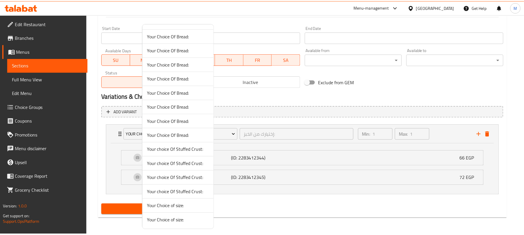
scroll to position [186, 0]
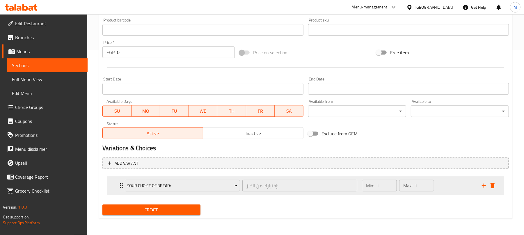
click at [440, 184] on div "Min: 1 ​ Max: 1 ​" at bounding box center [418, 185] width 120 height 19
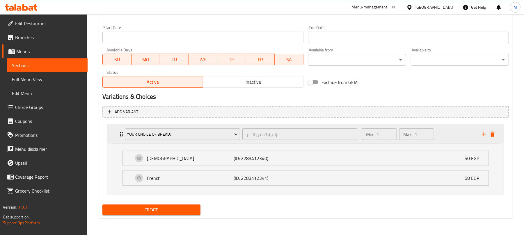
click at [449, 135] on div "Min: 1 ​ Max: 1 ​" at bounding box center [418, 134] width 120 height 19
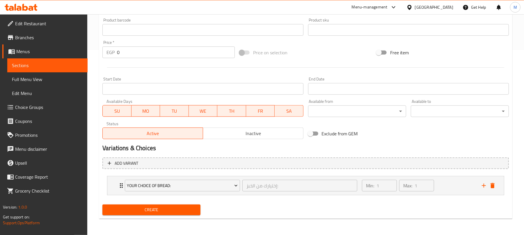
click at [131, 212] on span "Create" at bounding box center [151, 209] width 89 height 7
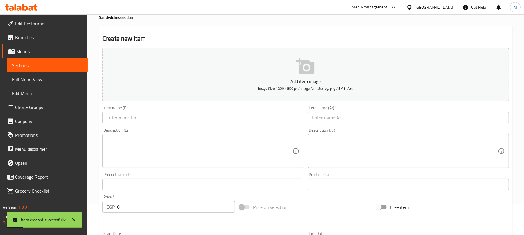
drag, startPoint x: 348, startPoint y: 114, endPoint x: 349, endPoint y: 109, distance: 5.4
click at [348, 114] on input "text" at bounding box center [408, 118] width 201 height 12
paste input "فلافل شامي"
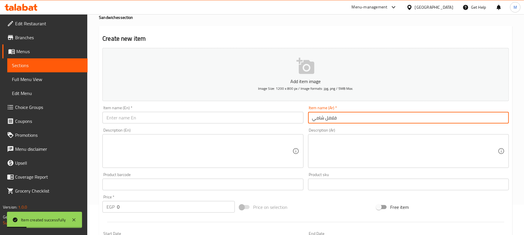
type input "فلافل شامي"
click at [155, 122] on input "text" at bounding box center [202, 118] width 201 height 12
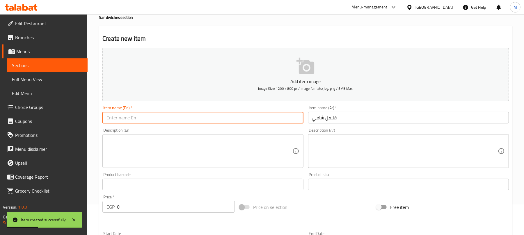
paste input "[PERSON_NAME]"
type input "[PERSON_NAME]"
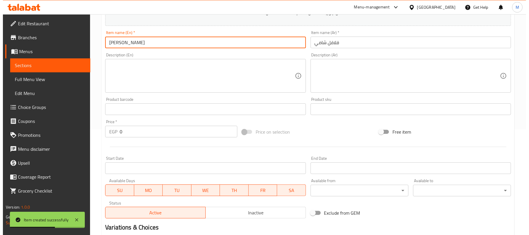
scroll to position [186, 0]
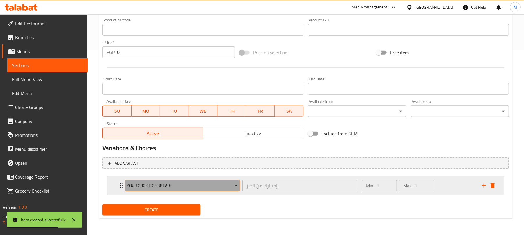
click at [219, 183] on span "Your Choice Of Bread:" at bounding box center [182, 185] width 111 height 7
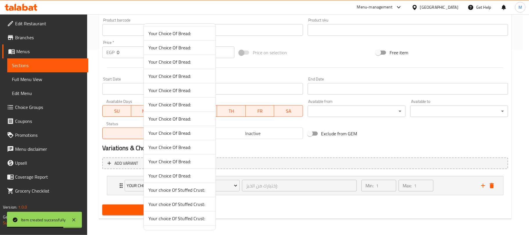
scroll to position [386, 0]
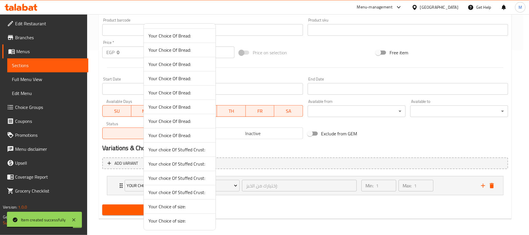
click at [188, 81] on span "Your Choice Of Bread:" at bounding box center [180, 78] width 63 height 7
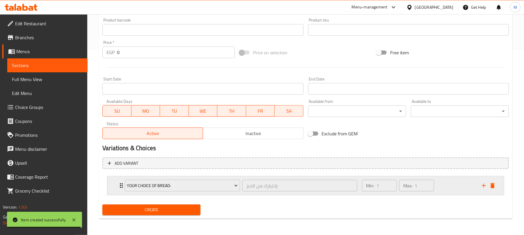
click at [440, 183] on div "Min: 1 ​ Max: 1 ​" at bounding box center [418, 185] width 120 height 19
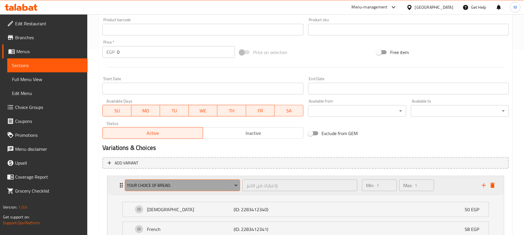
click at [191, 187] on span "Your Choice Of Bread:" at bounding box center [182, 185] width 111 height 7
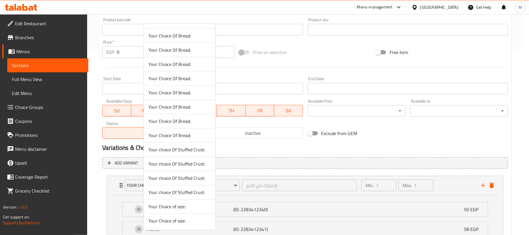
click at [189, 33] on span "Your Choice Of Bread:" at bounding box center [180, 35] width 63 height 7
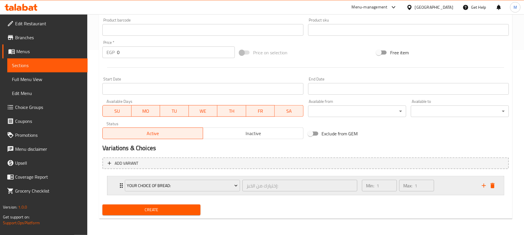
click at [453, 184] on div "Min: 1 ​ Max: 1 ​" at bounding box center [418, 185] width 120 height 19
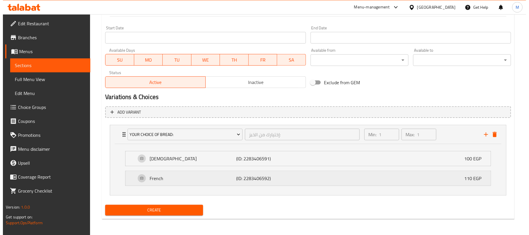
scroll to position [238, 0]
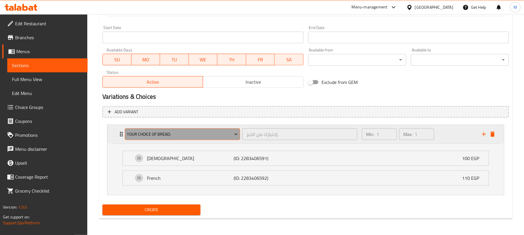
click at [226, 134] on span "Your Choice Of Bread:" at bounding box center [182, 134] width 111 height 7
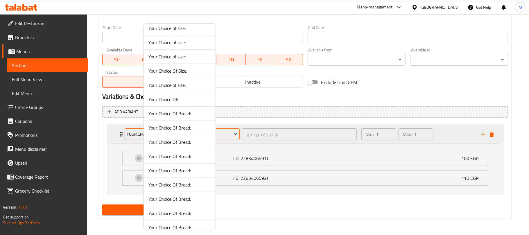
scroll to position [386, 0]
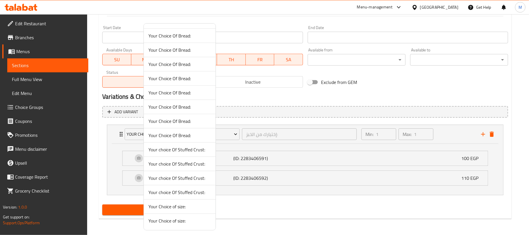
click at [201, 51] on span "Your Choice Of Bread:" at bounding box center [180, 50] width 63 height 7
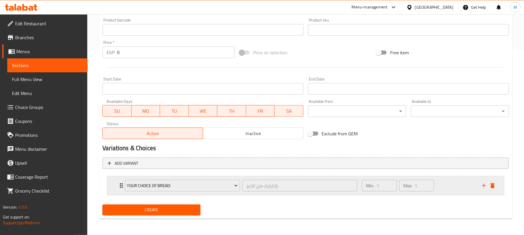
click at [453, 181] on div "Min: 1 ​ Max: 1 ​" at bounding box center [418, 185] width 120 height 19
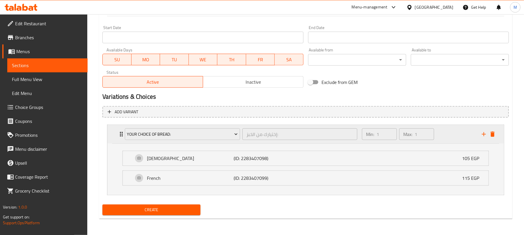
click at [450, 140] on div "Min: 1 ​ Max: 1 ​" at bounding box center [418, 134] width 120 height 19
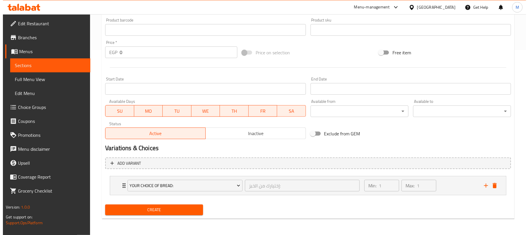
scroll to position [186, 0]
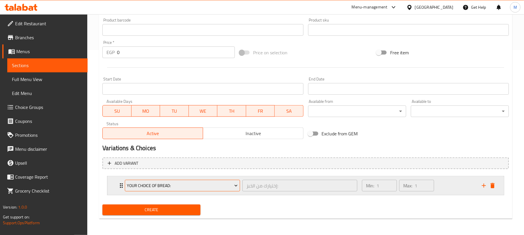
click at [229, 186] on span "Your Choice Of Bread:" at bounding box center [182, 185] width 111 height 7
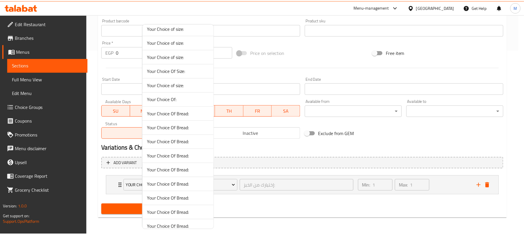
scroll to position [386, 0]
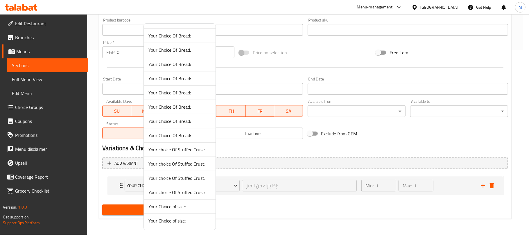
click at [188, 62] on span "Your Choice Of Bread:" at bounding box center [180, 64] width 63 height 7
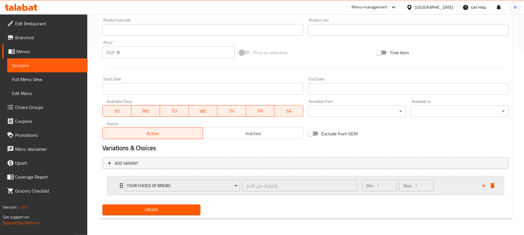
click at [451, 184] on div "Min: 1 ​ Max: 1 ​" at bounding box center [418, 185] width 120 height 19
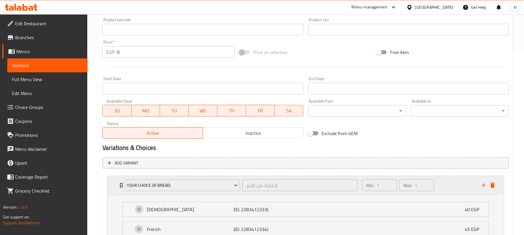
click at [451, 184] on div "Min: 1 ​ Max: 1 ​" at bounding box center [418, 185] width 120 height 19
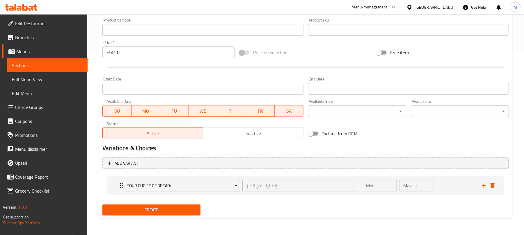
click at [169, 207] on span "Create" at bounding box center [151, 209] width 89 height 7
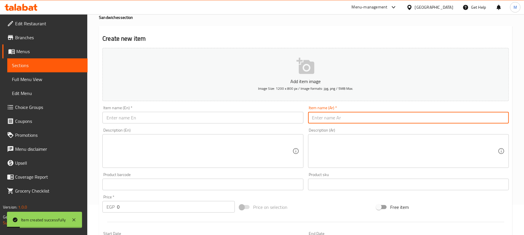
click at [340, 119] on input "text" at bounding box center [408, 118] width 201 height 12
paste input "ميكس فلافل و بطاطس"
type input "ميكس فلافل و بطاطس"
click at [162, 119] on input "text" at bounding box center [202, 118] width 201 height 12
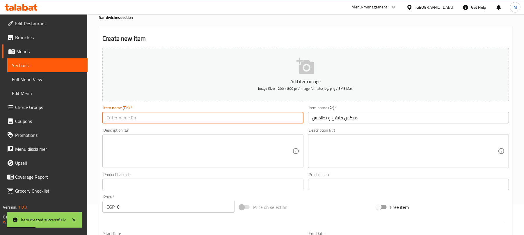
paste input "Falafel and Potato Mix"
click at [133, 114] on input "Falafel and Potato Mix" at bounding box center [202, 118] width 201 height 12
paste input "Mix"
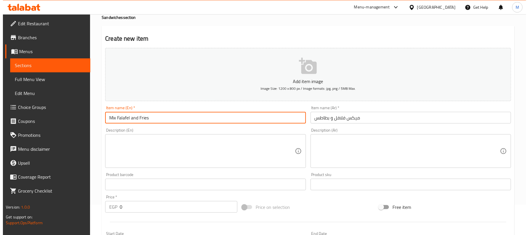
scroll to position [186, 0]
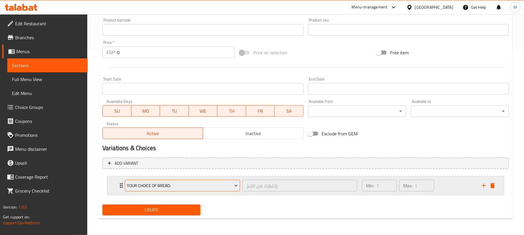
type input "Mix Falafel and Fries"
click at [225, 190] on button "Your Choice Of Bread:" at bounding box center [182, 186] width 115 height 12
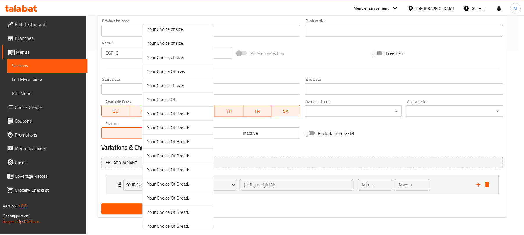
scroll to position [386, 0]
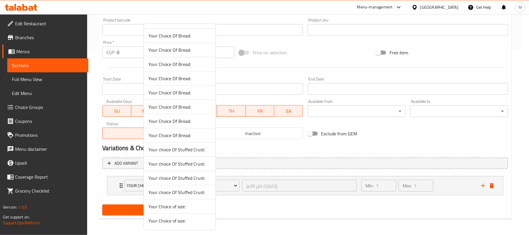
click at [190, 104] on span "Your Choice Of Bread:" at bounding box center [180, 107] width 63 height 7
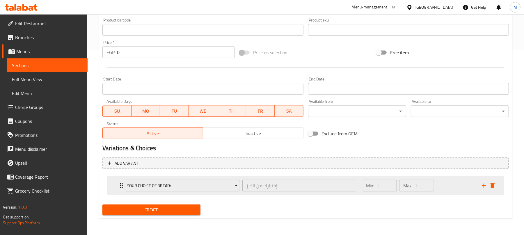
click at [449, 187] on div "Min: 1 ​ Max: 1 ​" at bounding box center [418, 185] width 120 height 19
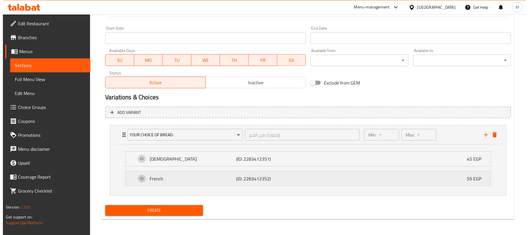
scroll to position [238, 0]
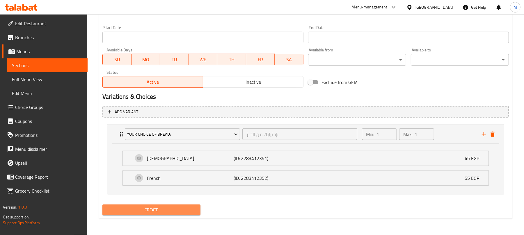
click at [182, 208] on span "Create" at bounding box center [151, 209] width 89 height 7
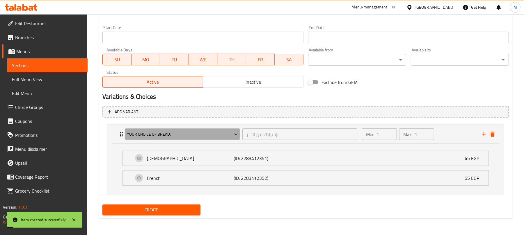
click at [212, 134] on span "Your Choice Of Bread:" at bounding box center [182, 134] width 111 height 7
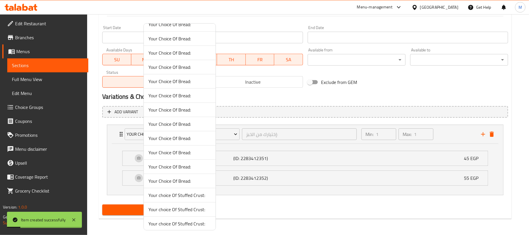
scroll to position [386, 0]
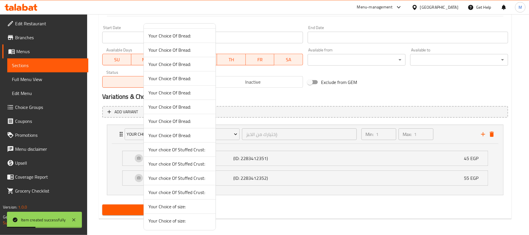
click at [195, 120] on span "Your Choice Of Bread:" at bounding box center [180, 121] width 63 height 7
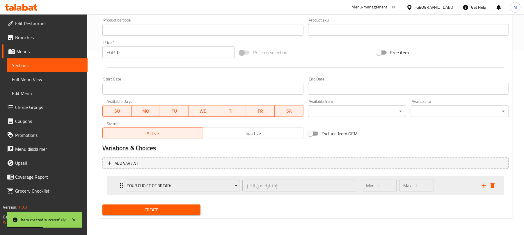
click at [462, 186] on div "Min: 1 ​ Max: 1 ​" at bounding box center [418, 185] width 120 height 19
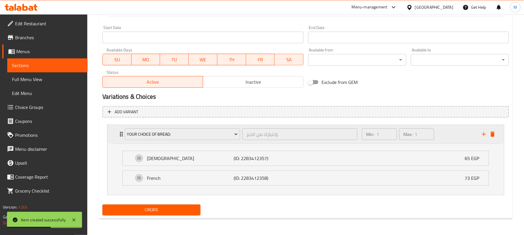
click at [447, 141] on div "Min: 1 ​ Max: 1 ​" at bounding box center [418, 134] width 120 height 19
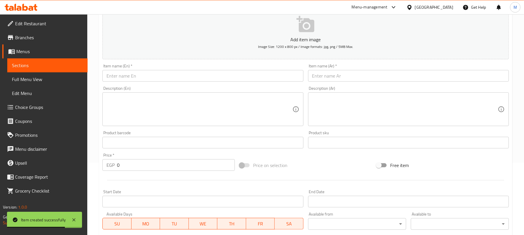
scroll to position [69, 0]
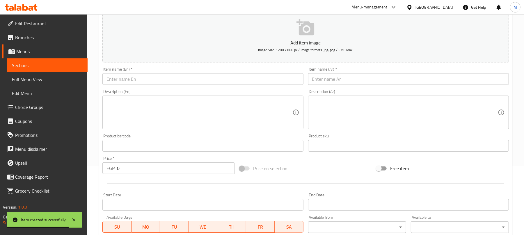
click at [337, 79] on input "text" at bounding box center [408, 79] width 201 height 12
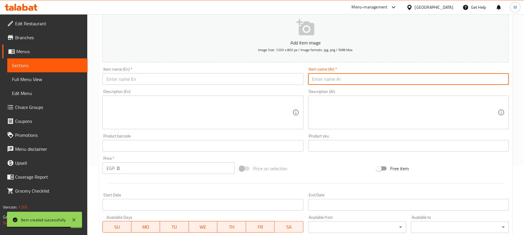
paste input "[PERSON_NAME]"
type input "[PERSON_NAME]"
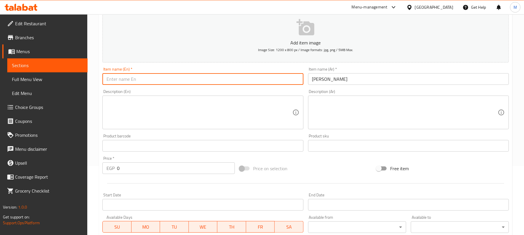
click at [205, 83] on input "text" at bounding box center [202, 79] width 201 height 12
paste input "Crunchy"
type input "Hot Dog Crunchy"
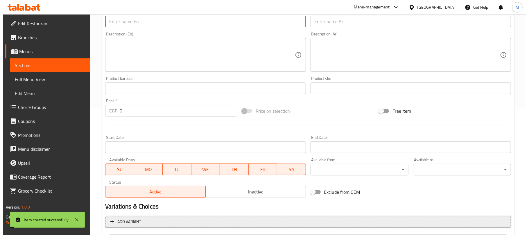
scroll to position [186, 0]
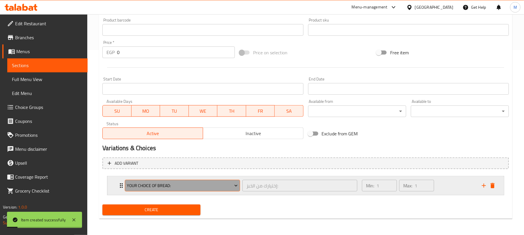
click at [172, 189] on span "Your Choice Of Bread:" at bounding box center [182, 185] width 111 height 7
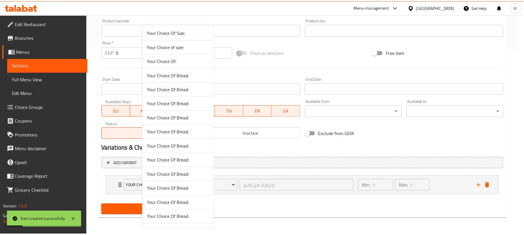
scroll to position [386, 0]
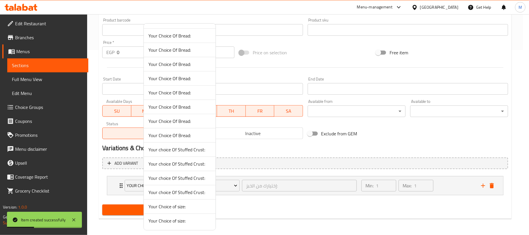
click at [189, 138] on span "Your Choice Of Bread:" at bounding box center [180, 135] width 63 height 7
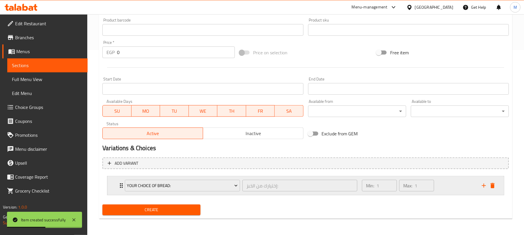
click at [441, 191] on div "Min: 1 ​ Max: 1 ​" at bounding box center [418, 185] width 120 height 19
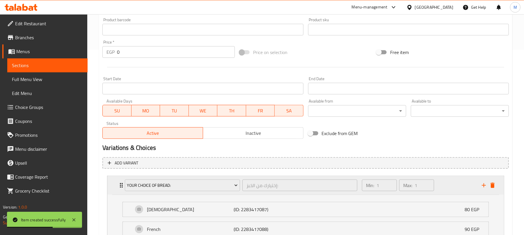
click at [455, 183] on div "Min: 1 ​ Max: 1 ​" at bounding box center [418, 185] width 120 height 19
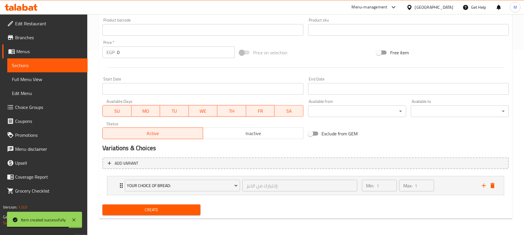
scroll to position [69, 0]
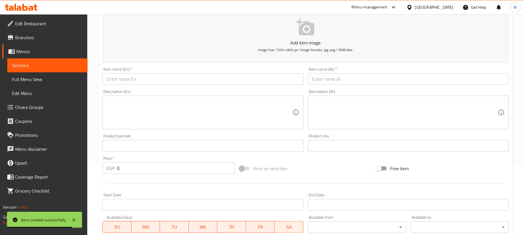
click at [335, 73] on div "Item name (Ar)   * Item name (Ar) *" at bounding box center [408, 76] width 201 height 18
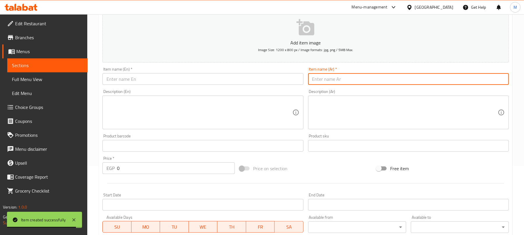
click at [336, 80] on input "text" at bounding box center [408, 79] width 201 height 12
paste input "کوردن بلو"
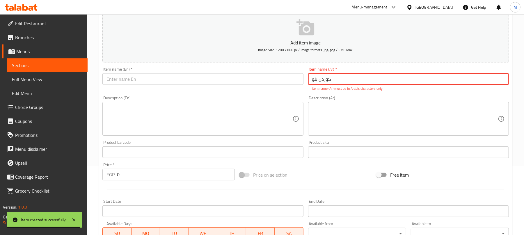
type input "کوردن بلو"
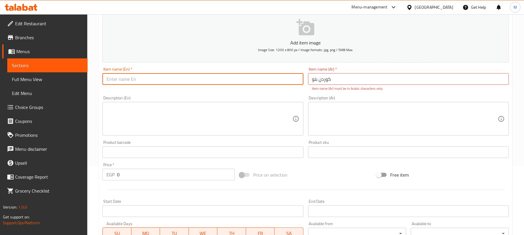
click at [215, 79] on input "text" at bounding box center [202, 79] width 201 height 12
paste input "Cordon Bleu"
type input "Cordon Bleu"
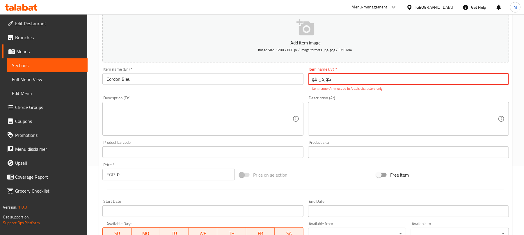
click at [327, 81] on input "کوردن بلو" at bounding box center [408, 79] width 201 height 12
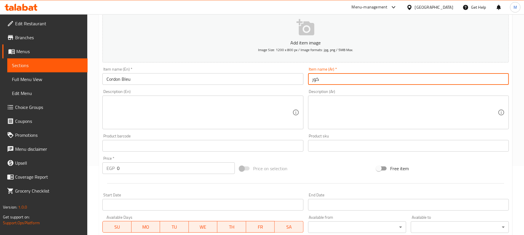
type input "كوردن بلو"
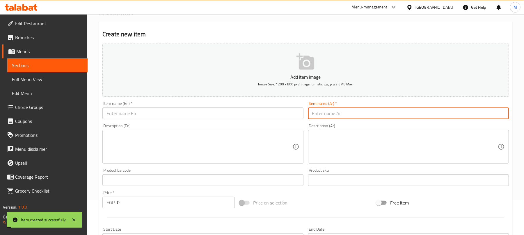
scroll to position [0, 0]
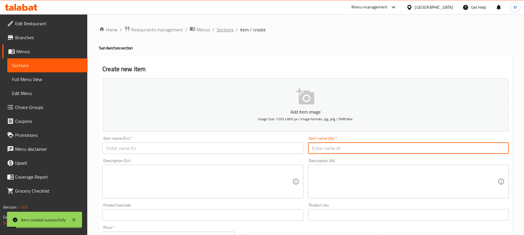
click at [226, 33] on span "Sections" at bounding box center [225, 29] width 17 height 7
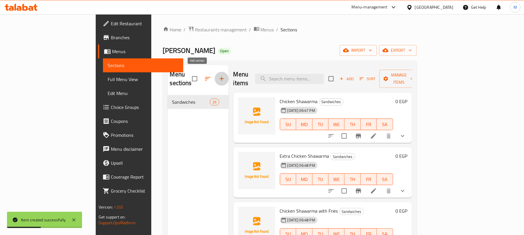
click at [220, 77] on icon "button" at bounding box center [222, 79] width 4 height 4
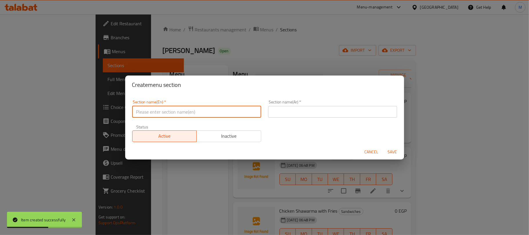
click at [206, 108] on input "text" at bounding box center [196, 112] width 129 height 12
type input "Burger"
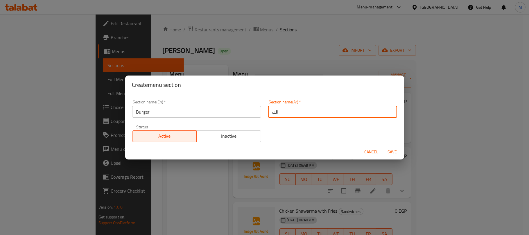
type input "البرجر"
click at [393, 152] on span "Save" at bounding box center [393, 152] width 14 height 7
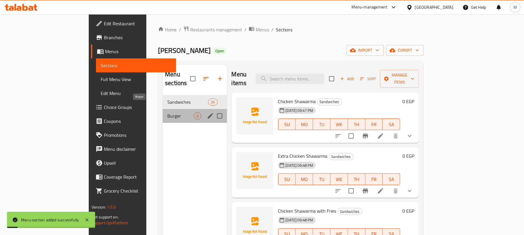
click at [167, 113] on span "Burger" at bounding box center [180, 116] width 26 height 7
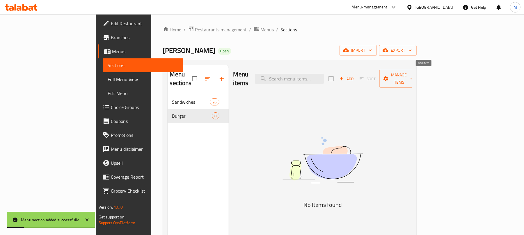
click at [354, 76] on span "Add" at bounding box center [346, 79] width 16 height 7
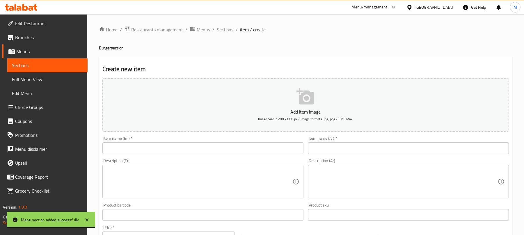
click at [333, 155] on div "Item name (Ar)   * Item name (Ar) *" at bounding box center [408, 145] width 205 height 22
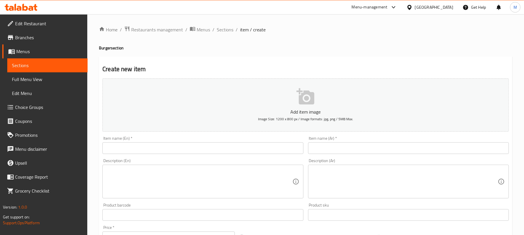
click at [333, 151] on input "text" at bounding box center [408, 148] width 201 height 12
paste input "برجر بيف"
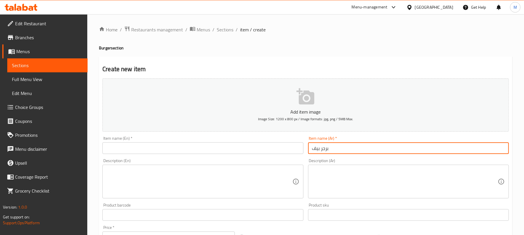
type input "برجر بيف"
click at [209, 148] on input "text" at bounding box center [202, 148] width 201 height 12
paste input "Beef Burger"
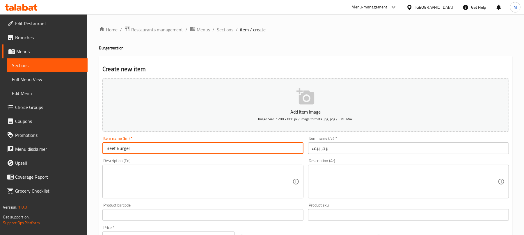
type input "Beef Burger"
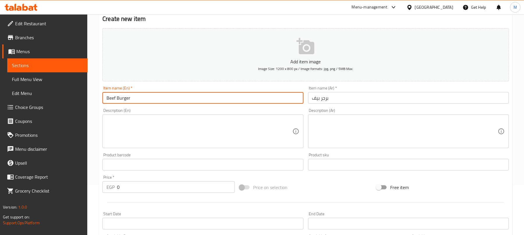
scroll to position [116, 0]
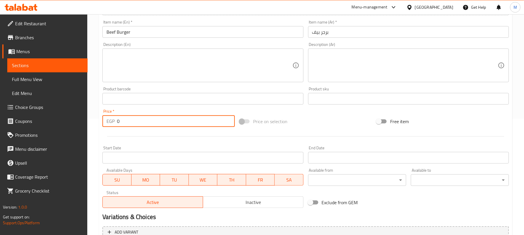
click at [177, 119] on input "0" at bounding box center [176, 121] width 118 height 12
type input "90"
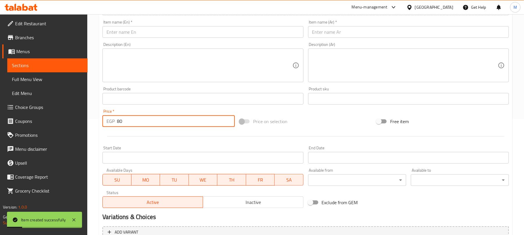
type input "80"
click at [332, 31] on input "text" at bounding box center [408, 32] width 201 height 12
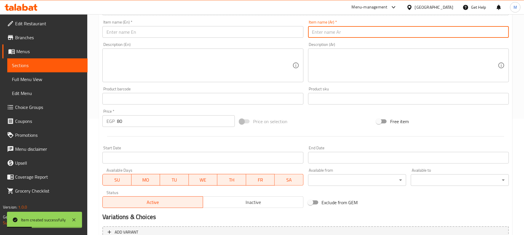
paste input "برجر تشيكن"
type input "برجر تشيكن"
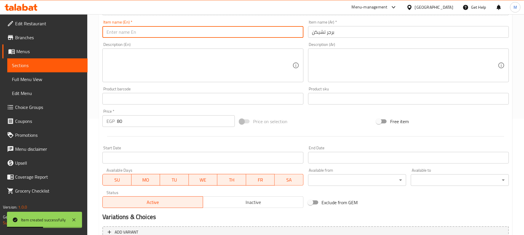
click at [188, 35] on input "text" at bounding box center [202, 32] width 201 height 12
paste input "Chicken Burger"
type input "Chicken Burger"
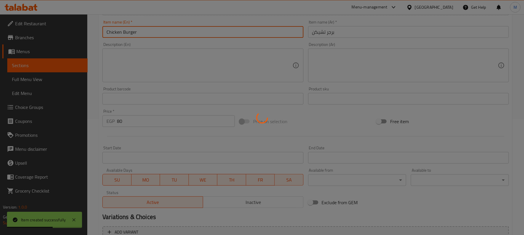
type input "0"
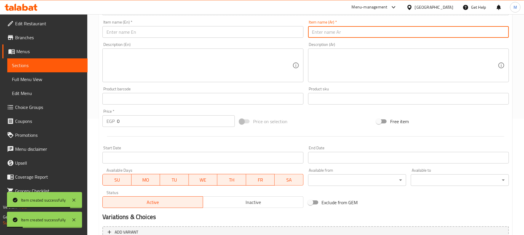
click at [333, 31] on input "text" at bounding box center [408, 32] width 201 height 12
paste input "برجر تشيكن دبل"
type input "برجر تشيكن دبل"
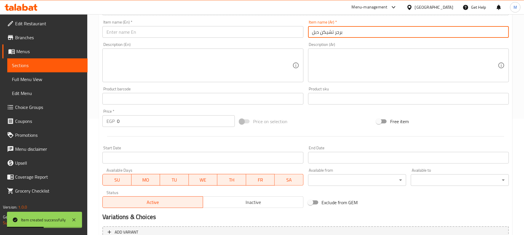
click at [153, 30] on input "text" at bounding box center [202, 32] width 201 height 12
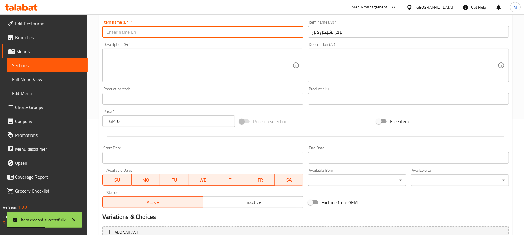
paste input "Double Chicken Burger"
type input "Double Chicken Burger"
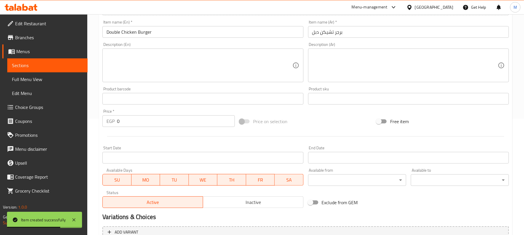
click at [354, 26] on div "Item name (Ar)   * برجر تشيكن دبل Item name (Ar) *" at bounding box center [408, 29] width 201 height 18
click at [358, 34] on input "برجر تشيكن دبل" at bounding box center [408, 32] width 201 height 12
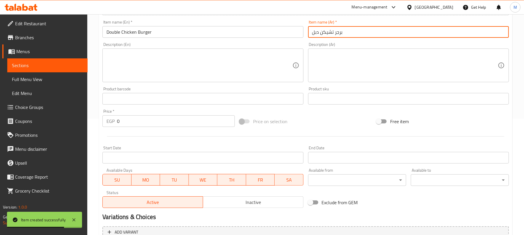
paste input "يف"
type input "برجر بيف دبل"
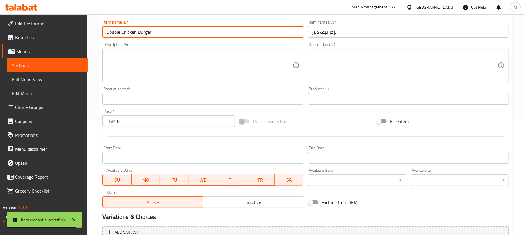
click at [204, 34] on input "Double Chicken Burger" at bounding box center [202, 32] width 201 height 12
paste input "Beef"
type input "Double Beef Burger"
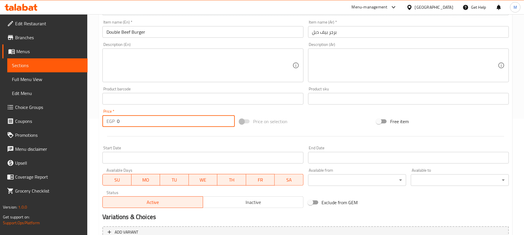
click at [192, 124] on input "0" at bounding box center [176, 121] width 118 height 12
type input "110"
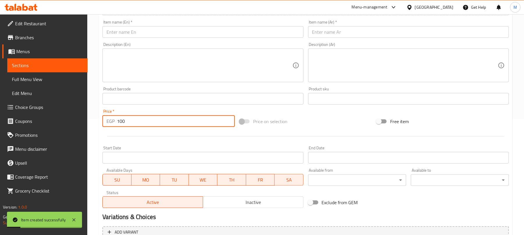
type input "100"
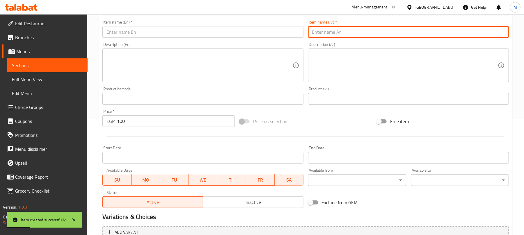
click at [314, 28] on input "text" at bounding box center [408, 32] width 201 height 12
paste input "برجر تشيكن دبل"
type input "برجر تشيكن دبل"
click at [188, 37] on input "text" at bounding box center [202, 32] width 201 height 12
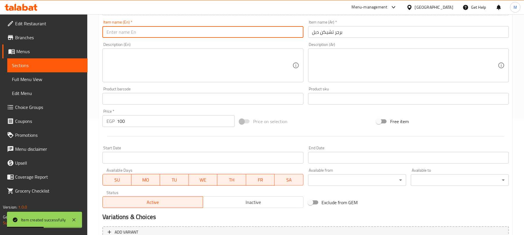
paste input "Double Chicken Burger"
type input "Double Chicken Burger"
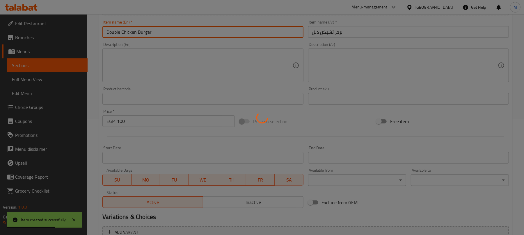
type input "0"
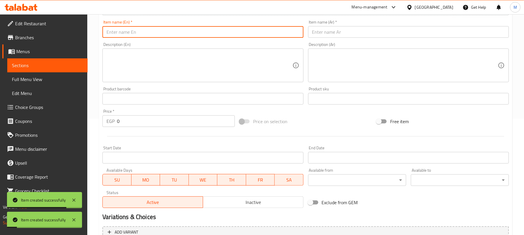
click at [335, 32] on input "text" at bounding box center [408, 32] width 201 height 12
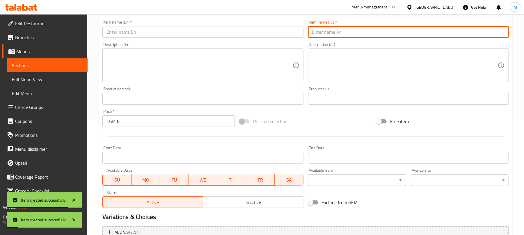
paste input "برجر بيف مكس كرسبي"
type input "برجر بيف مكس كرسبي"
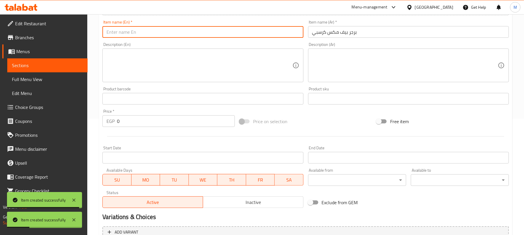
click at [216, 35] on input "text" at bounding box center [202, 32] width 201 height 12
paste input "Crispy Mix Beef Burger"
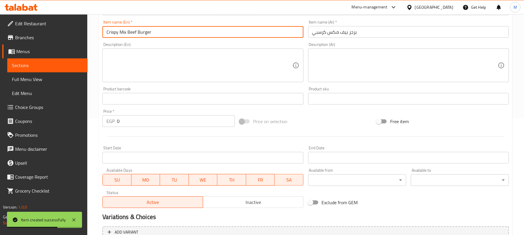
click at [113, 36] on input "Crispy Mix Beef Burger" at bounding box center [202, 32] width 201 height 12
click at [124, 34] on input "Mix Beef Burger" at bounding box center [202, 32] width 201 height 12
paste input "Crispy"
click at [113, 32] on input "Mix Beef Crispy Burger" at bounding box center [202, 32] width 201 height 12
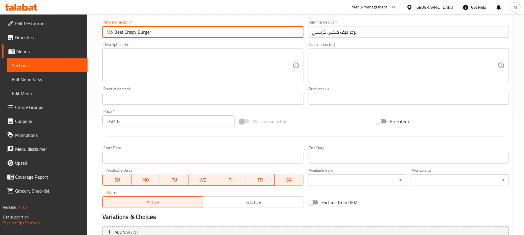
click at [112, 32] on input "Mix Beef Crispy Burger" at bounding box center [202, 32] width 201 height 12
click at [118, 35] on input "Beef Crispy Burger" at bounding box center [202, 32] width 201 height 12
click at [117, 34] on input "Beef Crispy Burger" at bounding box center [202, 32] width 201 height 12
paste input "Mix"
type input "Beef Mix Crispy Burger"
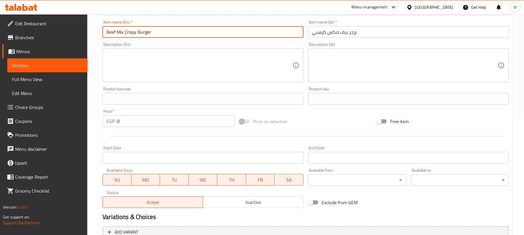
click at [165, 125] on input "0" at bounding box center [176, 121] width 118 height 12
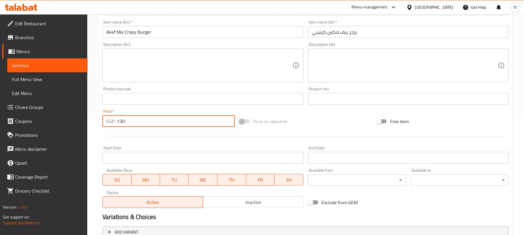
type input "130"
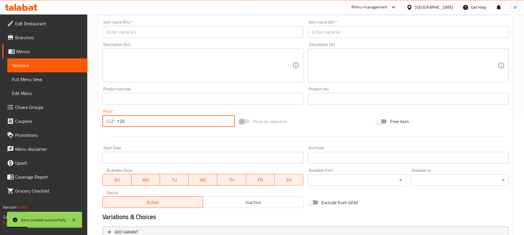
type input "120"
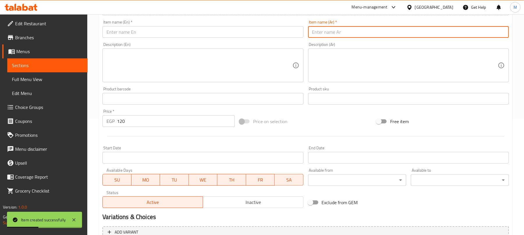
drag, startPoint x: 336, startPoint y: 28, endPoint x: 339, endPoint y: 22, distance: 6.6
click at [337, 29] on input "text" at bounding box center [408, 32] width 201 height 12
paste input "برجر تشيكن بيج كرسبي"
type input "برجر تشيكن بيج كرسبي"
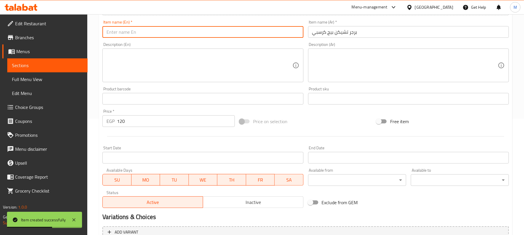
click at [157, 31] on input "text" at bounding box center [202, 32] width 201 height 12
paste input "Big Crispy Chicken Burger"
click at [107, 34] on input "Big Crispy Chicken Burger" at bounding box center [202, 32] width 201 height 12
click at [130, 32] on input "Big Crispy Chicken Burger" at bounding box center [202, 32] width 201 height 12
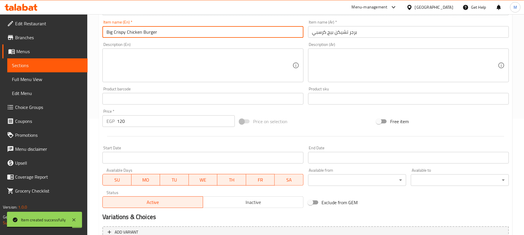
click at [130, 32] on input "Big Crispy Chicken Burger" at bounding box center [202, 32] width 201 height 12
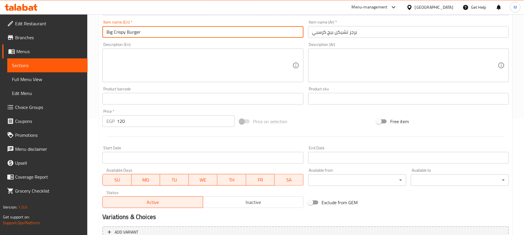
click at [108, 33] on input "Big Crispy Burger" at bounding box center [202, 32] width 201 height 12
paste input "Chicken"
type input "Chicken Big Crispy Burger"
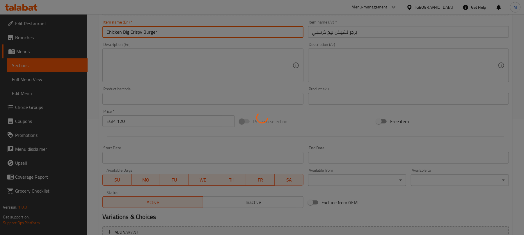
type input "0"
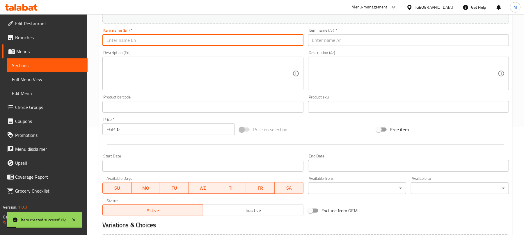
scroll to position [0, 0]
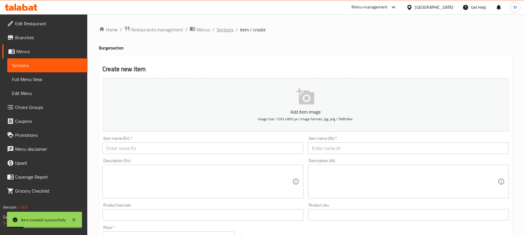
click at [221, 30] on span "Sections" at bounding box center [225, 29] width 17 height 7
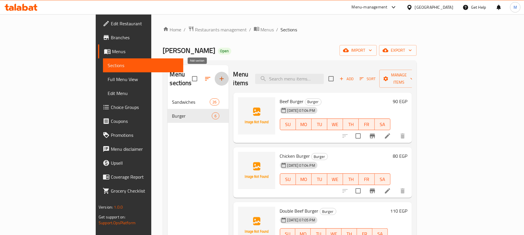
click at [218, 78] on icon "button" at bounding box center [221, 78] width 7 height 7
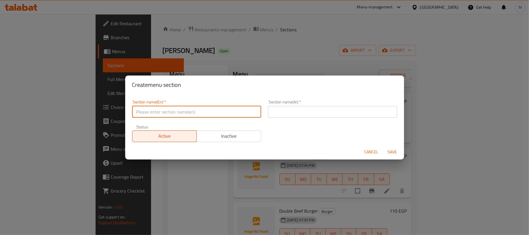
click at [167, 114] on input "text" at bounding box center [196, 112] width 129 height 12
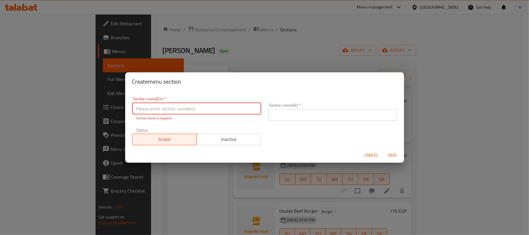
click at [364, 156] on button "Cancel" at bounding box center [372, 155] width 19 height 11
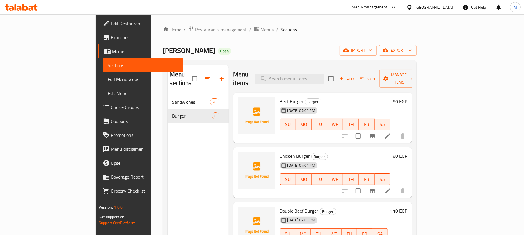
click at [163, 50] on span "[PERSON_NAME]" at bounding box center [189, 50] width 53 height 13
drag, startPoint x: 101, startPoint y: 50, endPoint x: 115, endPoint y: 53, distance: 13.7
click at [163, 53] on span "[PERSON_NAME]" at bounding box center [189, 50] width 53 height 13
copy span "[PERSON_NAME]"
click at [218, 77] on icon "button" at bounding box center [221, 78] width 7 height 7
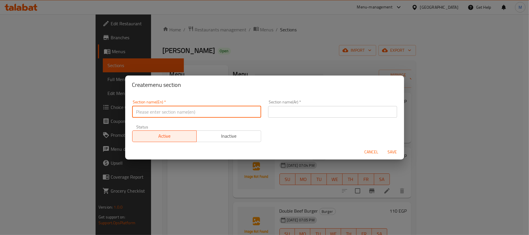
click at [175, 115] on input "text" at bounding box center [196, 112] width 129 height 12
paste input "[PERSON_NAME]"
type input "Al Waseem Pizza"
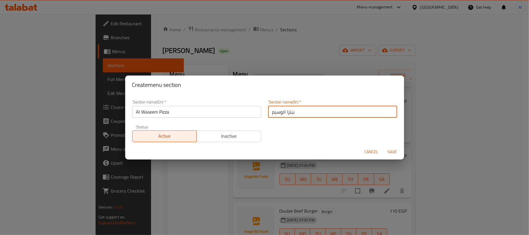
type input "بيتزا الوسيم"
click at [384, 147] on button "Save" at bounding box center [393, 152] width 19 height 11
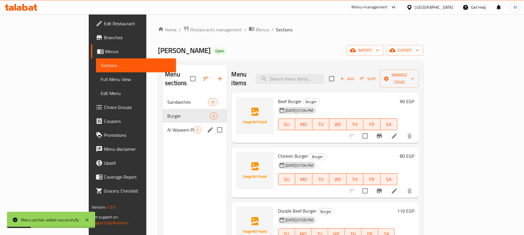
click at [163, 126] on div "Al Waseem Pizza 0" at bounding box center [195, 130] width 64 height 14
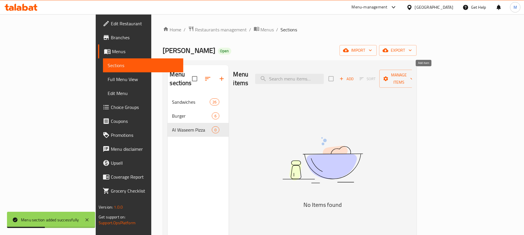
click at [354, 77] on span "Add" at bounding box center [346, 79] width 16 height 7
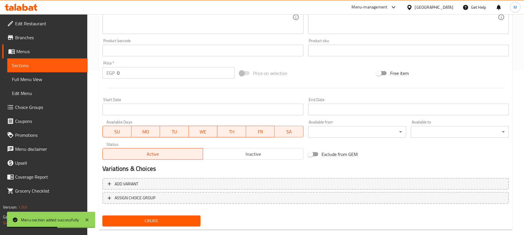
scroll to position [175, 0]
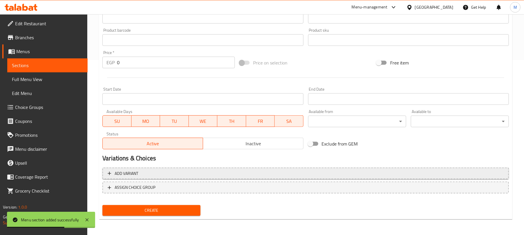
click at [319, 174] on span "Add variant" at bounding box center [306, 173] width 396 height 7
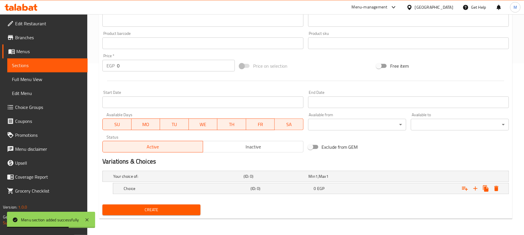
click at [319, 174] on div "Min 1 , Max 1" at bounding box center [340, 177] width 63 height 6
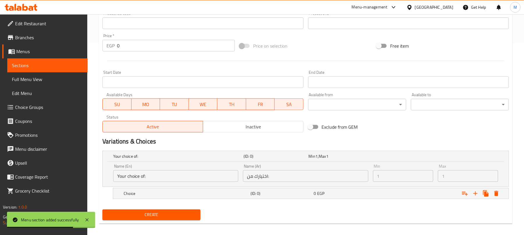
scroll to position [197, 0]
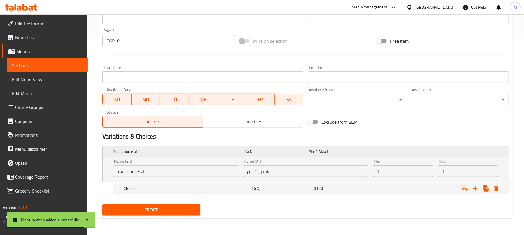
click at [390, 147] on div "Your choice of: (ID: 0) Min 1 , Max 1" at bounding box center [307, 151] width 390 height 13
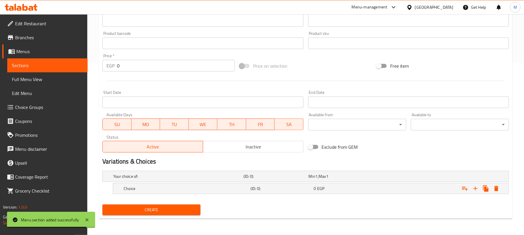
scroll to position [172, 0]
click at [475, 190] on icon "Expand" at bounding box center [475, 189] width 4 height 4
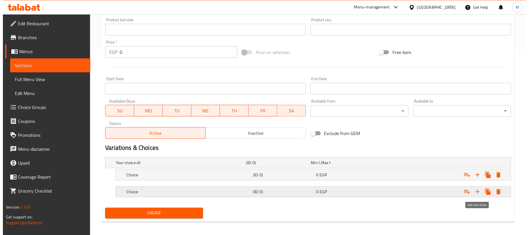
scroll to position [190, 0]
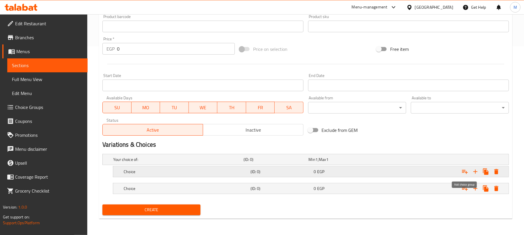
click at [466, 174] on icon "Expand" at bounding box center [464, 171] width 7 height 7
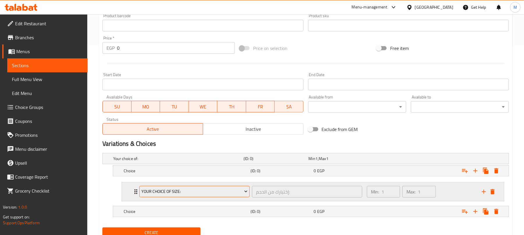
click at [221, 192] on span "Your Choice of size:" at bounding box center [195, 191] width 106 height 7
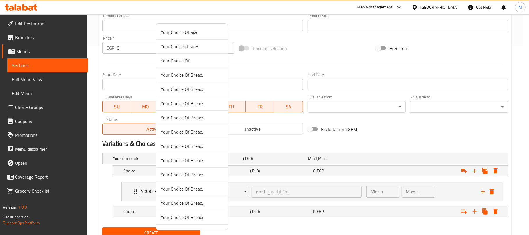
scroll to position [414, 0]
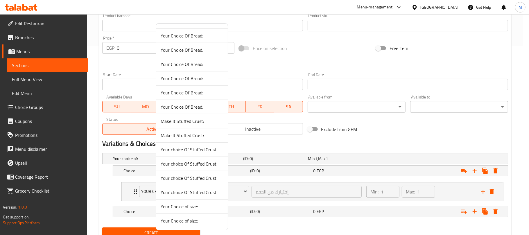
click at [199, 118] on span "Make It Stuffed Crust:" at bounding box center [192, 121] width 63 height 7
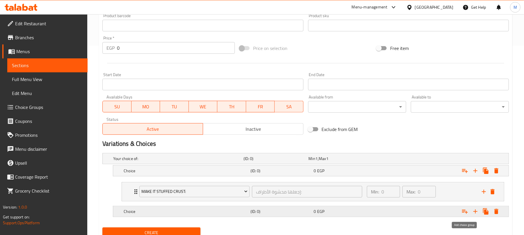
click at [464, 212] on icon "Expand" at bounding box center [464, 211] width 7 height 7
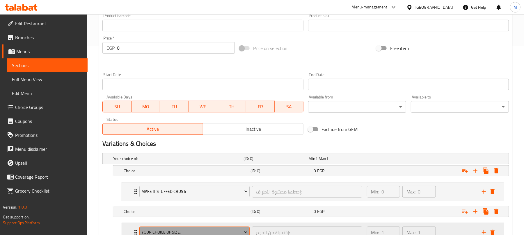
click at [167, 229] on button "Your Choice of size:" at bounding box center [194, 233] width 110 height 12
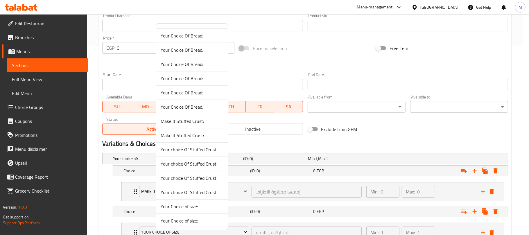
click at [188, 138] on span "Make It Stuffed Crust:" at bounding box center [192, 135] width 63 height 7
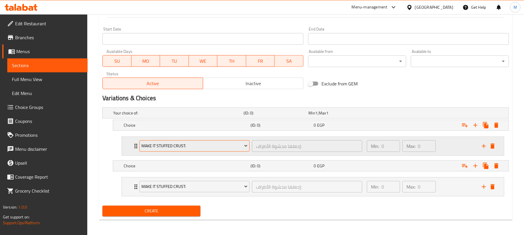
scroll to position [238, 0]
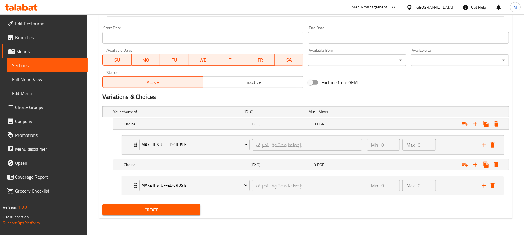
drag, startPoint x: 171, startPoint y: 164, endPoint x: 166, endPoint y: 130, distance: 34.2
click at [171, 163] on h5 "Choice" at bounding box center [186, 165] width 124 height 6
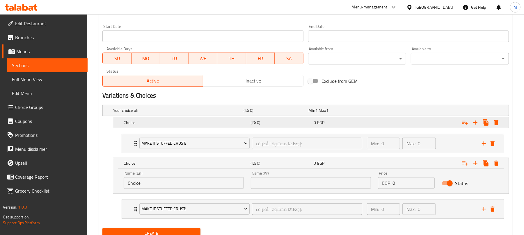
click at [165, 129] on div "Choice (ID: 0) 0 EGP" at bounding box center [312, 122] width 380 height 13
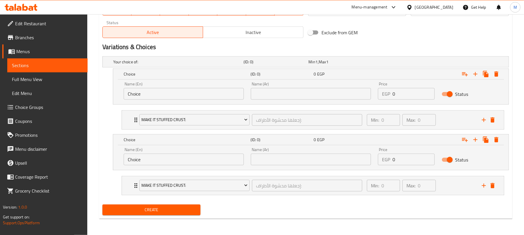
scroll to position [288, 0]
click at [156, 90] on input "Choice" at bounding box center [184, 94] width 120 height 12
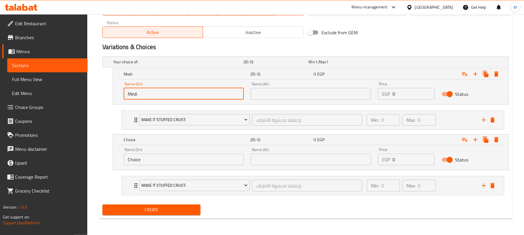
type input "Medium"
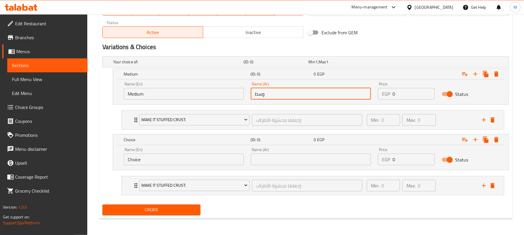
type input "وسط"
click at [159, 157] on input "Choice" at bounding box center [184, 160] width 120 height 12
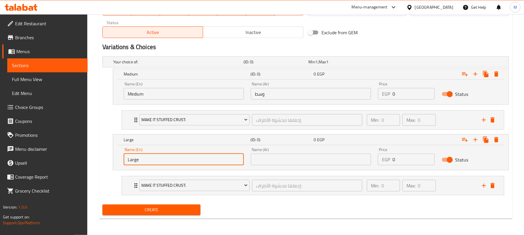
type input "Large"
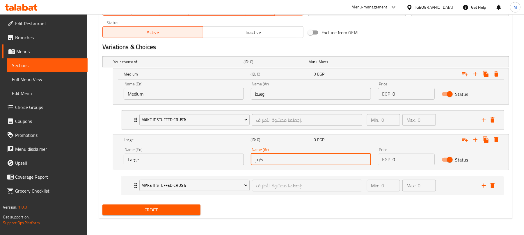
type input "كبير"
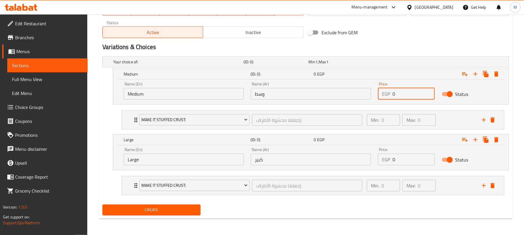
drag, startPoint x: 409, startPoint y: 88, endPoint x: 374, endPoint y: 86, distance: 34.6
click at [374, 86] on div "Price EGP 0 Price" at bounding box center [405, 91] width 63 height 25
type input "105"
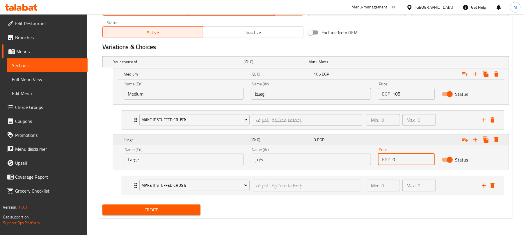
drag, startPoint x: 404, startPoint y: 159, endPoint x: 380, endPoint y: 141, distance: 30.3
click at [367, 153] on div "Name (En) Large Name (En) Name (Ar) كبير Name (Ar) Price EGP 0 Price Status" at bounding box center [310, 156] width 381 height 25
type input "135"
click at [381, 141] on div "Expand" at bounding box center [439, 139] width 127 height 13
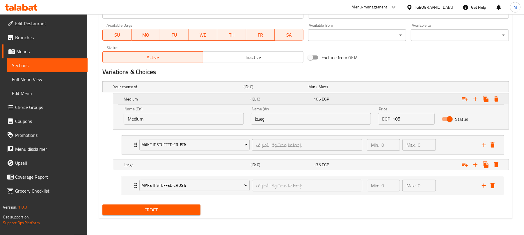
click at [330, 99] on div "105 EGP" at bounding box center [344, 99] width 61 height 6
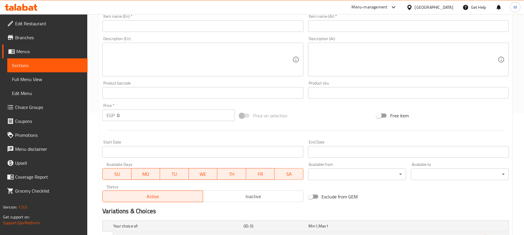
scroll to position [122, 0]
click at [333, 56] on textarea at bounding box center [405, 61] width 186 height 28
paste textarea "بيتزا مرجريتا صلصة و موتزاريلا"
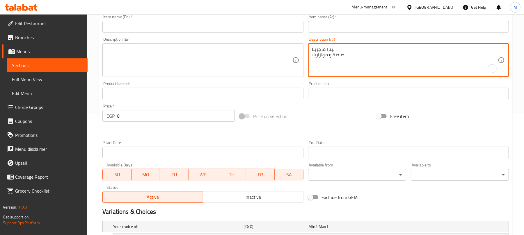
click at [324, 50] on textarea "بيتزا مرجريتا صلصة و موتزاريلا" at bounding box center [405, 61] width 186 height 28
click at [326, 48] on textarea "بيتزا مرجريتا صلصة و موتزاريلا" at bounding box center [405, 61] width 186 height 28
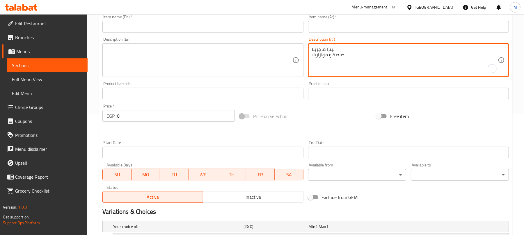
click at [326, 48] on textarea "بيتزا مرجريتا صلصة و موتزاريلا" at bounding box center [405, 61] width 186 height 28
type textarea "صلصة و موتزاريلا"
click at [344, 26] on input "text" at bounding box center [408, 27] width 201 height 12
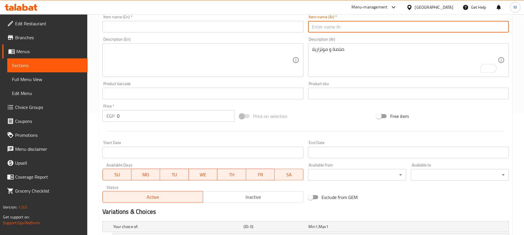
paste input "[PERSON_NAME]"
type input "[PERSON_NAME]"
click at [133, 55] on textarea at bounding box center [199, 61] width 186 height 28
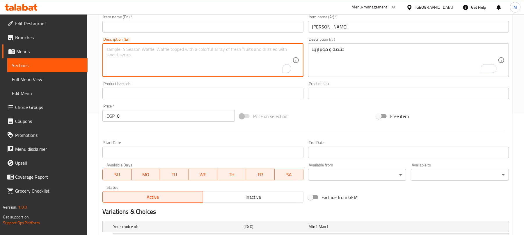
paste textarea "Margherita Pizza Sauce and Mozzarella"
click at [114, 49] on textarea "Margherita Pizza Sauce and Mozzarella" at bounding box center [199, 61] width 186 height 28
type textarea "Sauce and Mozzarella"
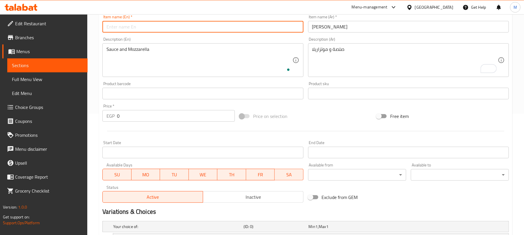
click at [116, 28] on input "text" at bounding box center [202, 27] width 201 height 12
paste input "[PERSON_NAME]"
type input "[PERSON_NAME]"
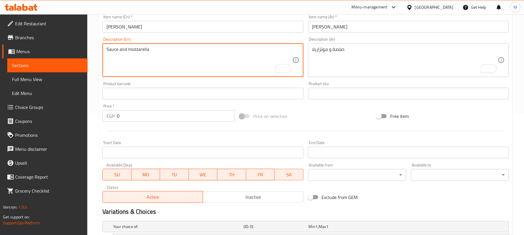
type textarea "Sauce and mozzarella"
click at [137, 29] on input "[PERSON_NAME]" at bounding box center [202, 27] width 201 height 12
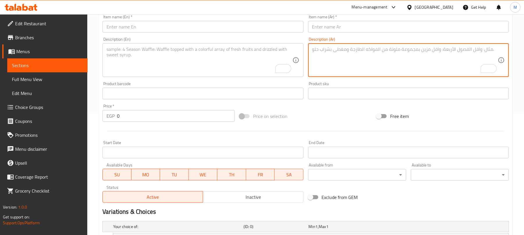
click at [332, 55] on textarea "To enrich screen reader interactions, please activate Accessibility in Grammarl…" at bounding box center [405, 61] width 186 height 28
paste textarea "بيتزا خضروات صلصة، [PERSON_NAME]، فلفل، زيتون و طماطم"
click at [327, 51] on textarea "بيتزا خضروات صلصة، [PERSON_NAME]، فلفل، زيتون و طماطم" at bounding box center [405, 61] width 186 height 28
click at [327, 49] on textarea "بيتزا خضروات صلصة، [PERSON_NAME]، فلفل، زيتون و طماطم" at bounding box center [405, 61] width 186 height 28
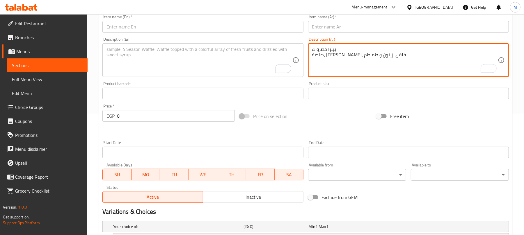
click at [327, 49] on textarea "بيتزا خضروات صلصة، [PERSON_NAME]، فلفل، زيتون و طماطم" at bounding box center [405, 61] width 186 height 28
type textarea "صلصة، [PERSON_NAME]، فلفل، زيتون و طماطم"
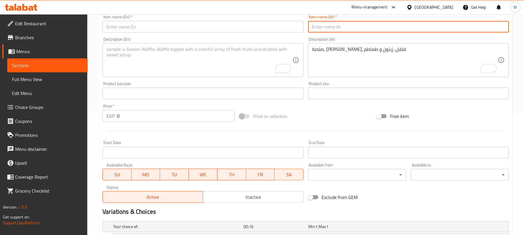
click at [333, 26] on input "text" at bounding box center [408, 27] width 201 height 12
paste input "بيتزا خضروات"
type input "بيتزا خضروات"
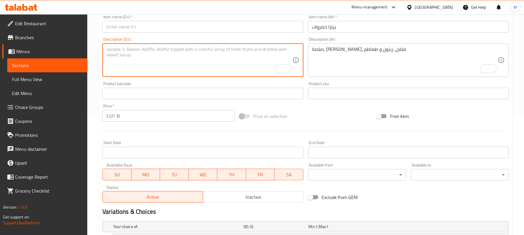
click at [116, 51] on textarea "To enrich screen reader interactions, please activate Accessibility in Grammarl…" at bounding box center [199, 61] width 186 height 28
paste textarea "Vegetable Pizza Sauce, mozzarella, peppers, olives, and tomatoes"
click at [117, 48] on textarea "Vegetable Pizza Sauce, mozzarella, peppers, olives, and tomatoes" at bounding box center [199, 61] width 186 height 28
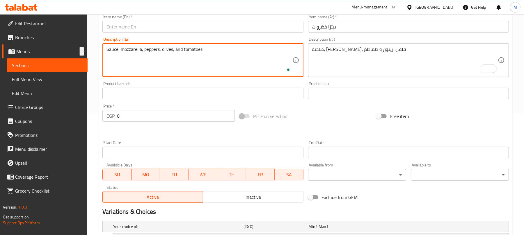
type textarea "Sauce, mozzarella, peppers, olives, and tomatoes"
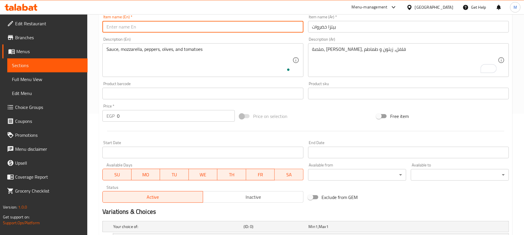
click at [124, 29] on input "text" at bounding box center [202, 27] width 201 height 12
paste input "Vegetable Pizza"
type input "Vegetable Pizza"
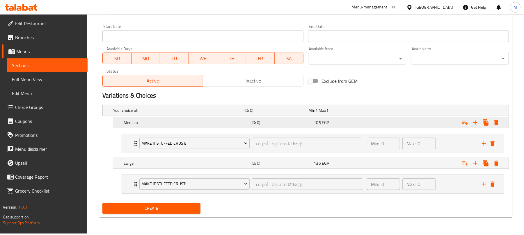
click at [352, 121] on div "105 EGP" at bounding box center [344, 123] width 61 height 6
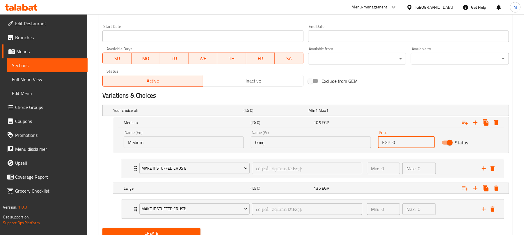
click at [404, 143] on input "0" at bounding box center [413, 143] width 42 height 12
type input "115"
click at [398, 193] on div "Expand" at bounding box center [439, 188] width 127 height 13
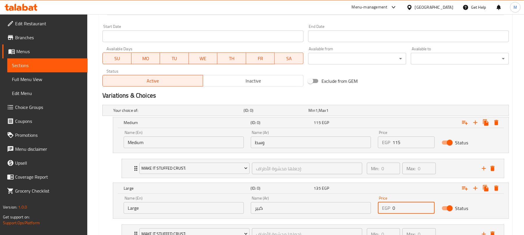
click at [404, 210] on input "0" at bounding box center [413, 208] width 42 height 12
type input "140"
type input "145"
click at [422, 141] on input "0" at bounding box center [413, 143] width 42 height 12
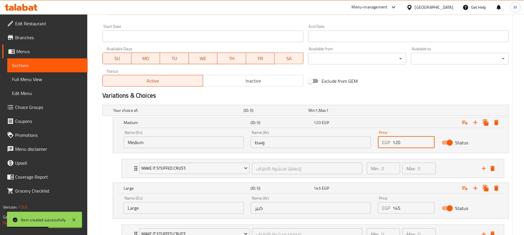
type input "120"
click at [429, 83] on div "Exclude from GEM" at bounding box center [374, 81] width 137 height 16
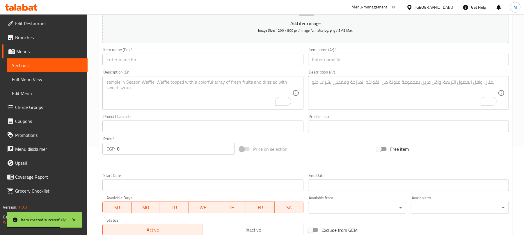
scroll to position [83, 0]
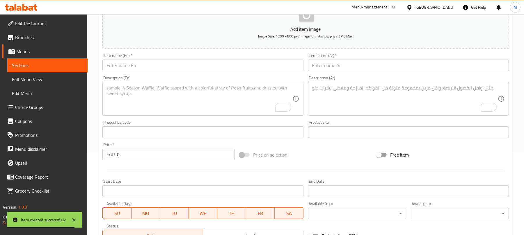
drag, startPoint x: 378, startPoint y: 99, endPoint x: 375, endPoint y: 98, distance: 3.7
click at [377, 99] on textarea "To enrich screen reader interactions, please activate Accessibility in Grammarl…" at bounding box center [405, 99] width 186 height 28
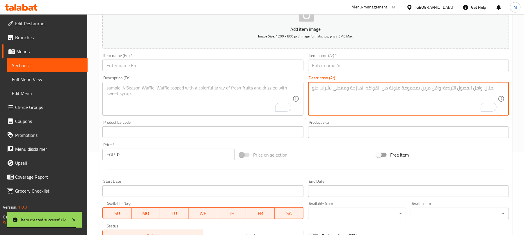
paste textarea "بيتزا مشروم صلصة، [PERSON_NAME]، فلفل، [PERSON_NAME] و مشروم"
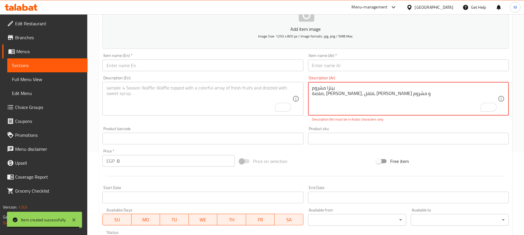
click at [326, 88] on textarea "بيتزا مشروم صلصة، [PERSON_NAME]، فلفل، [PERSON_NAME] و مشروم" at bounding box center [405, 99] width 186 height 28
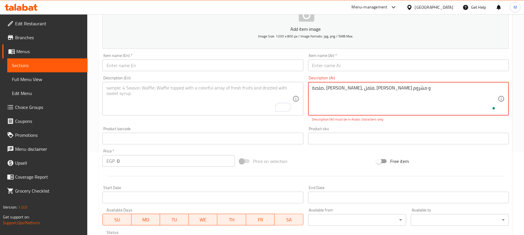
type textarea "صلصة، [PERSON_NAME]، فلفل، [PERSON_NAME] و مشروم"
click at [331, 66] on input "text" at bounding box center [408, 66] width 201 height 12
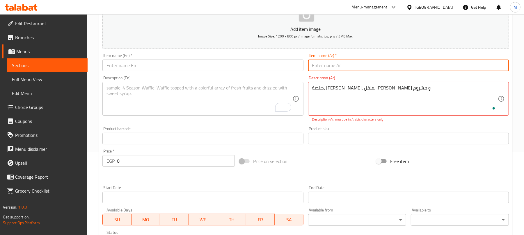
paste input "بيتزا مشروم"
type input "بيتزا مشروم"
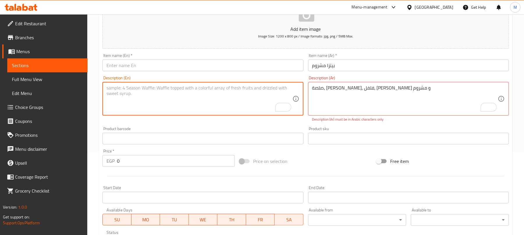
click at [117, 95] on textarea "To enrich screen reader interactions, please activate Accessibility in Grammarl…" at bounding box center [199, 99] width 186 height 28
paste textarea "Mushroom Pizza Sauce, mozzarella, peppers, olives, and mushrooms"
click at [120, 84] on div "Mushroom Pizza Sauce, mozzarella, peppers, olives, and mushrooms Description (E…" at bounding box center [202, 99] width 201 height 34
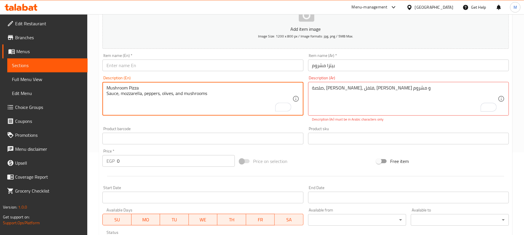
click at [121, 85] on textarea "Mushroom Pizza Sauce, mozzarella, peppers, olives, and mushrooms" at bounding box center [199, 99] width 186 height 28
click at [122, 85] on textarea "Mushroom Pizza Sauce, mozzarella, peppers, olives, and mushrooms" at bounding box center [199, 99] width 186 height 28
type textarea "Sauce, mozzarella, peppers, olives, and mushrooms"
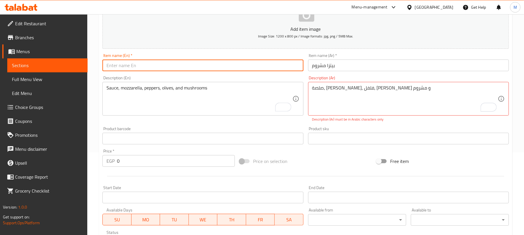
click at [137, 62] on input "text" at bounding box center [202, 66] width 201 height 12
paste input "Mushroom Pizza"
type input "Mushroom Pizza"
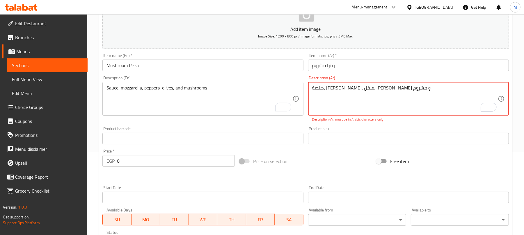
click at [377, 91] on textarea "صلصة، [PERSON_NAME]، فلفل، [PERSON_NAME] و مشروم" at bounding box center [405, 99] width 186 height 28
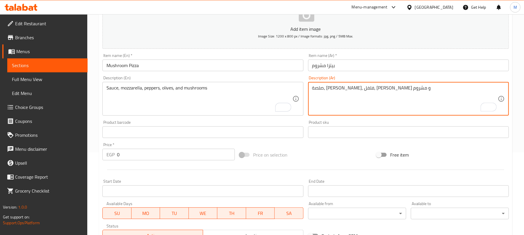
type textarea "صلصة، [PERSON_NAME]، فلفل، [PERSON_NAME] و مشروم"
click at [234, 63] on input "Mushroom Pizza" at bounding box center [202, 66] width 201 height 12
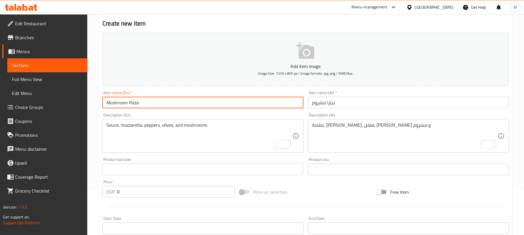
scroll to position [44, 0]
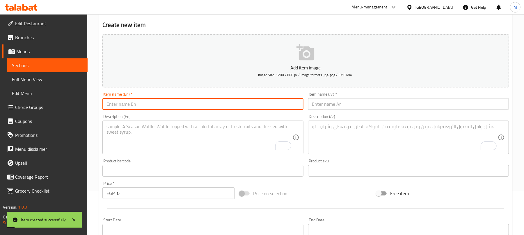
click at [352, 136] on textarea "To enrich screen reader interactions, please activate Accessibility in Grammarl…" at bounding box center [405, 138] width 186 height 28
paste textarea "بيتزا شاورما فراخ صلصة، [PERSON_NAME]، شرائح شاورما، [PERSON_NAME] و فلفل"
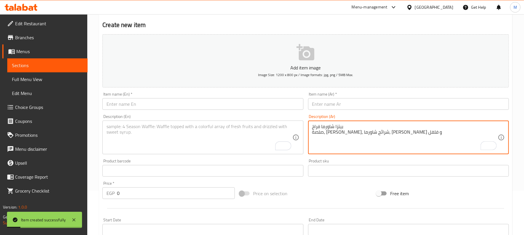
click at [327, 127] on textarea "بيتزا شاورما فراخ صلصة، [PERSON_NAME]، شرائح شاورما، [PERSON_NAME] و فلفل" at bounding box center [405, 138] width 186 height 28
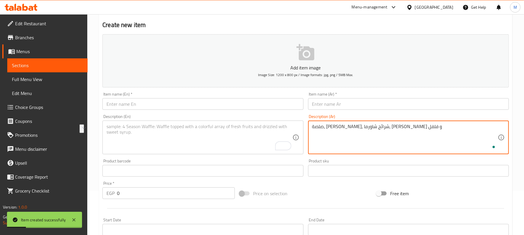
type textarea "صلصة، [PERSON_NAME]، شرائح شاورما، [PERSON_NAME] و فلفل"
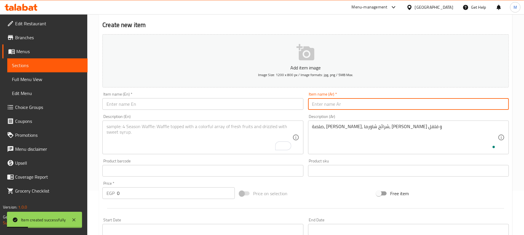
click at [331, 103] on input "text" at bounding box center [408, 104] width 201 height 12
paste input "[PERSON_NAME] فراخ"
type input "[PERSON_NAME] فراخ"
click at [138, 134] on textarea "To enrich screen reader interactions, please activate Accessibility in Grammarl…" at bounding box center [199, 138] width 186 height 28
paste textarea "Chicken Shawarma Pizza Sauce, mozzarella, shawarma slices, olives, and peppers"
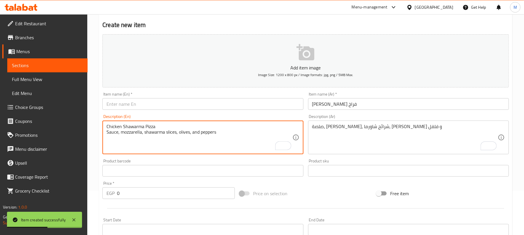
click at [113, 125] on textarea "Chicken Shawarma Pizza Sauce, mozzarella, shawarma slices, olives, and peppers" at bounding box center [199, 138] width 186 height 28
click at [112, 125] on textarea "Chicken Shawarma Pizza Sauce, mozzarella, shawarma slices, olives, and peppers" at bounding box center [199, 138] width 186 height 28
type textarea "Sauce, mozzarella, shawarma slices, olives, and peppers"
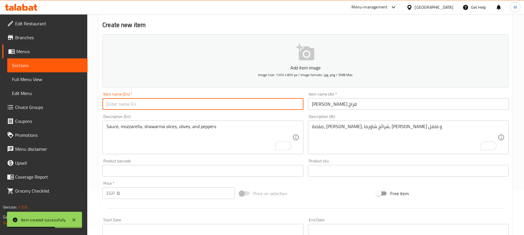
click at [125, 105] on input "text" at bounding box center [202, 104] width 201 height 12
paste input "Chicken Shawarma Pizza"
type input "Chicken Shawarma Pizza"
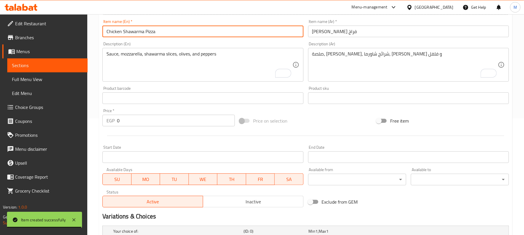
scroll to position [238, 0]
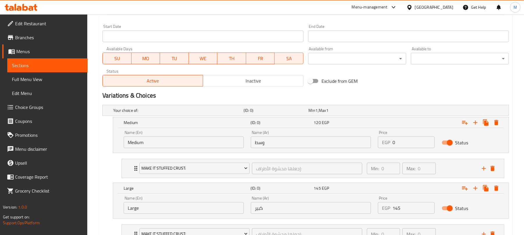
click at [397, 143] on input "0" at bounding box center [413, 143] width 42 height 12
type input "150"
click at [408, 207] on input "145" at bounding box center [413, 208] width 42 height 12
type input "170"
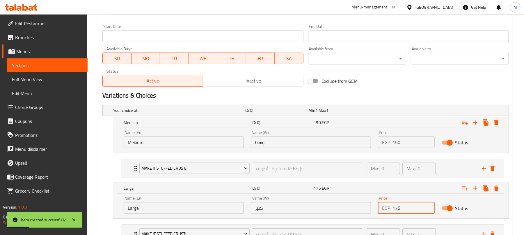
type input "175"
click at [406, 140] on input "0" at bounding box center [413, 143] width 42 height 12
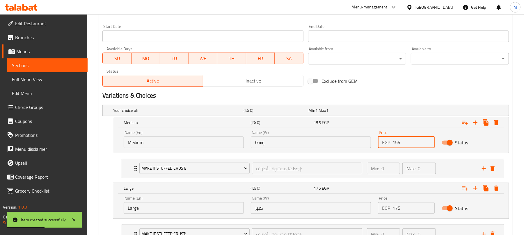
type input "155"
click at [405, 94] on h2 "Variations & Choices" at bounding box center [305, 95] width 406 height 9
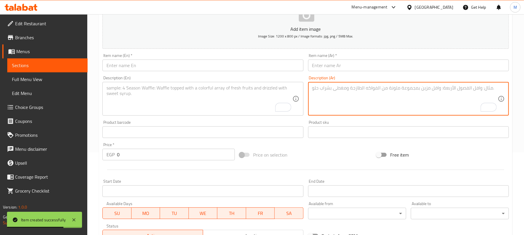
click at [347, 105] on textarea "To enrich screen reader interactions, please activate Accessibility in Grammarl…" at bounding box center [405, 99] width 186 height 28
paste textarea "بيتزا شاورما فراخ باربكيو صلصة، [PERSON_NAME]، شرائح شاورما، صوص باربيكيو، [PER…"
click at [325, 90] on textarea "بيتزا شاورما فراخ باربكيو صلصة، [PERSON_NAME]، شرائح شاورما، صوص باربيكيو، [PER…" at bounding box center [405, 99] width 186 height 28
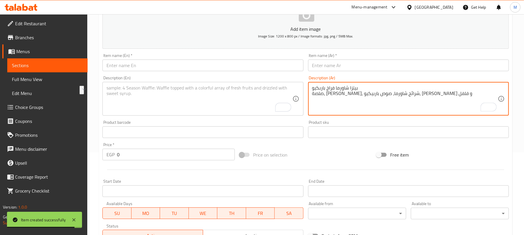
click at [329, 87] on textarea "بيتزا شاورما فراخ باربكيو صلصة، [PERSON_NAME]، شرائح شاورما، صوص باربيكيو، [PER…" at bounding box center [405, 99] width 186 height 28
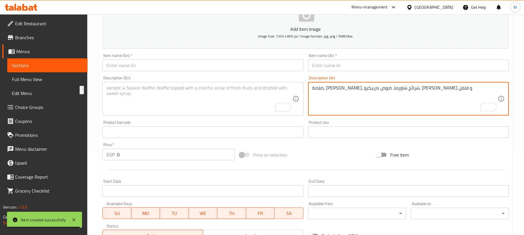
type textarea "صلصة، [PERSON_NAME]، شرائح شاورما، صوص باربيكيو، [PERSON_NAME] و فلفل"
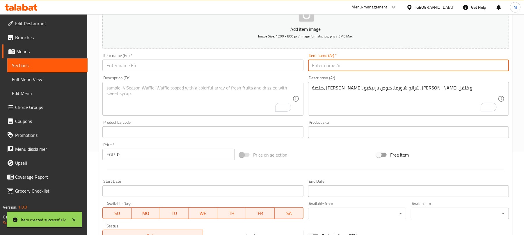
click at [329, 68] on input "text" at bounding box center [408, 66] width 201 height 12
paste input "[PERSON_NAME] فراخ باربكيو"
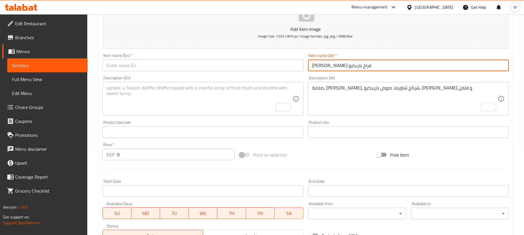
type input "[PERSON_NAME] فراخ باربكيو"
click at [185, 99] on textarea "To enrich screen reader interactions, please activate Accessibility in Grammarl…" at bounding box center [199, 99] width 186 height 28
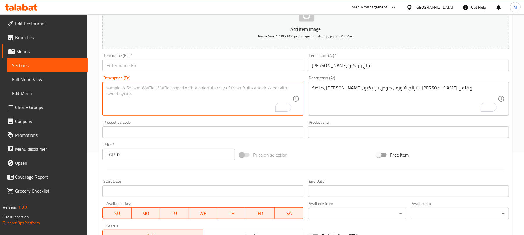
paste textarea "Barbecue Chicken Shawarma Pizza Sauce, mozzarella, shawarma slices, barbecue sa…"
click at [145, 88] on textarea "Barbecue Chicken Shawarma Pizza Sauce, mozzarella, shawarma slices, barbecue sa…" at bounding box center [199, 99] width 186 height 28
drag, startPoint x: 145, startPoint y: 88, endPoint x: 140, endPoint y: 69, distance: 20.1
click at [145, 88] on textarea "Barbecue Chicken Shawarma Pizza Sauce, mozzarella, shawarma slices, barbecue sa…" at bounding box center [199, 99] width 186 height 28
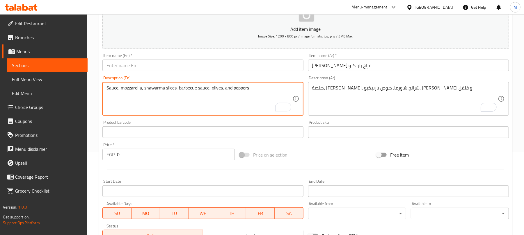
type textarea "Sauce, mozzarella, shawarma slices, barbecue sauce, olives, and peppers"
click at [139, 65] on input "text" at bounding box center [202, 66] width 201 height 12
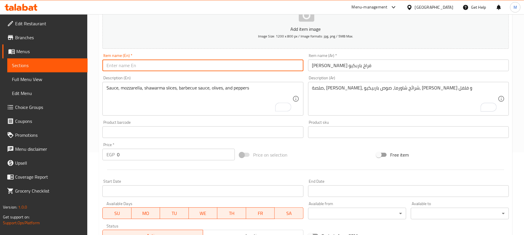
paste input "Barbecue Chicken Shawarma Pizza"
click at [118, 65] on input "Barbecue Chicken Shawarma Pizza" at bounding box center [202, 66] width 201 height 12
type input "BBQ Chicken Shawarma Pizza"
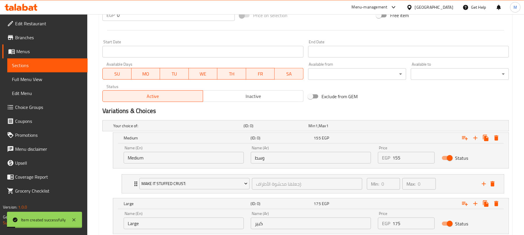
scroll to position [238, 0]
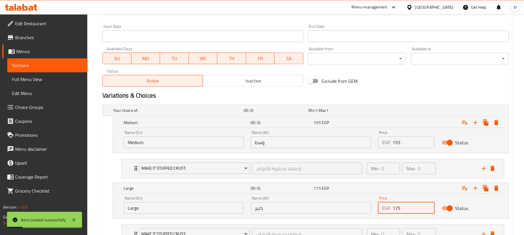
click at [411, 208] on input "175" at bounding box center [413, 208] width 42 height 12
click at [402, 151] on div "Price EGP 155 Price" at bounding box center [405, 139] width 63 height 25
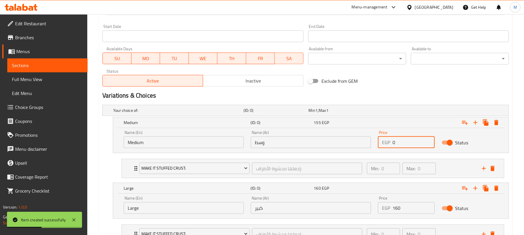
click at [403, 145] on input "0" at bounding box center [413, 143] width 42 height 12
click at [404, 80] on div "Exclude from GEM" at bounding box center [374, 81] width 137 height 16
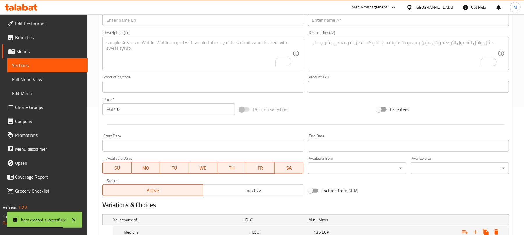
scroll to position [122, 0]
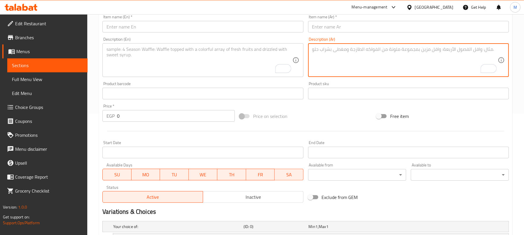
click at [330, 58] on textarea "To enrich screen reader interactions, please activate Accessibility in Grammarl…" at bounding box center [405, 61] width 186 height 28
paste textarea "بيتزا تركي مدخن صلصة، [PERSON_NAME]، شرائح رومي مدخن، فلفل و زيتون"
click at [325, 49] on textarea "بيتزا تركي مدخن صلصة، [PERSON_NAME]، شرائح رومي مدخن، فلفل و زيتون" at bounding box center [405, 61] width 186 height 28
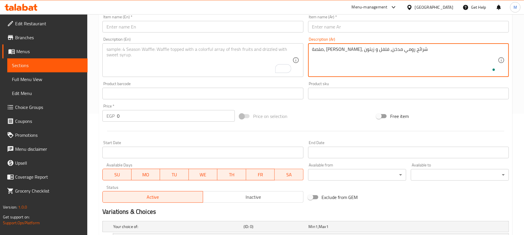
click at [328, 31] on input "text" at bounding box center [408, 27] width 201 height 12
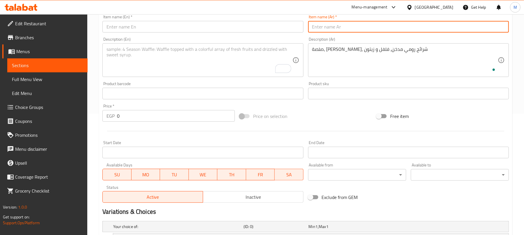
paste input "بيتزا تركي مدخن"
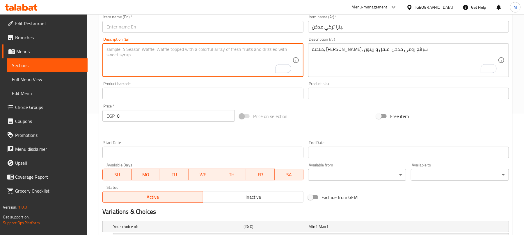
click at [124, 63] on textarea "To enrich screen reader interactions, please activate Accessibility in Grammarl…" at bounding box center [199, 61] width 186 height 28
paste textarea "Smoked Turkey Pizza Sauce, mozzarella, smoked turkey slices, peppers, and olives"
click at [119, 44] on div "Smoked Turkey Pizza Sauce, mozzarella, smoked turkey slices, peppers, and olive…" at bounding box center [202, 60] width 201 height 34
click at [123, 49] on textarea "Smoked Turkey Pizza Sauce, mozzarella, smoked turkey slices, peppers, and olives" at bounding box center [199, 61] width 186 height 28
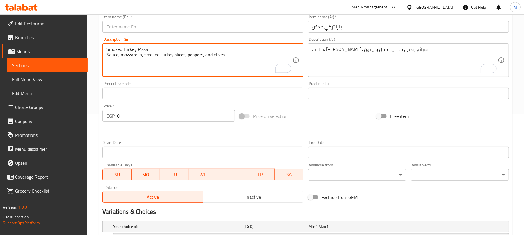
click at [123, 49] on textarea "Smoked Turkey Pizza Sauce, mozzarella, smoked turkey slices, peppers, and olives" at bounding box center [199, 61] width 186 height 28
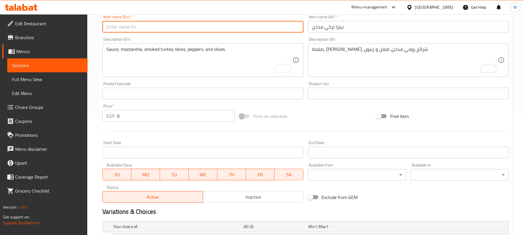
click at [144, 28] on input "text" at bounding box center [202, 27] width 201 height 12
paste input "Smoked Turkey Pizza"
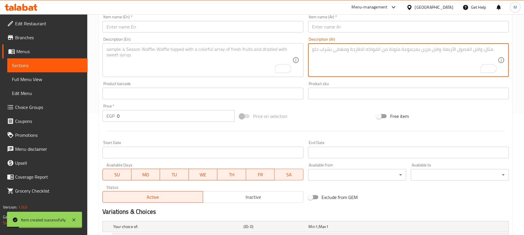
click at [334, 63] on textarea "To enrich screen reader interactions, please activate Accessibility in Grammarl…" at bounding box center [405, 61] width 186 height 28
paste textarea "بيتزا سوسيس صلصة، [PERSON_NAME]، [PERSON_NAME]، [PERSON_NAME] و فلفل"
click at [328, 50] on textarea "بيتزا سوسيس صلصة، [PERSON_NAME]، [PERSON_NAME]، [PERSON_NAME] و فلفل" at bounding box center [405, 61] width 186 height 28
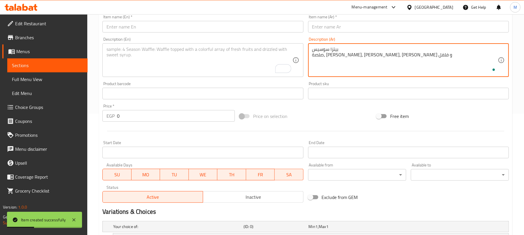
click at [329, 50] on textarea "بيتزا سوسيس صلصة، [PERSON_NAME]، [PERSON_NAME]، [PERSON_NAME] و فلفل" at bounding box center [405, 61] width 186 height 28
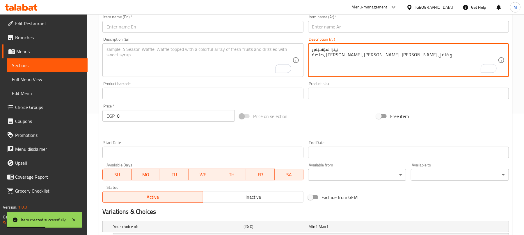
click at [329, 50] on textarea "بيتزا سوسيس صلصة، [PERSON_NAME]، [PERSON_NAME]، [PERSON_NAME] و فلفل" at bounding box center [405, 61] width 186 height 28
click at [329, 28] on input "text" at bounding box center [408, 27] width 201 height 12
paste input "[PERSON_NAME]"
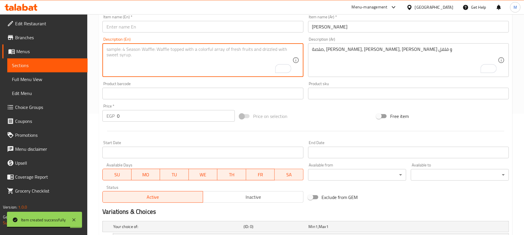
click at [133, 58] on textarea "To enrich screen reader interactions, please activate Accessibility in Grammarl…" at bounding box center [199, 61] width 186 height 28
paste textarea "Sausage Pizza Sauce, mozzarella, sausage, olives, and peppers"
click at [117, 49] on textarea "Sausage Pizza Sauce, mozzarella, sausage, olives, and peppers" at bounding box center [199, 61] width 186 height 28
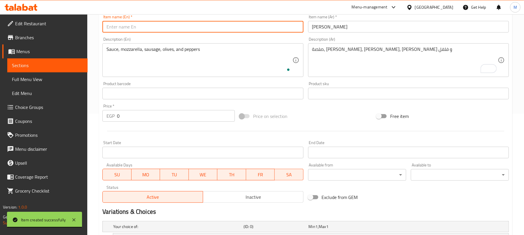
click at [121, 30] on input "text" at bounding box center [202, 27] width 201 height 12
paste input "Sausage Pizza"
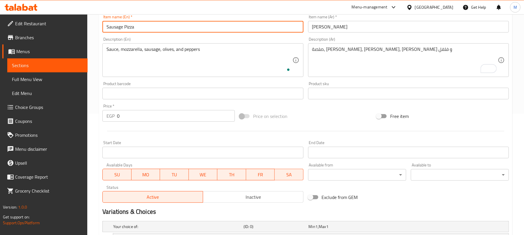
click at [117, 29] on input "Sausage Pizza" at bounding box center [202, 27] width 201 height 12
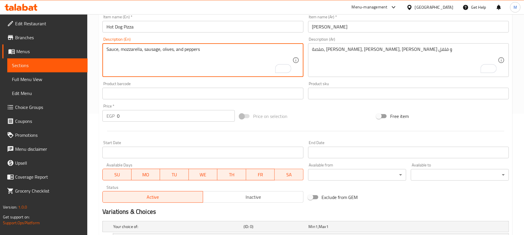
click at [150, 49] on textarea "Sauce, mozzarella, sausage, olives, and peppers" at bounding box center [199, 61] width 186 height 28
click at [233, 26] on input "Hot Dog Pizza" at bounding box center [202, 27] width 201 height 12
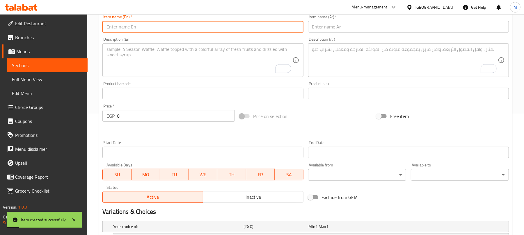
click at [335, 58] on textarea "To enrich screen reader interactions, please activate Accessibility in Grammarl…" at bounding box center [405, 61] width 186 height 28
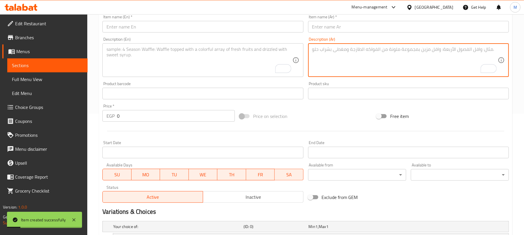
paste textarea "بيتزا سجق صلصة، [PERSON_NAME]، سجق، زيتون و فلفل"
click at [327, 49] on textarea "بيتزا سجق صلصة، [PERSON_NAME]، سجق، زيتون و فلفل" at bounding box center [405, 61] width 186 height 28
click at [329, 28] on input "text" at bounding box center [408, 27] width 201 height 12
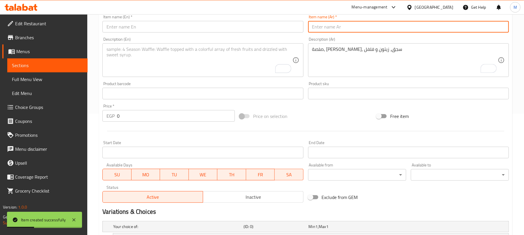
paste input "بيتزا سجق"
click at [138, 66] on textarea "To enrich screen reader interactions, please activate Accessibility in Grammarl…" at bounding box center [199, 61] width 186 height 28
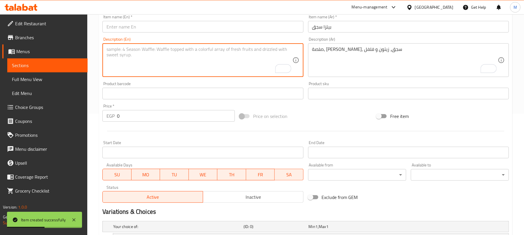
paste textarea "Sausage Pizza Sauce, mozzarella, sausage, olives, and peppers"
click at [118, 50] on textarea "Sausage Pizza Sauce, mozzarella, sausage, olives, and peppers" at bounding box center [199, 61] width 186 height 28
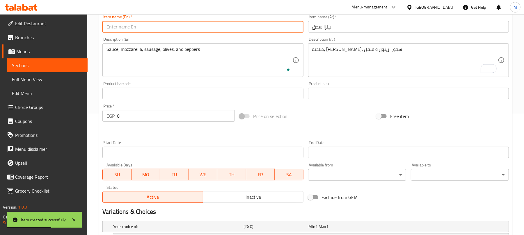
click at [132, 29] on input "text" at bounding box center [202, 27] width 201 height 12
paste input "Sausage Pizza"
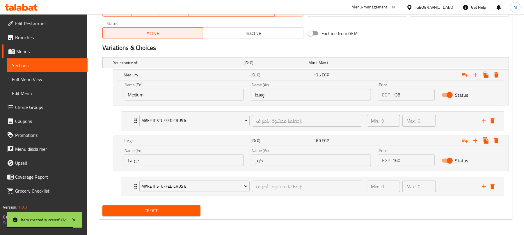
scroll to position [288, 0]
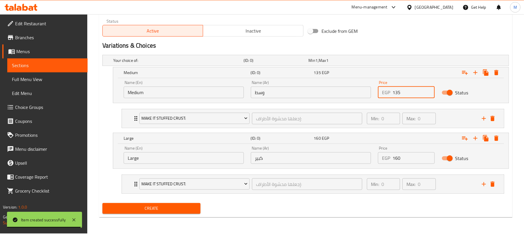
drag, startPoint x: 402, startPoint y: 92, endPoint x: 381, endPoint y: 91, distance: 20.7
click at [381, 91] on div "EGP 135 Price" at bounding box center [406, 93] width 56 height 12
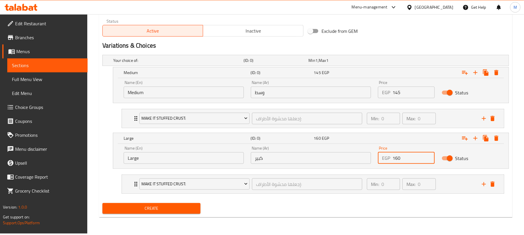
drag, startPoint x: 410, startPoint y: 156, endPoint x: 363, endPoint y: 160, distance: 46.9
click at [363, 160] on div "Name (En) Large Name (En) Name (Ar) كبير Name (Ar) Price EGP 160 Price Status" at bounding box center [310, 155] width 381 height 25
click at [102, 203] on button "Create" at bounding box center [151, 208] width 98 height 11
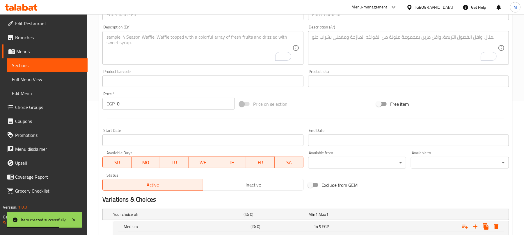
scroll to position [133, 0]
click at [343, 54] on textarea "To enrich screen reader interactions, please activate Accessibility in Grammarl…" at bounding box center [405, 49] width 186 height 28
paste
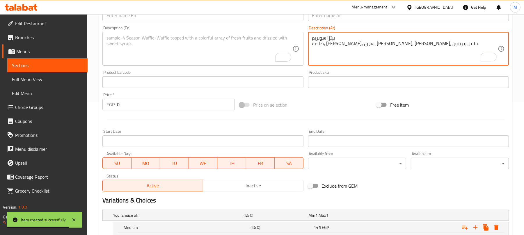
click at [324, 40] on textarea "بيتزا سوبريم صلصة، [PERSON_NAME]، سجق، [PERSON_NAME]، [PERSON_NAME]، فلفل و زيت…" at bounding box center [405, 49] width 186 height 28
click at [324, 37] on textarea "بيتزا سوبريم صلصة، [PERSON_NAME]، سجق، [PERSON_NAME]، [PERSON_NAME]، فلفل و زيت…" at bounding box center [405, 49] width 186 height 28
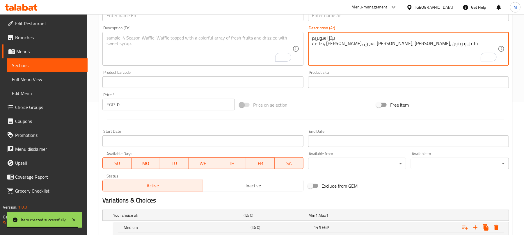
click at [324, 37] on textarea "بيتزا سوبريم صلصة، [PERSON_NAME]، سجق، [PERSON_NAME]، [PERSON_NAME]، فلفل و زيت…" at bounding box center [405, 49] width 186 height 28
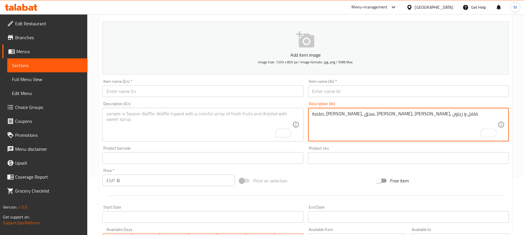
scroll to position [55, 0]
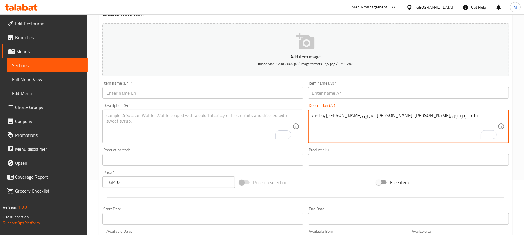
click at [335, 97] on input "text" at bounding box center [408, 93] width 201 height 12
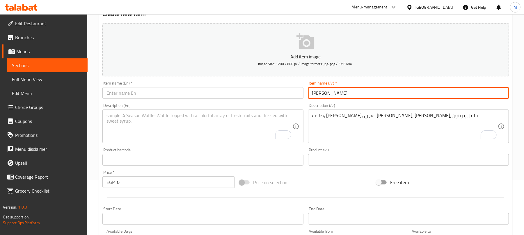
click at [131, 128] on textarea "To enrich screen reader interactions, please activate Accessibility in Grammarl…" at bounding box center [199, 127] width 186 height 28
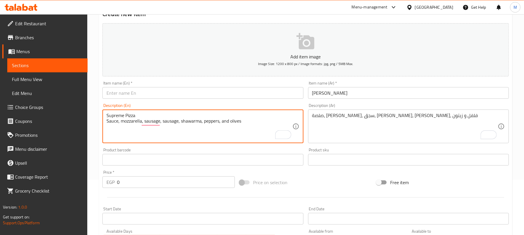
click at [119, 113] on textarea "Supreme Pizza Sauce, mozzarella, sausage, sausage, shawarma, peppers, and olives" at bounding box center [199, 127] width 186 height 28
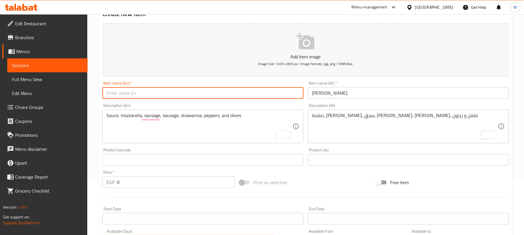
click at [129, 93] on input "text" at bounding box center [202, 93] width 201 height 12
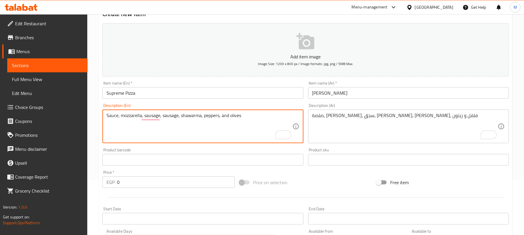
click at [167, 117] on textarea "Sauce, mozzarella, sausage, sausage, shawarma, peppers, and olives" at bounding box center [199, 127] width 186 height 28
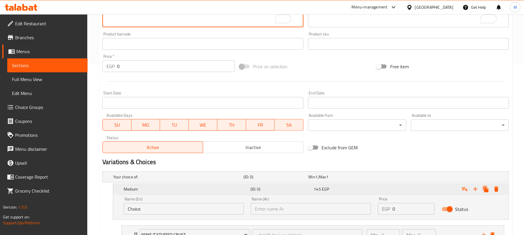
scroll to position [211, 0]
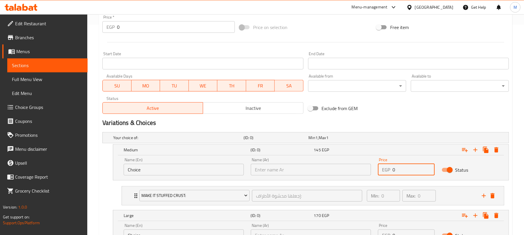
drag, startPoint x: 400, startPoint y: 170, endPoint x: 368, endPoint y: 169, distance: 32.0
click at [368, 169] on div "Name (En) Choice Name (En) Name (Ar) Name (Ar) Price EGP 0 Price Status" at bounding box center [310, 166] width 381 height 25
type input "155"
click at [411, 117] on div "Variations & Choices" at bounding box center [305, 122] width 411 height 13
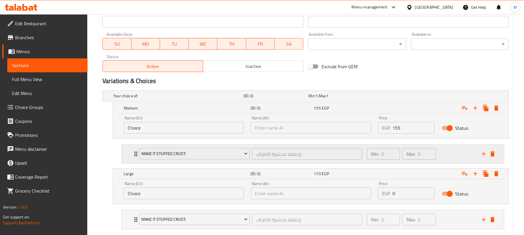
scroll to position [288, 0]
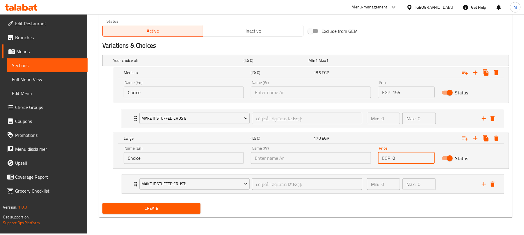
drag, startPoint x: 400, startPoint y: 158, endPoint x: 382, endPoint y: 162, distance: 18.0
click at [382, 162] on div "EGP 0 Price" at bounding box center [406, 158] width 56 height 12
type input "180"
click at [102, 203] on button "Create" at bounding box center [151, 208] width 98 height 11
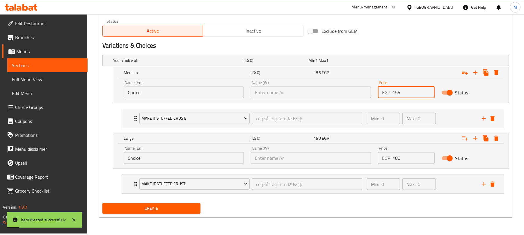
drag, startPoint x: 402, startPoint y: 92, endPoint x: 365, endPoint y: 89, distance: 36.8
click at [365, 89] on div "Name (En) Choice Name (En) Name (Ar) Name (Ar) Price EGP 155 Price Status" at bounding box center [310, 89] width 381 height 25
type input "120"
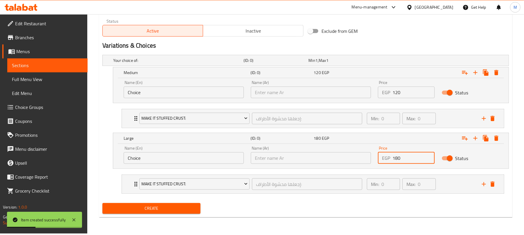
drag, startPoint x: 404, startPoint y: 163, endPoint x: 375, endPoint y: 160, distance: 29.0
click at [375, 160] on div "Price EGP 180 Price" at bounding box center [405, 155] width 63 height 25
type input "145"
click at [408, 25] on div "Exclude from GEM" at bounding box center [374, 31] width 137 height 16
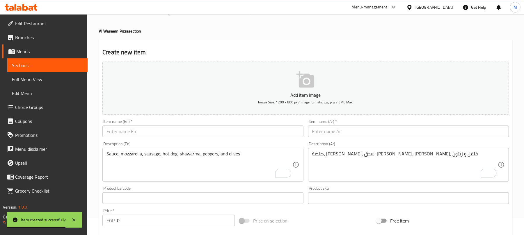
scroll to position [17, 0]
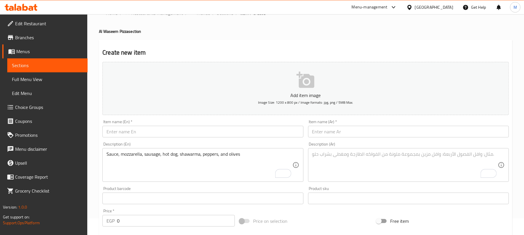
click at [347, 169] on textarea "To enrich screen reader interactions, please activate Accessibility in Grammarl…" at bounding box center [405, 165] width 186 height 28
paste textarea "بيتزا تونة صلصة، موتزاريلا، تونة، فلفل و زيتون"
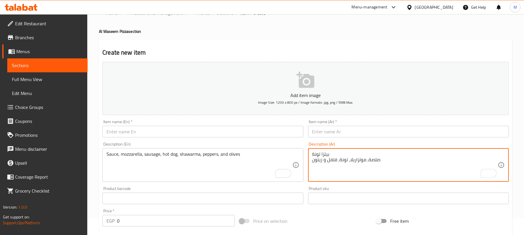
click at [323, 156] on textarea "بيتزا تونة صلصة، موتزاريلا، تونة، فلفل و زيتون" at bounding box center [405, 165] width 186 height 28
click at [324, 152] on textarea "بيتزا تونة صلصة، موتزاريلا، تونة، فلفل و زيتون" at bounding box center [405, 165] width 186 height 28
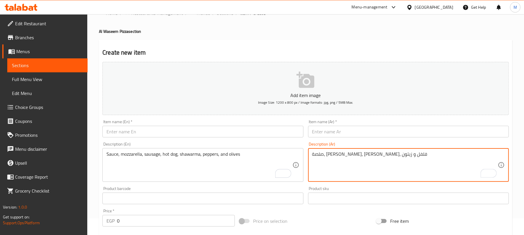
type textarea "صلصة، موتزاريلا، تونة، فلفل و زيتون"
click at [327, 130] on input "text" at bounding box center [408, 132] width 201 height 12
paste input "بيتزا تونة"
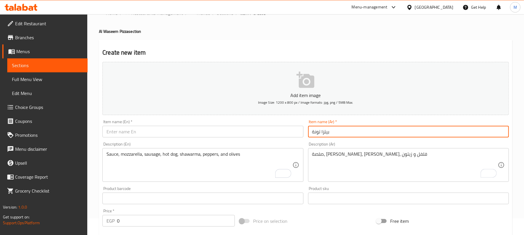
type input "بيتزا تونة"
click at [149, 155] on textarea "To enrich screen reader interactions, please activate Accessibility in Grammarl…" at bounding box center [199, 165] width 186 height 28
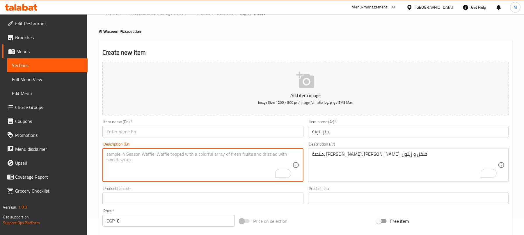
paste textarea "Tuna Pizza Sauce, mozzarella, tuna, peppers, and olives"
click at [121, 155] on textarea "Tuna Pizza Sauce, mozzarella, tuna, peppers, and olives" at bounding box center [199, 165] width 186 height 28
type textarea "Sauce, mozzarella, tuna, peppers, and olives"
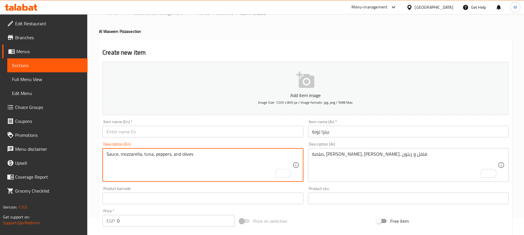
click at [139, 129] on input "text" at bounding box center [202, 132] width 201 height 12
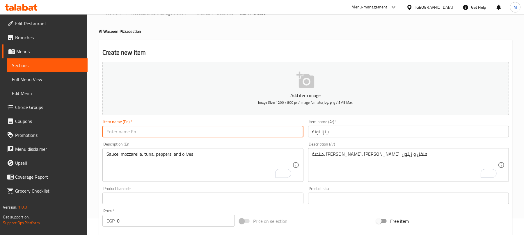
paste input "Tuna Pizza"
type input "Tuna Pizza"
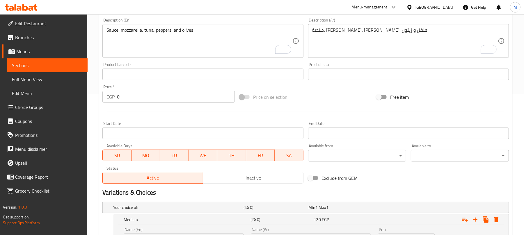
scroll to position [94, 0]
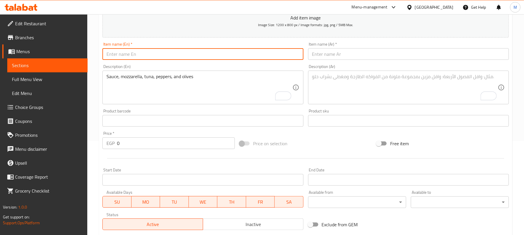
click at [350, 88] on textarea "To enrich screen reader interactions, please activate Accessibility in Grammarl…" at bounding box center [405, 88] width 186 height 28
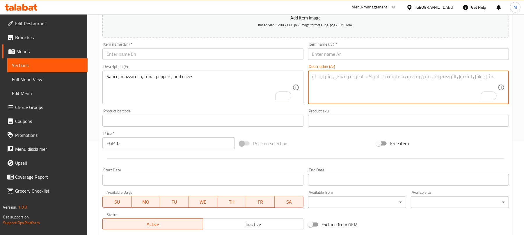
paste textarea "بيتزا كواترو صلصة، موتزاريلا، عكاوي، حلوم، شيدر، زيتون و فلفل"
click at [332, 76] on textarea "بيتزا كواترو صلصة، موتزاريلا، عكاوي، حلوم، شيدر، زيتون و فلفل" at bounding box center [405, 88] width 186 height 28
type textarea "صلصة، موتزاريلا، عكاوي، حلوم، شيدر، زيتون و فلفل"
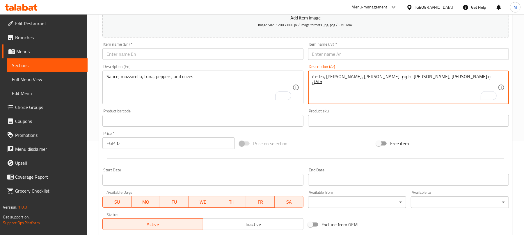
click at [329, 61] on div "Item name (Ar)   * Item name (Ar) *" at bounding box center [408, 51] width 205 height 22
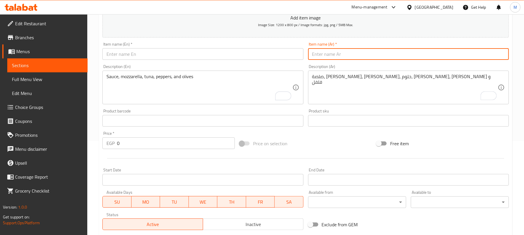
click at [332, 56] on input "text" at bounding box center [408, 54] width 201 height 12
paste input "بيتزا كواترو"
type input "بيتزا كواترو"
drag, startPoint x: 133, startPoint y: 92, endPoint x: 120, endPoint y: 76, distance: 21.3
click at [133, 91] on textarea "To enrich screen reader interactions, please activate Accessibility in Grammarl…" at bounding box center [199, 88] width 186 height 28
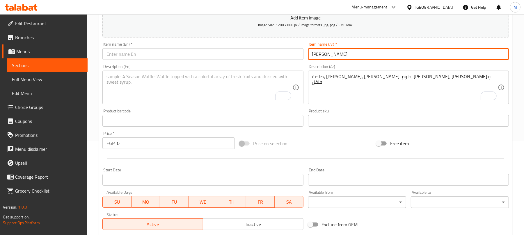
paste textarea "Quattro Pizza Sauce, mozzarella, akkawi, halloumi, cheddar, olives, and peppers"
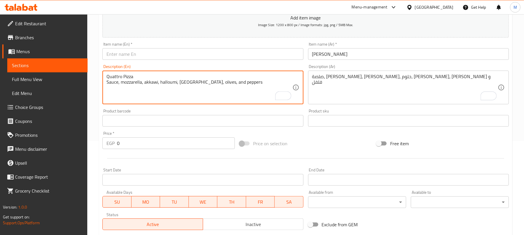
click at [121, 77] on textarea "Quattro Pizza Sauce, mozzarella, akkawi, halloumi, cheddar, olives, and peppers" at bounding box center [199, 88] width 186 height 28
type textarea "Sauce, mozzarella, akkawi, halloumi, cheddar, olives, and peppers"
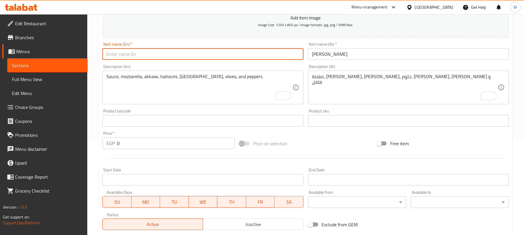
click at [149, 55] on input "text" at bounding box center [202, 54] width 201 height 12
paste input "Quattro Pizza"
type input "Quattro Pizza"
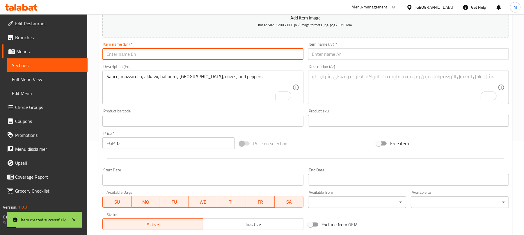
click at [319, 85] on textarea "To enrich screen reader interactions, please activate Accessibility in Grammarl…" at bounding box center [405, 88] width 186 height 28
paste textarea "بيتزا تونة صيامي صلصة، زيتون، مشروم، فلفل و زيتون"
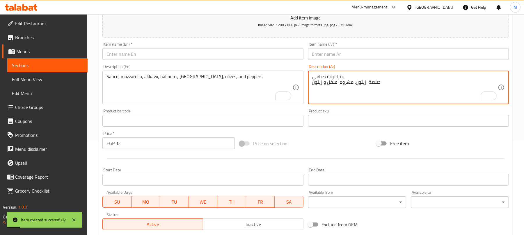
click at [321, 77] on textarea "بيتزا تونة صيامي صلصة، زيتون، مشروم، فلفل و زيتون" at bounding box center [405, 88] width 186 height 28
type textarea "صلصة، زيتون، مشروم، فلفل و زيتون"
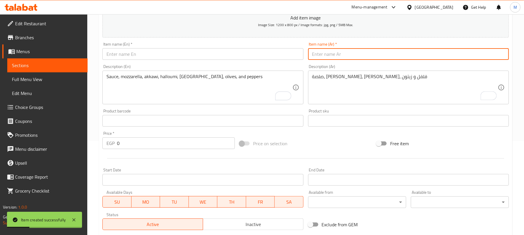
click at [333, 54] on input "text" at bounding box center [408, 54] width 201 height 12
paste input "بيتزا تونة صيامي"
type input "بيتزا تونة صيامي"
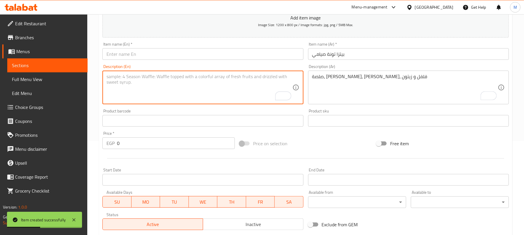
click at [147, 89] on textarea "To enrich screen reader interactions, please activate Accessibility in Grammarl…" at bounding box center [199, 88] width 186 height 28
paste textarea "Fasting Tuna Pizza Sauce, olives, mushrooms, peppers, and olives"
click at [116, 77] on textarea "Fasting Tuna Pizza Sauce, olives, mushrooms, peppers, and olives" at bounding box center [199, 88] width 186 height 28
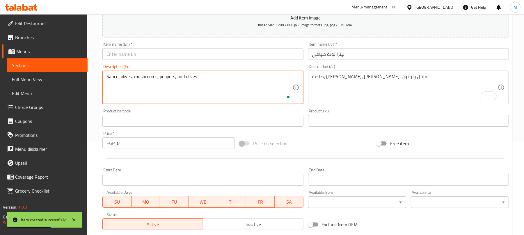
type textarea "Sauce, olives, mushrooms, peppers, and olives"
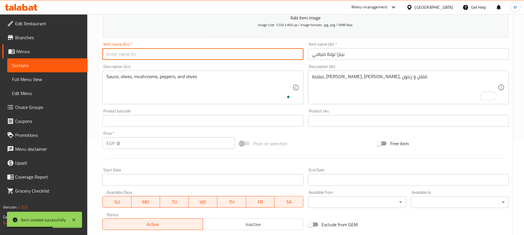
click at [130, 58] on input "text" at bounding box center [202, 54] width 201 height 12
paste input "Fasting Tuna Pizza"
type input "Fasting Tuna Pizza"
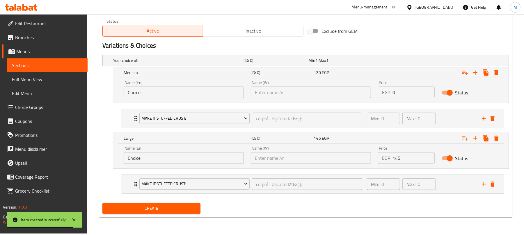
click at [412, 94] on input "0" at bounding box center [413, 93] width 42 height 12
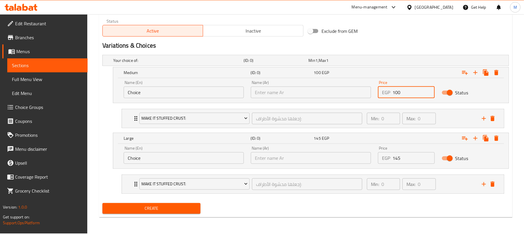
type input "100"
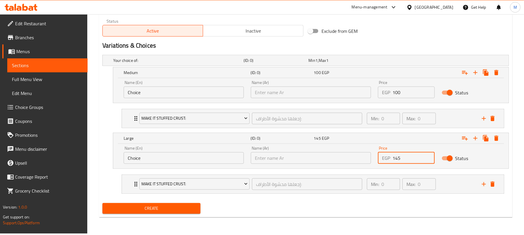
drag, startPoint x: 391, startPoint y: 157, endPoint x: 366, endPoint y: 156, distance: 24.5
click at [366, 156] on div "Name (En) Choice Name (En) Name (Ar) Name (Ar) Price EGP 145 Price Status" at bounding box center [310, 155] width 381 height 25
type input "125"
click at [102, 203] on button "Create" at bounding box center [151, 208] width 98 height 11
type input "0"
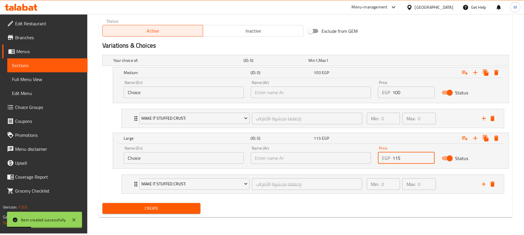
type input "115"
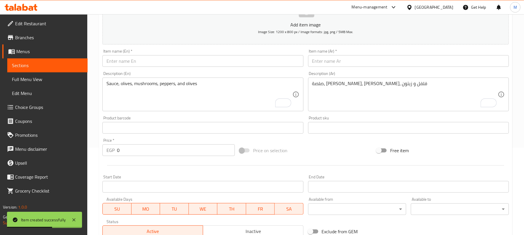
scroll to position [83, 0]
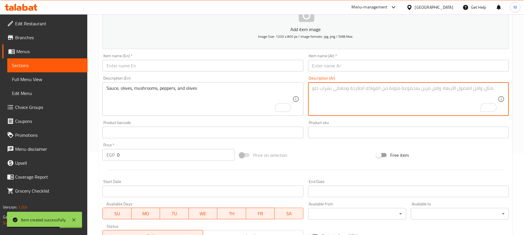
click at [338, 94] on textarea "To enrich screen reader interactions, please activate Accessibility in Grammarl…" at bounding box center [405, 99] width 186 height 28
paste textarea "بيتزا صيامي صلصة، مشروم، زيتون و فلفل"
click at [325, 90] on textarea "بيتزا صيامي صلصة، مشروم، زيتون و فلفل" at bounding box center [405, 99] width 186 height 28
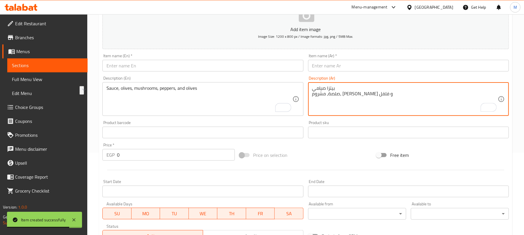
click at [326, 86] on textarea "بيتزا صيامي صلصة، مشروم، زيتون و فلفل" at bounding box center [405, 99] width 186 height 28
type textarea "صلصة، مشروم، زيتون و فلفل"
click at [327, 63] on input "text" at bounding box center [408, 66] width 201 height 12
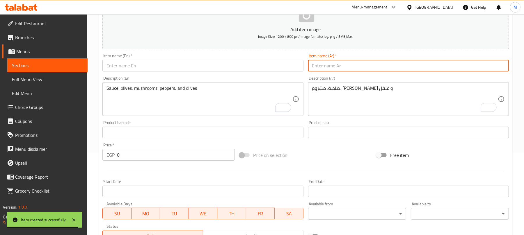
paste input "بيتزا صيامي"
type input "بيتزا صيامي"
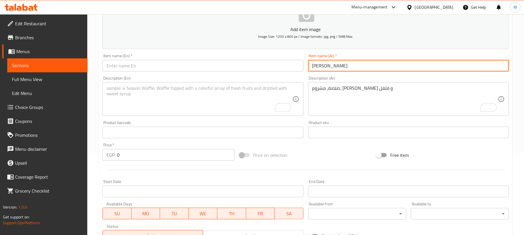
drag, startPoint x: 158, startPoint y: 113, endPoint x: 149, endPoint y: 102, distance: 14.9
click at [158, 112] on textarea "To enrich screen reader interactions, please activate Accessibility in Grammarl…" at bounding box center [199, 99] width 186 height 28
paste textarea "Fasting Pizza Sauce, mushrooms, olives, and peppers"
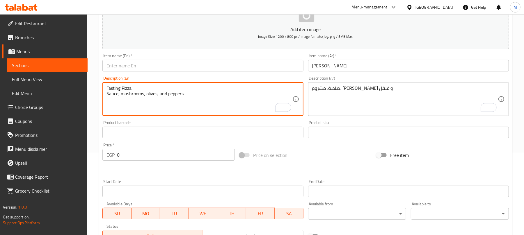
click at [122, 86] on textarea "Fasting Pizza Sauce, mushrooms, olives, and peppers" at bounding box center [199, 99] width 186 height 28
type textarea "Sauce, mushrooms, olives, and peppers"
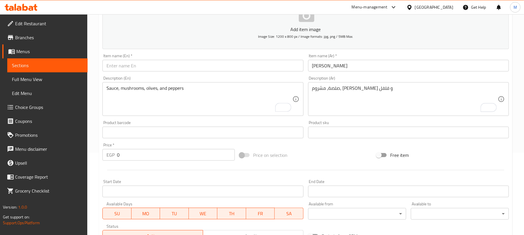
click at [140, 60] on div "Item name (En)   * Item name (En) *" at bounding box center [202, 63] width 201 height 18
click at [144, 68] on input "text" at bounding box center [202, 66] width 201 height 12
paste input "Fasting Pizza"
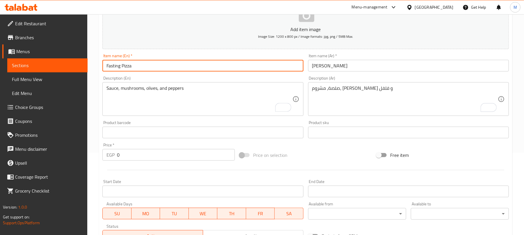
type input "Fasting Pizza"
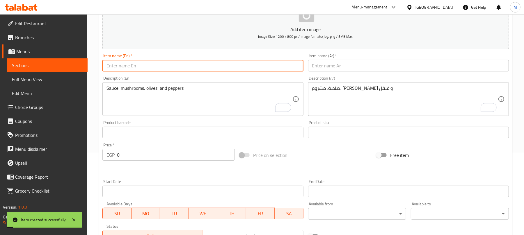
scroll to position [276, 0]
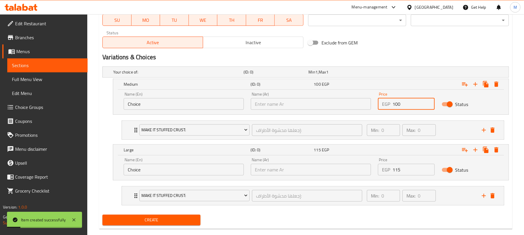
drag, startPoint x: 399, startPoint y: 101, endPoint x: 367, endPoint y: 100, distance: 32.0
click at [367, 100] on div "Name (En) Choice Name (En) Name (Ar) Name (Ar) Price EGP 100 Price Status" at bounding box center [310, 101] width 381 height 25
type input "130"
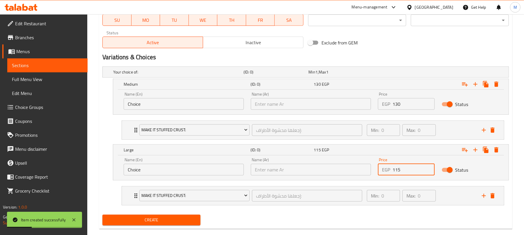
drag, startPoint x: 408, startPoint y: 169, endPoint x: 369, endPoint y: 166, distance: 39.1
click at [369, 166] on div "Name (En) Choice Name (En) Name (Ar) Name (Ar) Price EGP 115 Price Status" at bounding box center [310, 166] width 381 height 25
type input "160"
click at [375, 58] on h2 "Variations & Choices" at bounding box center [305, 57] width 406 height 9
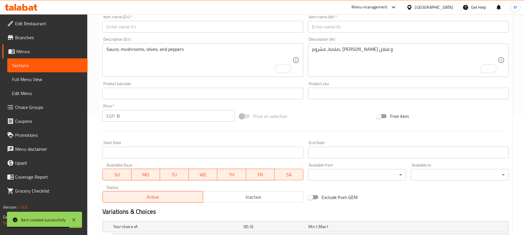
scroll to position [121, 0]
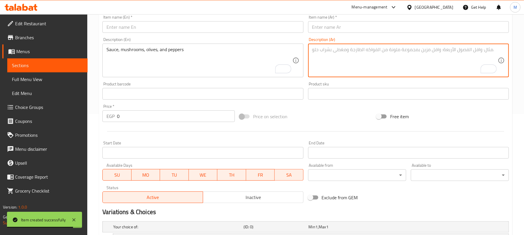
click at [327, 64] on textarea "To enrich screen reader interactions, please activate Accessibility in Grammarl…" at bounding box center [405, 61] width 186 height 28
paste textarea "بيتزا سلامي صلصة، موتزاريلا، شرائح سلامي مدخن، فلفل و زيتون"
click at [319, 49] on textarea "بيتزا سلامي صلصة، موتزاريلا، شرائح سلامي مدخن، فلفل و زيتون" at bounding box center [405, 61] width 186 height 28
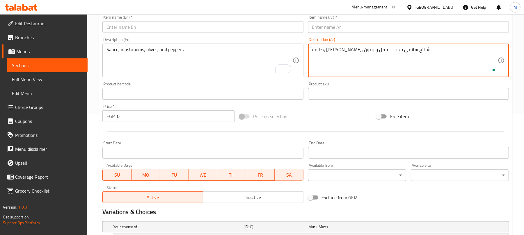
type textarea "صلصة، موتزاريلا، شرائح سلامي مدخن، فلفل و زيتون"
click at [322, 27] on input "text" at bounding box center [408, 27] width 201 height 12
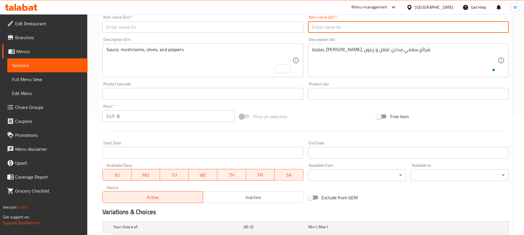
paste input "بيتزا سلامي"
type input "بيتزا سلامي"
drag, startPoint x: 169, startPoint y: 64, endPoint x: 148, endPoint y: 58, distance: 21.4
click at [169, 63] on textarea "To enrich screen reader interactions, please activate Accessibility in Grammarl…" at bounding box center [199, 61] width 186 height 28
paste textarea "Salami Pizza Sauce, mozzarella, smoked salami slices, peppers, and olives"
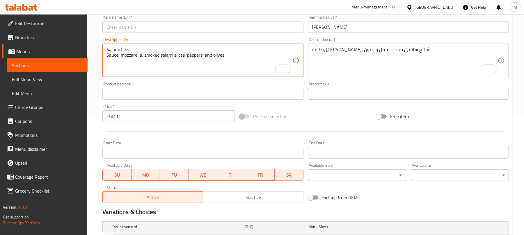
click at [129, 51] on textarea "Salami Pizza Sauce, mozzarella, smoked salami slices, peppers, and olives" at bounding box center [199, 61] width 186 height 28
click at [127, 50] on textarea "Salami Pizza Sauce, mozzarella, smoked salami slices, peppers, and olives" at bounding box center [199, 61] width 186 height 28
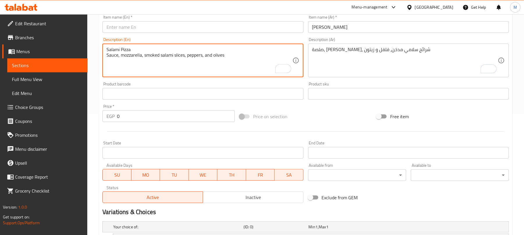
click at [127, 50] on textarea "Salami Pizza Sauce, mozzarella, smoked salami slices, peppers, and olives" at bounding box center [199, 61] width 186 height 28
type textarea "Sauce, mozzarella, smoked salami slices, peppers, and olives"
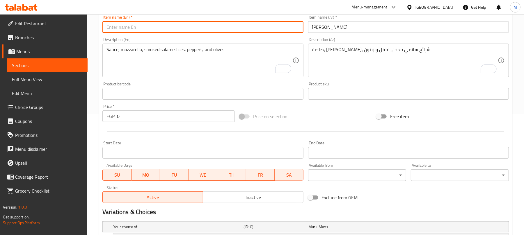
click at [142, 25] on input "text" at bounding box center [202, 27] width 201 height 12
paste input "Salami Pizza"
type input "Salami Pizza"
